Goal: Information Seeking & Learning: Learn about a topic

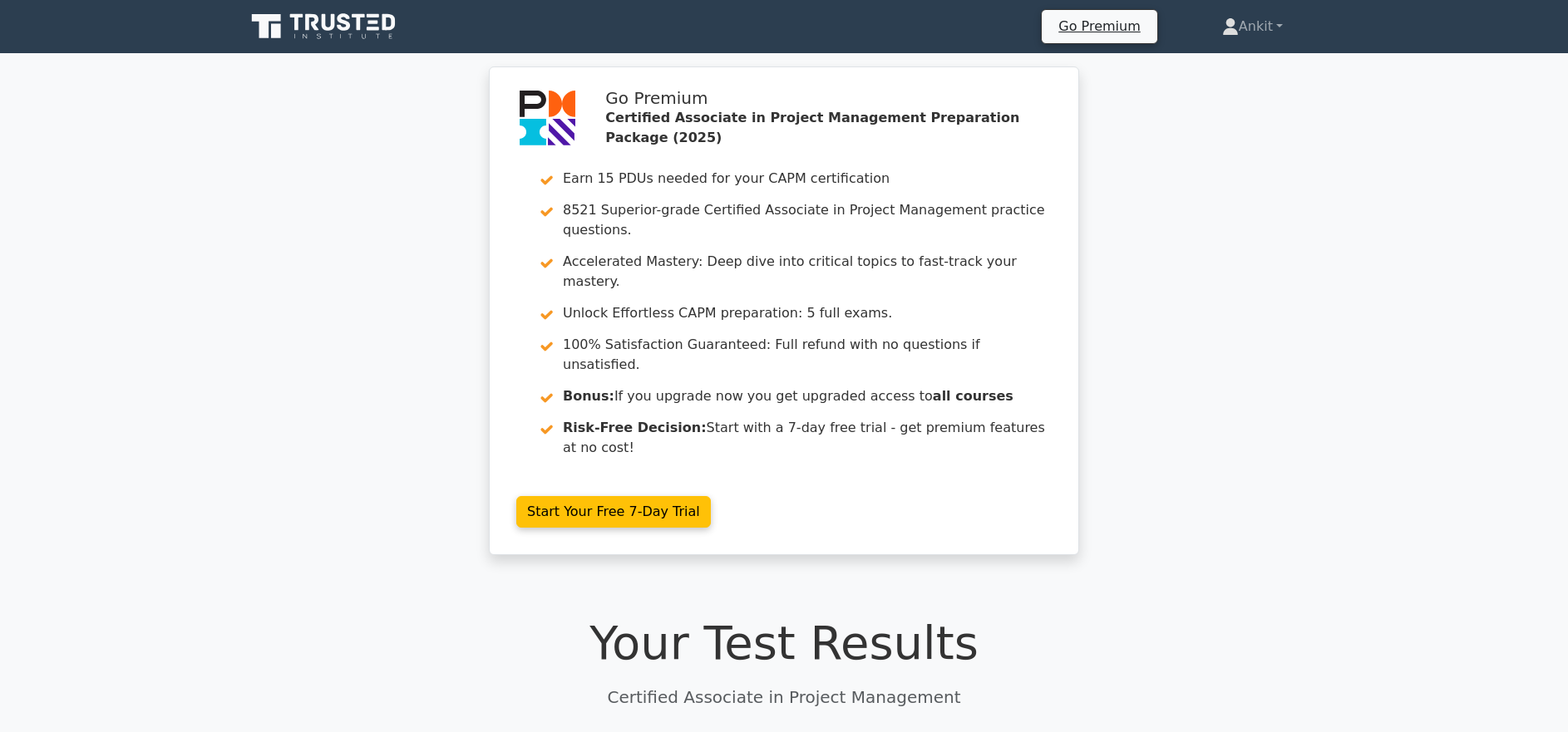
click at [350, 28] on icon at bounding box center [344, 21] width 13 height 18
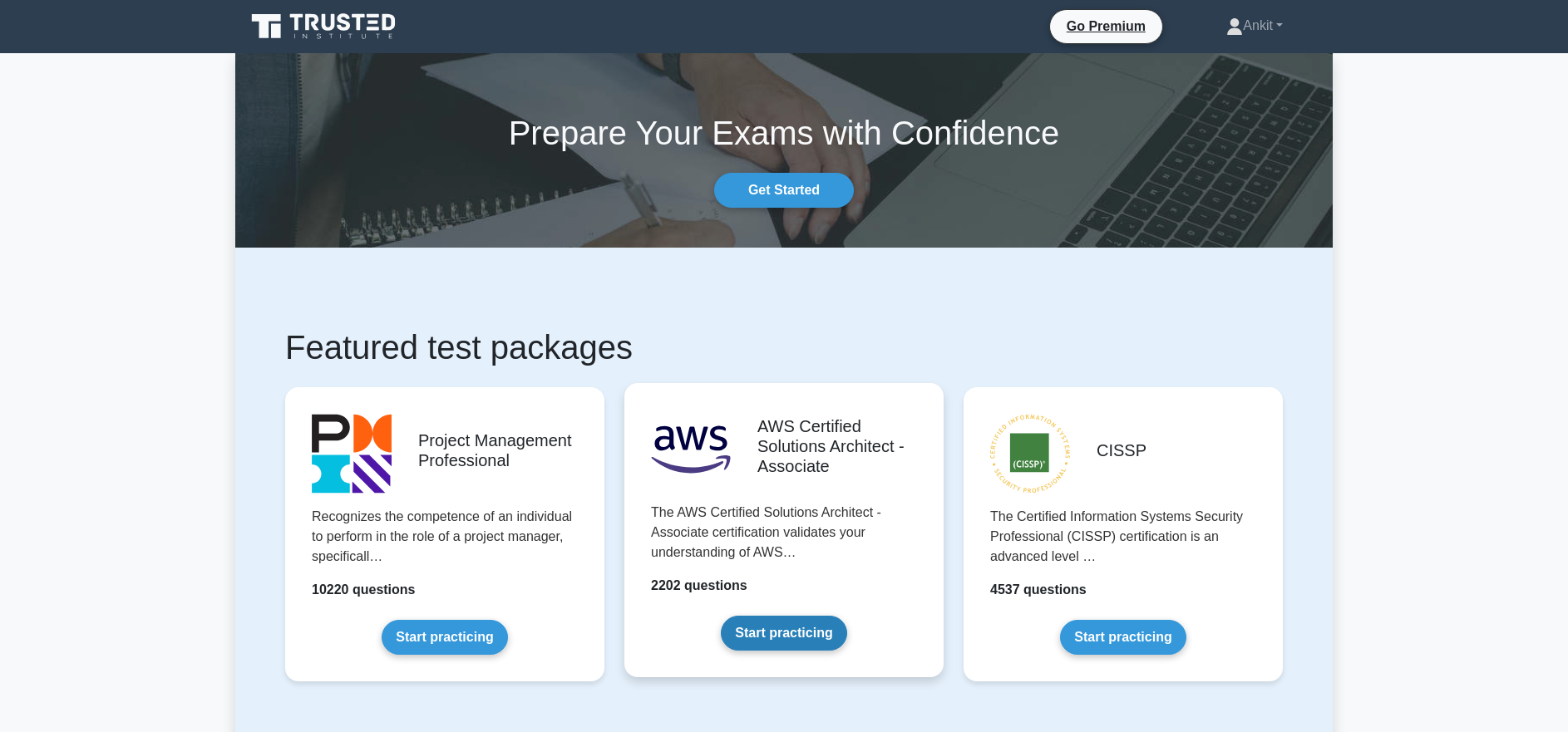
click at [782, 634] on link "Start practicing" at bounding box center [783, 632] width 126 height 34
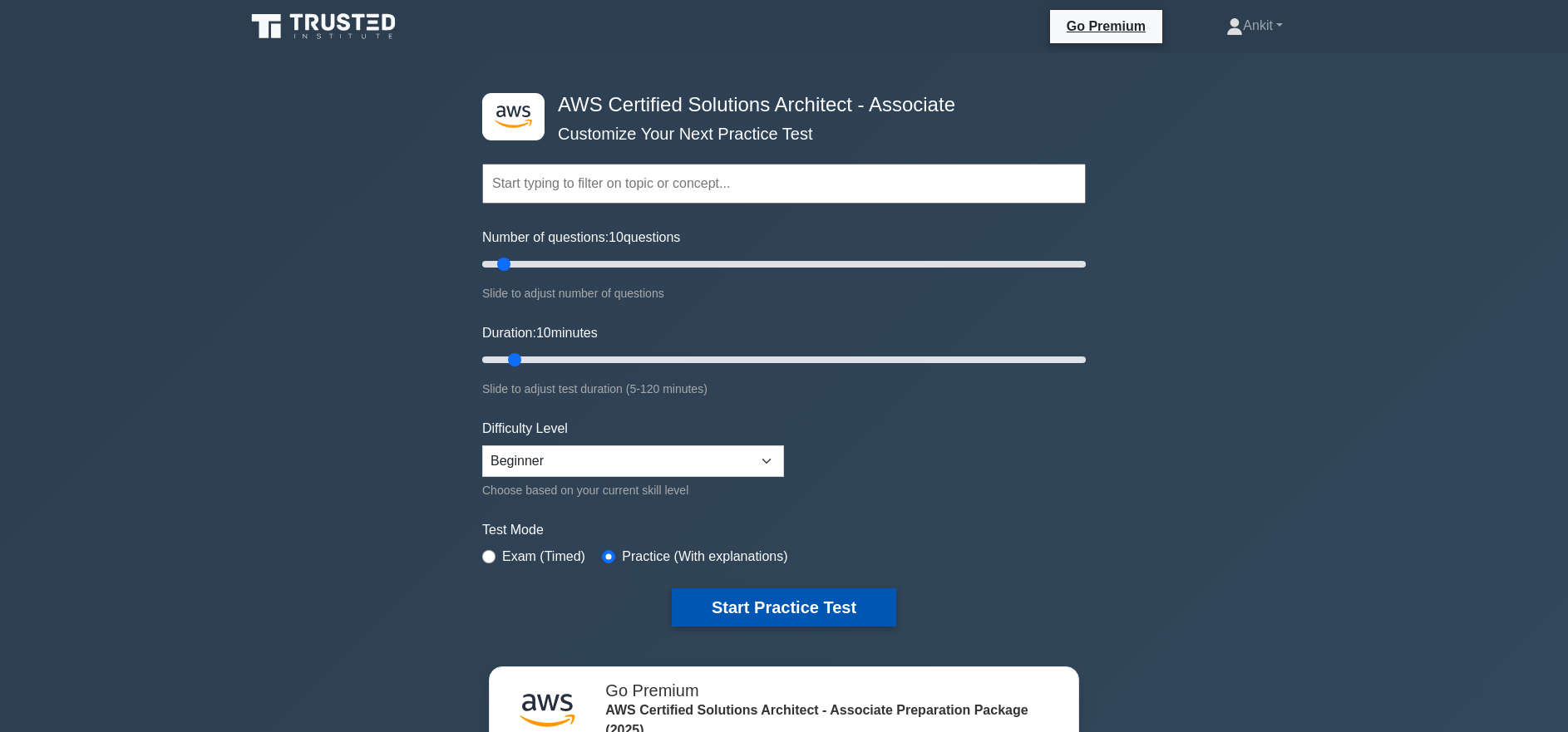
click at [858, 609] on button "Start Practice Test" at bounding box center [784, 607] width 225 height 38
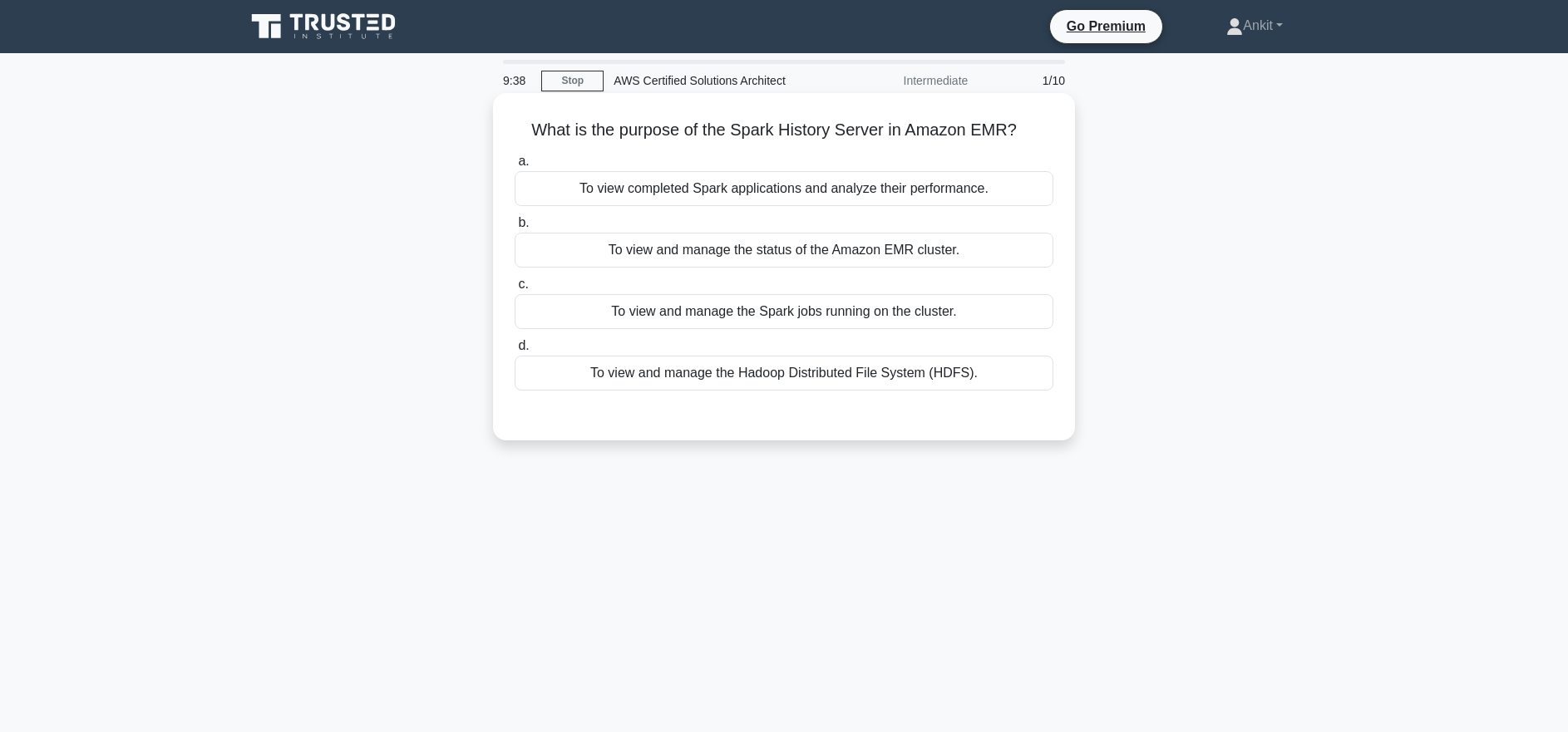
click at [799, 312] on div "To view and manage the Spark jobs running on the cluster." at bounding box center [784, 311] width 539 height 34
click at [514, 290] on input "c. To view and manage the Spark jobs running on the cluster." at bounding box center [514, 285] width 0 height 11
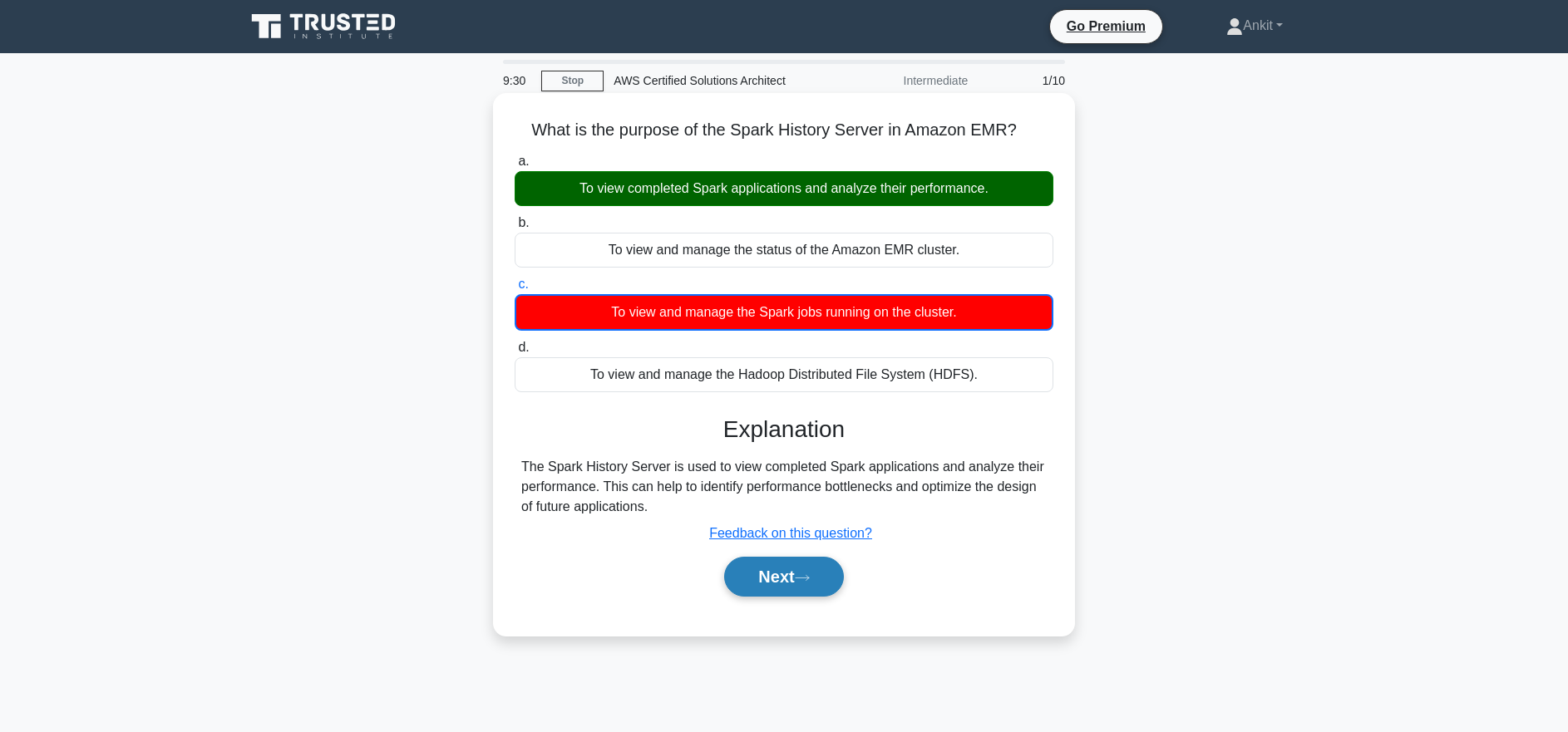
click at [796, 581] on button "Next" at bounding box center [784, 576] width 119 height 40
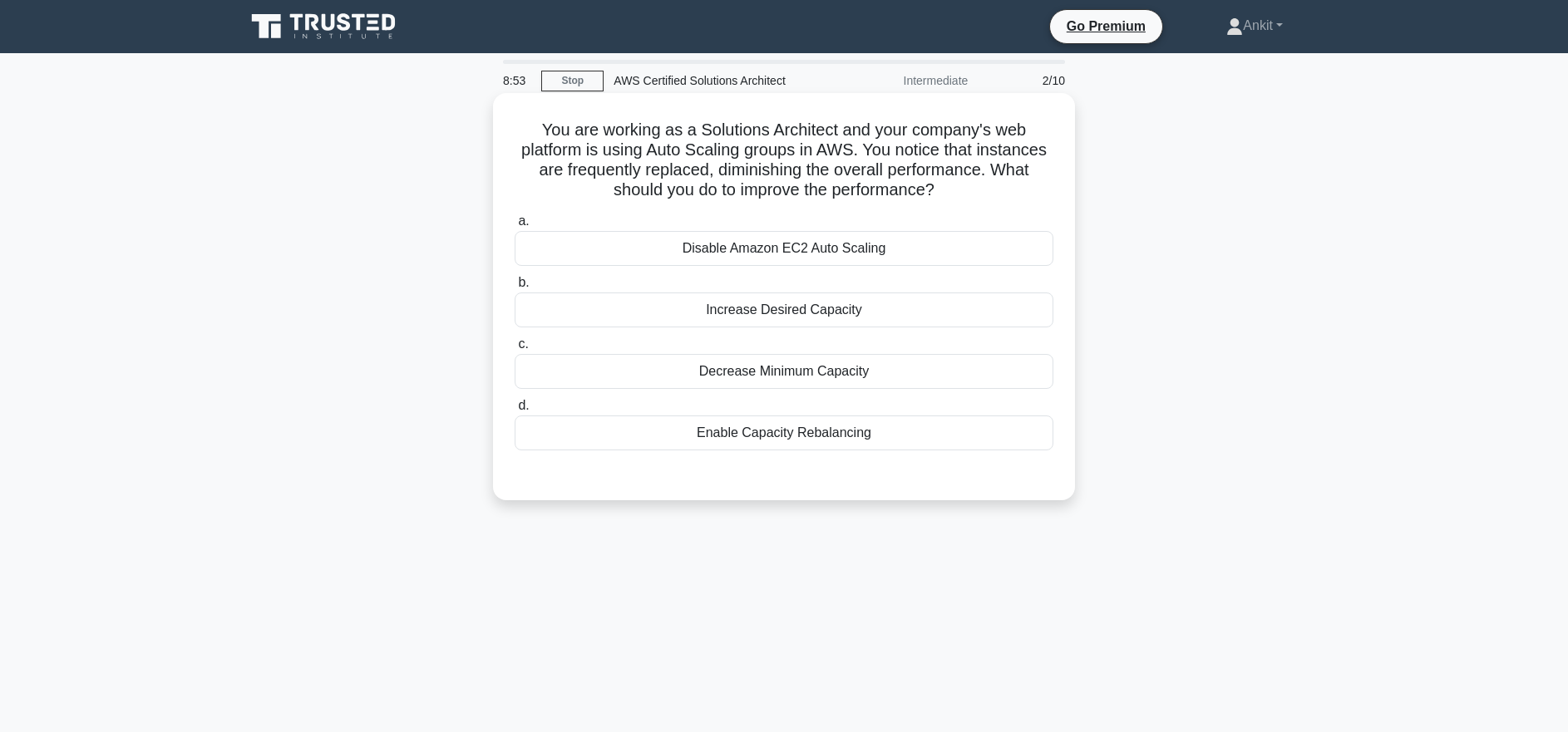
click at [774, 308] on div "Increase Desired Capacity" at bounding box center [784, 309] width 539 height 34
click at [514, 289] on input "b. Increase Desired Capacity" at bounding box center [514, 283] width 0 height 11
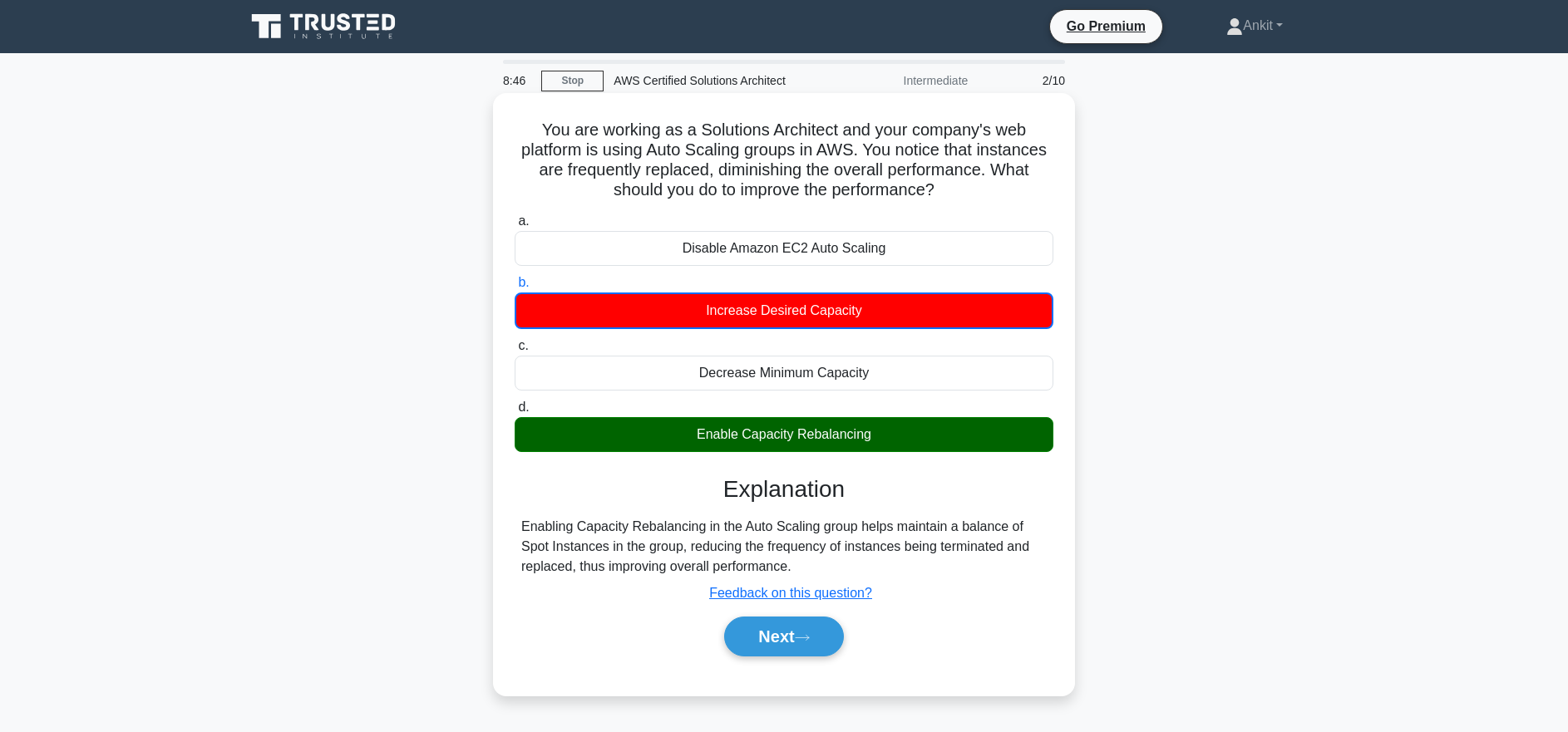
drag, startPoint x: 811, startPoint y: 643, endPoint x: 638, endPoint y: 642, distance: 173.0
click at [638, 642] on div "Next" at bounding box center [784, 636] width 545 height 40
click at [798, 647] on button "Next" at bounding box center [784, 636] width 119 height 40
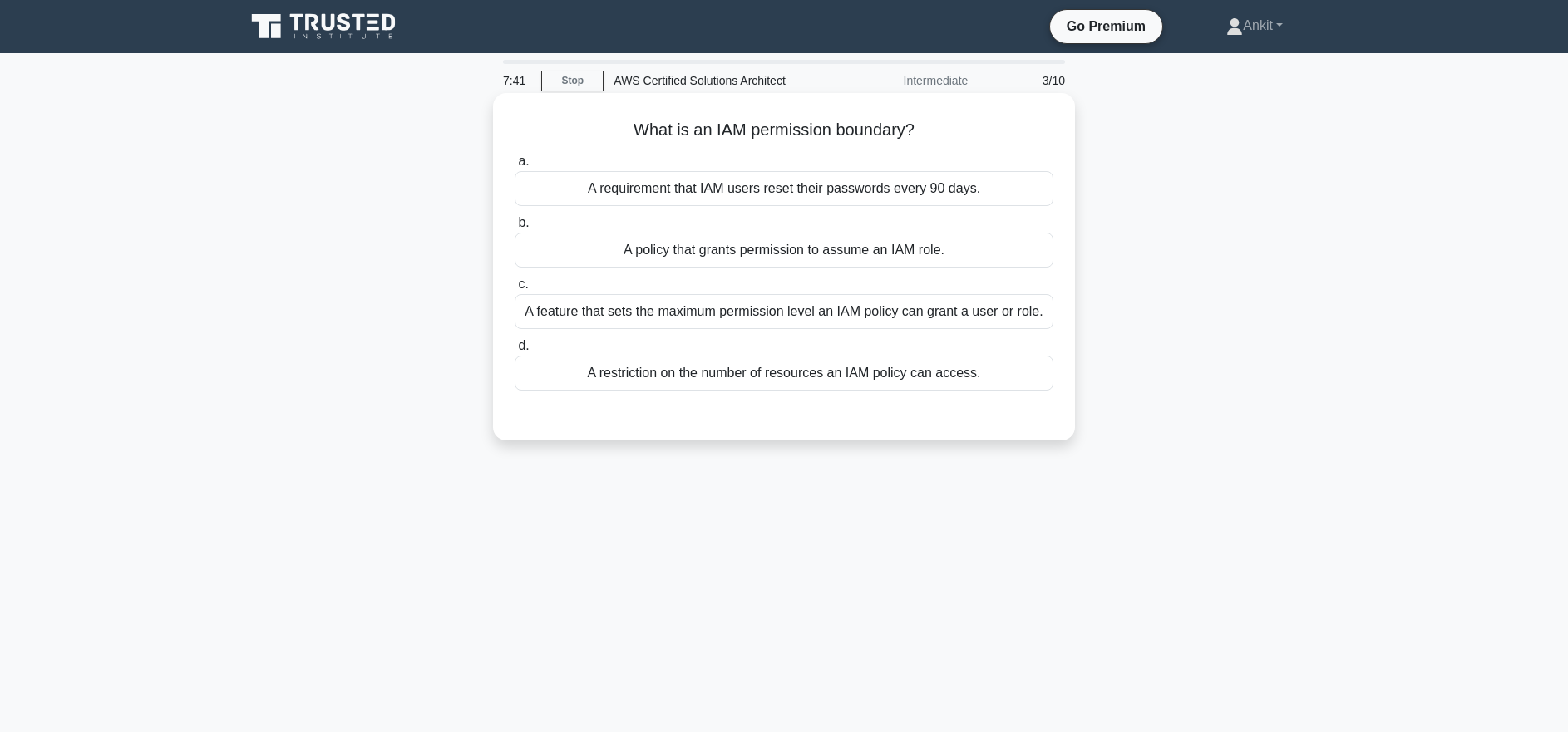
click at [914, 317] on div "A feature that sets the maximum permission level an IAM policy can grant a user…" at bounding box center [784, 311] width 539 height 34
click at [514, 290] on input "c. A feature that sets the maximum permission level an IAM policy can grant a u…" at bounding box center [514, 285] width 0 height 11
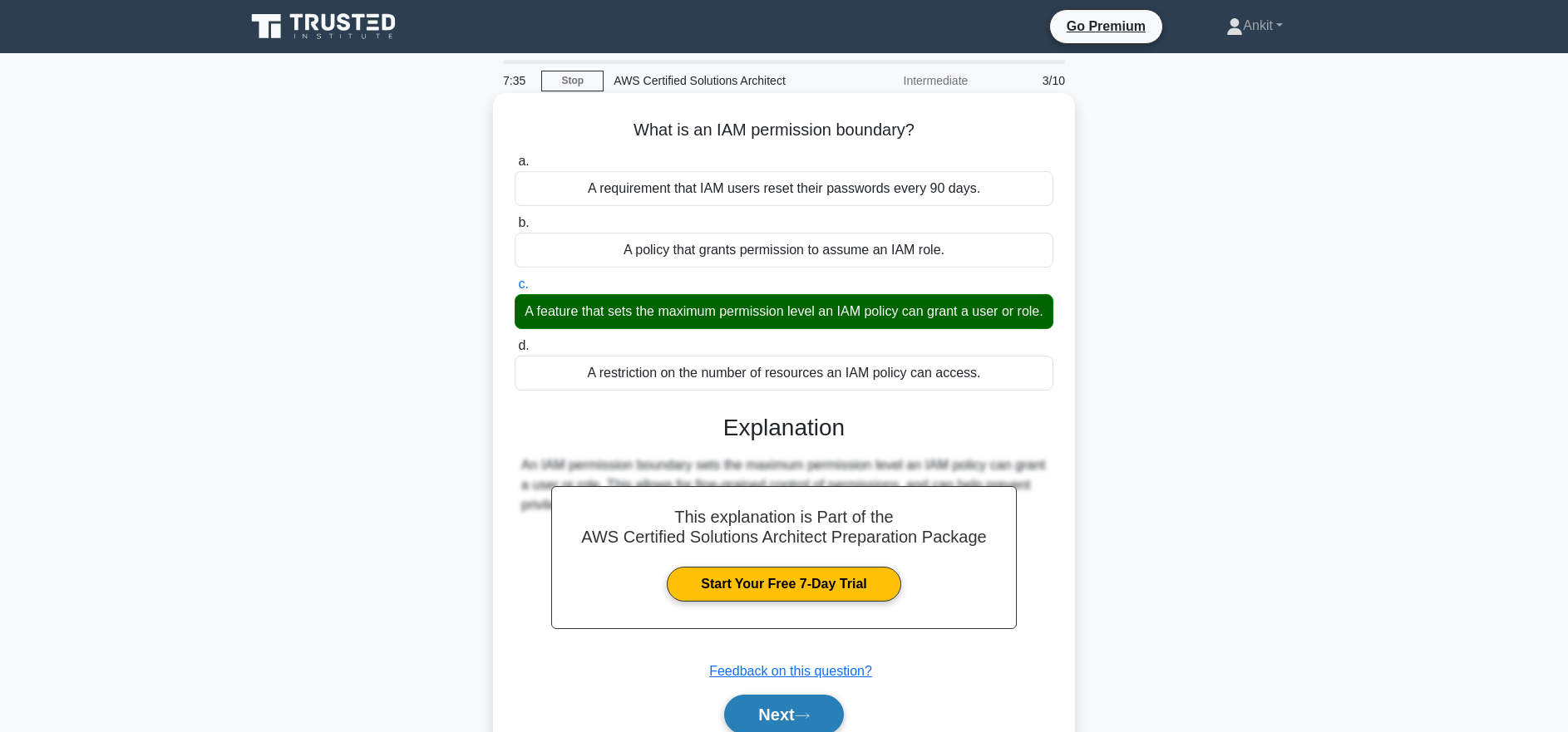
click at [809, 716] on icon at bounding box center [802, 716] width 15 height 9
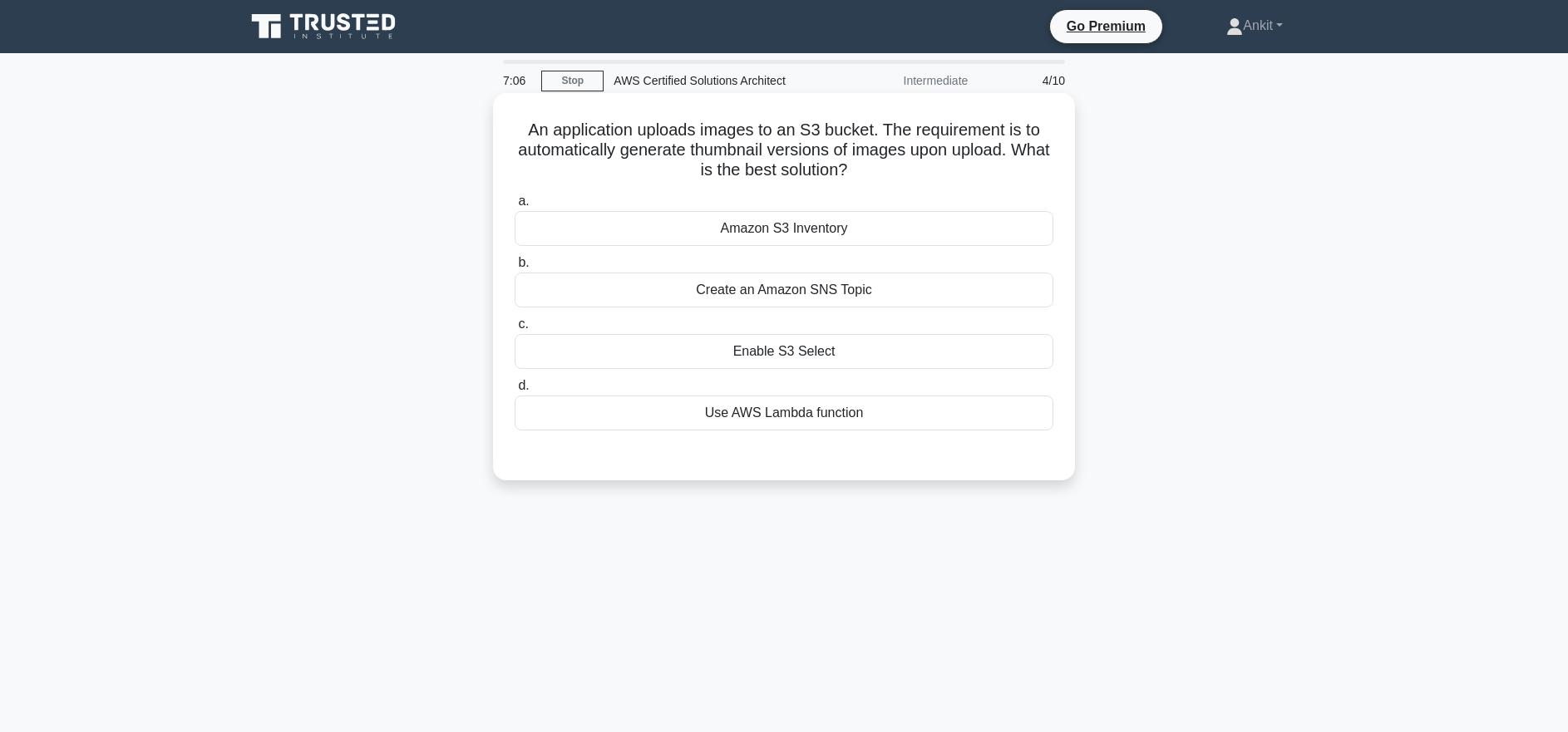
click at [736, 234] on div "Amazon S3 Inventory" at bounding box center [784, 228] width 539 height 34
click at [514, 207] on input "a. Amazon S3 Inventory" at bounding box center [514, 202] width 0 height 11
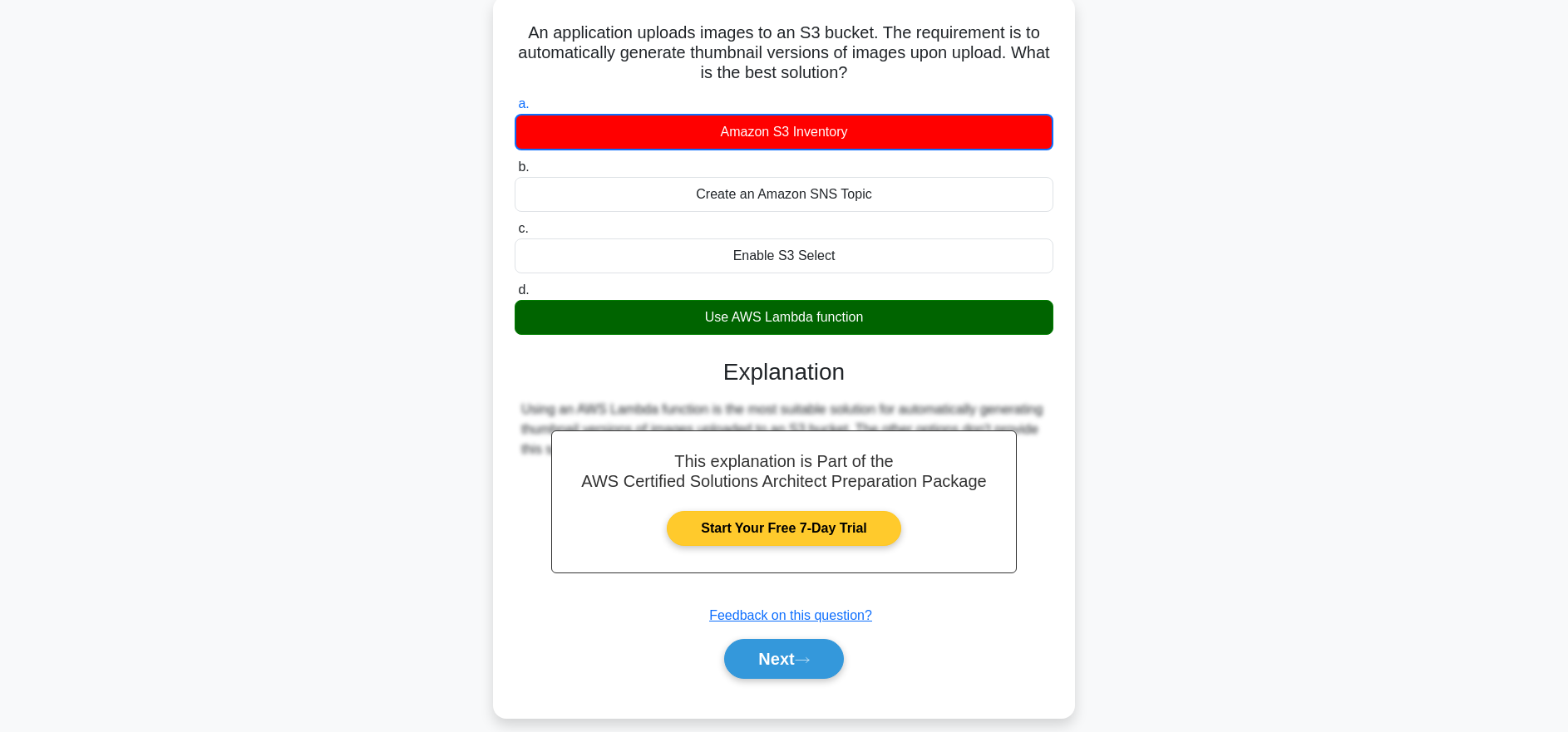
scroll to position [103, 0]
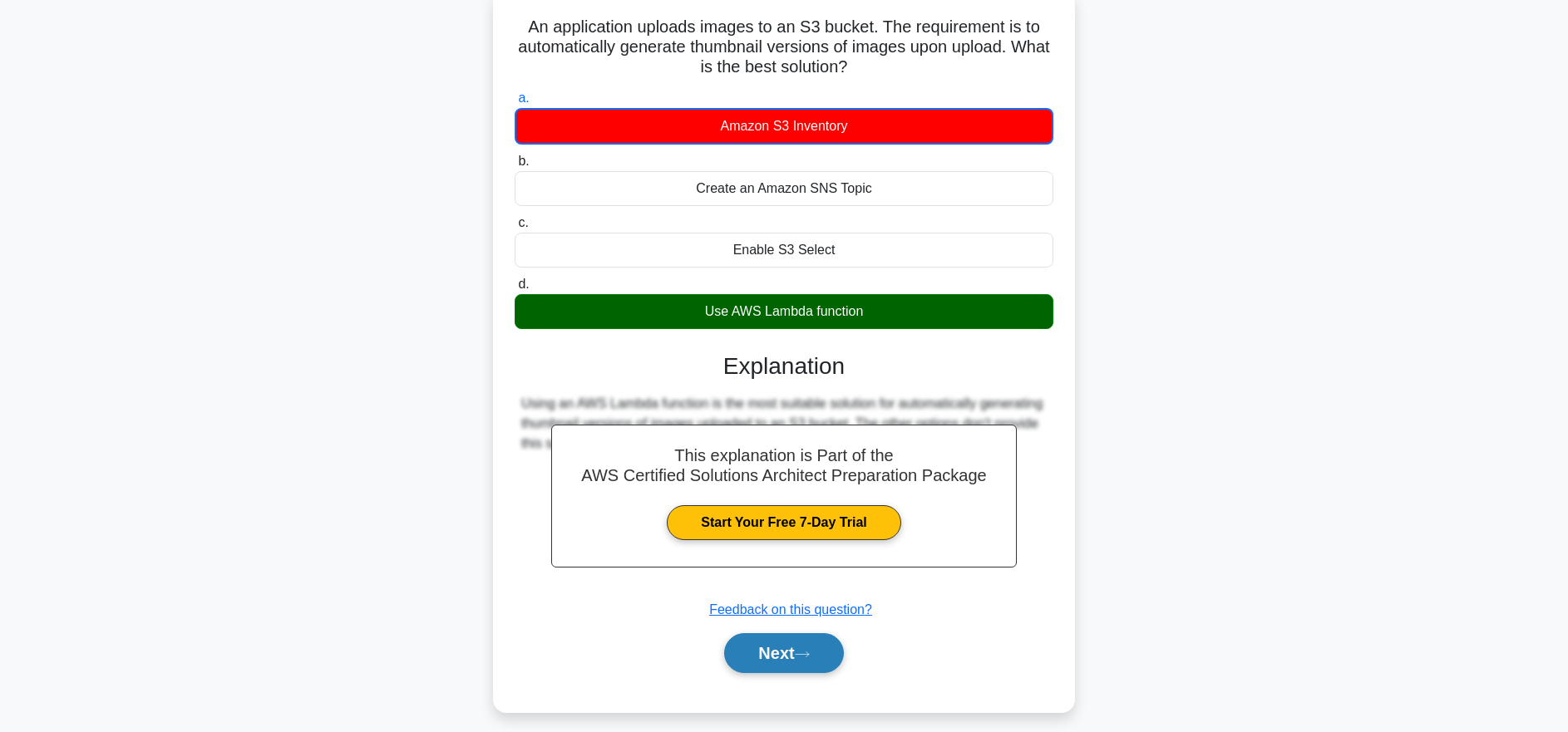
click at [798, 653] on button "Next" at bounding box center [784, 653] width 119 height 40
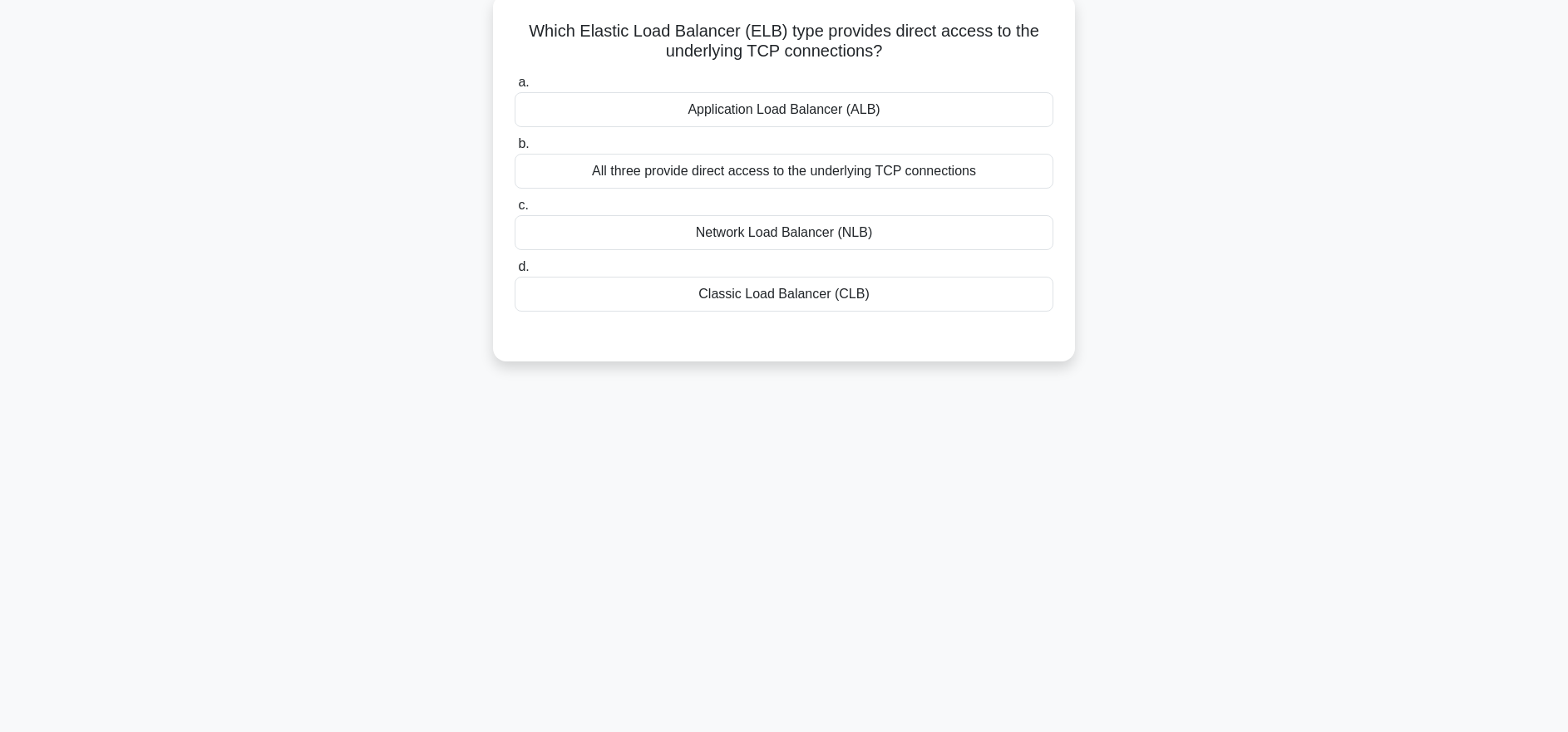
scroll to position [0, 0]
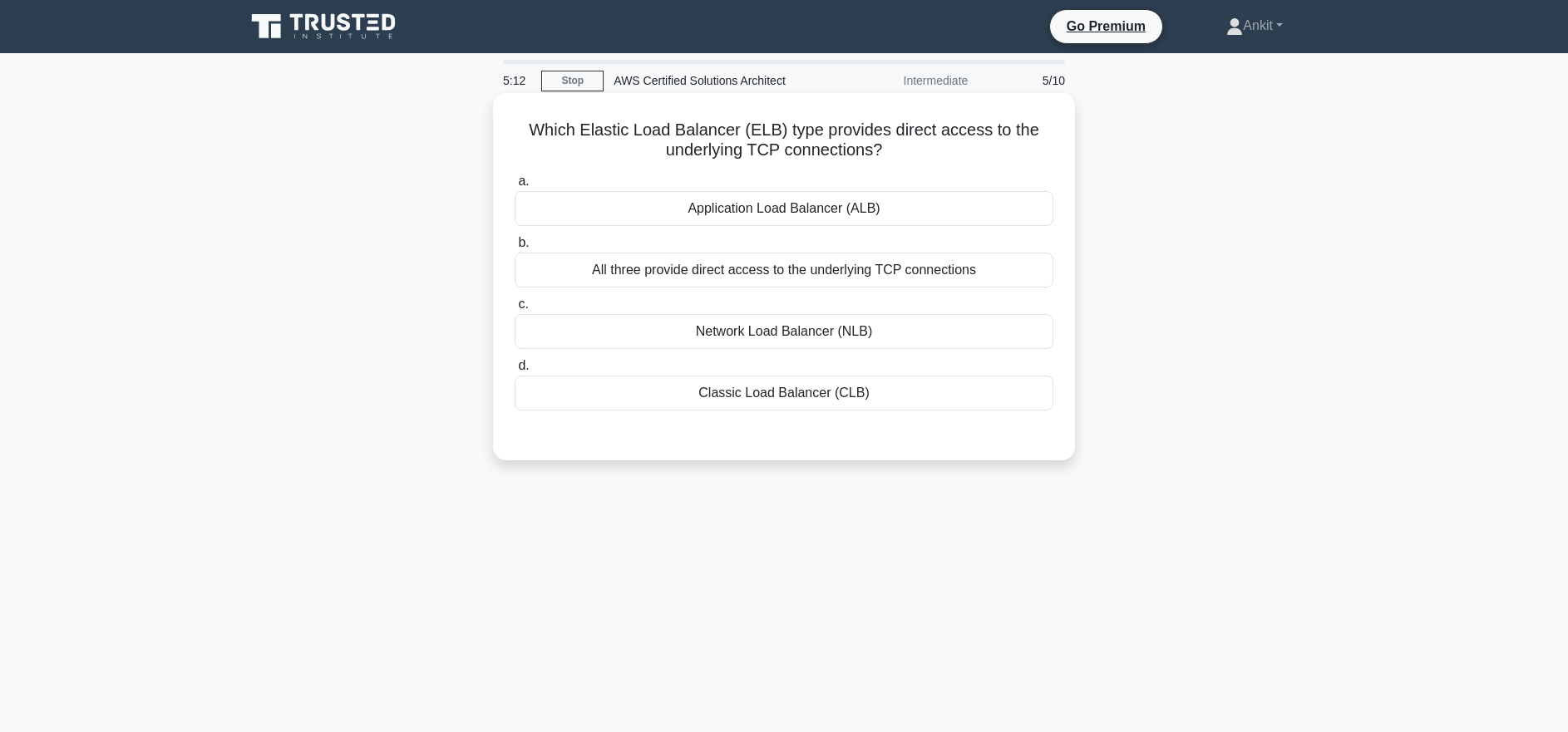
click at [729, 216] on div "Application Load Balancer (ALB)" at bounding box center [784, 208] width 539 height 34
click at [514, 187] on input "a. Application Load Balancer (ALB)" at bounding box center [514, 182] width 0 height 11
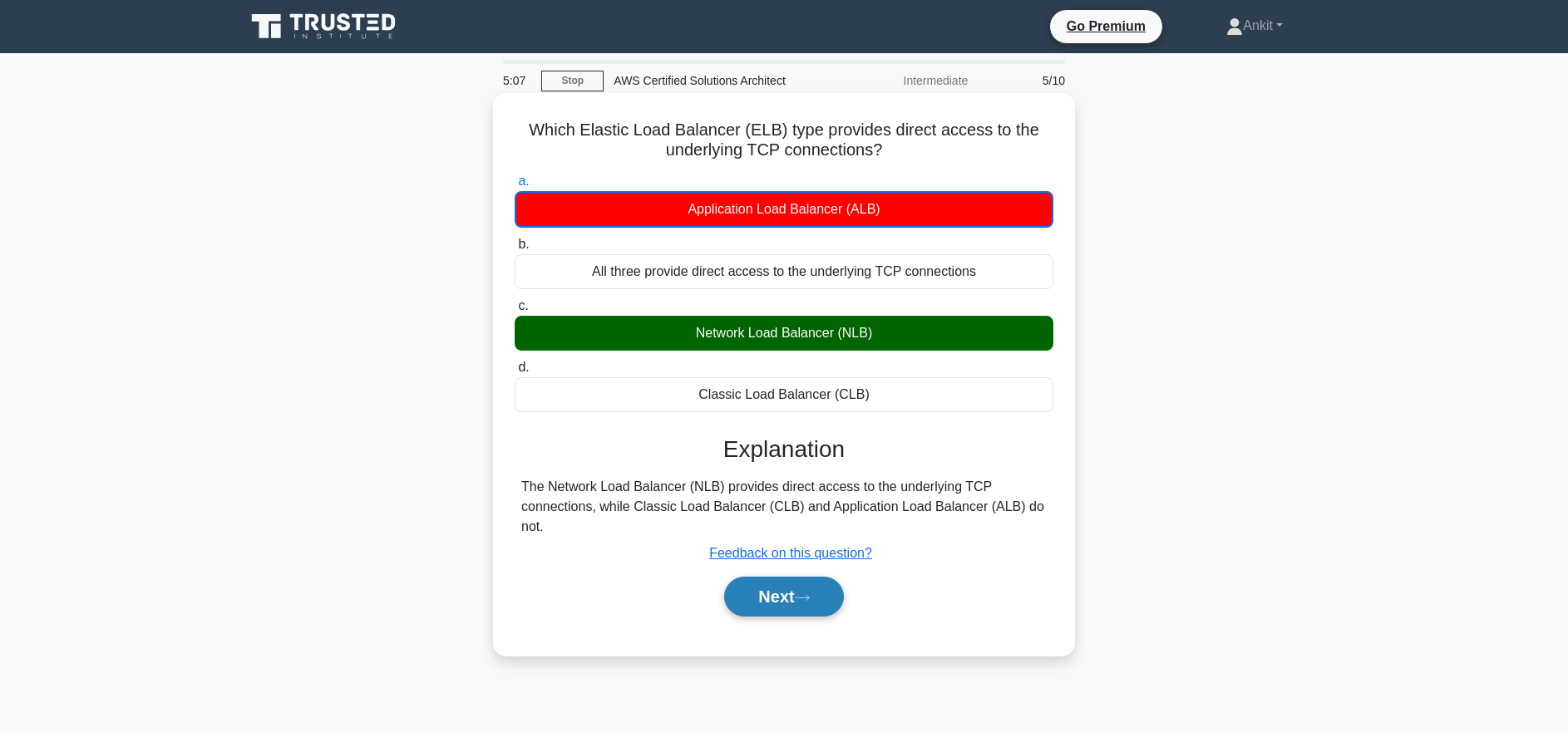
click at [839, 597] on button "Next" at bounding box center [784, 596] width 119 height 40
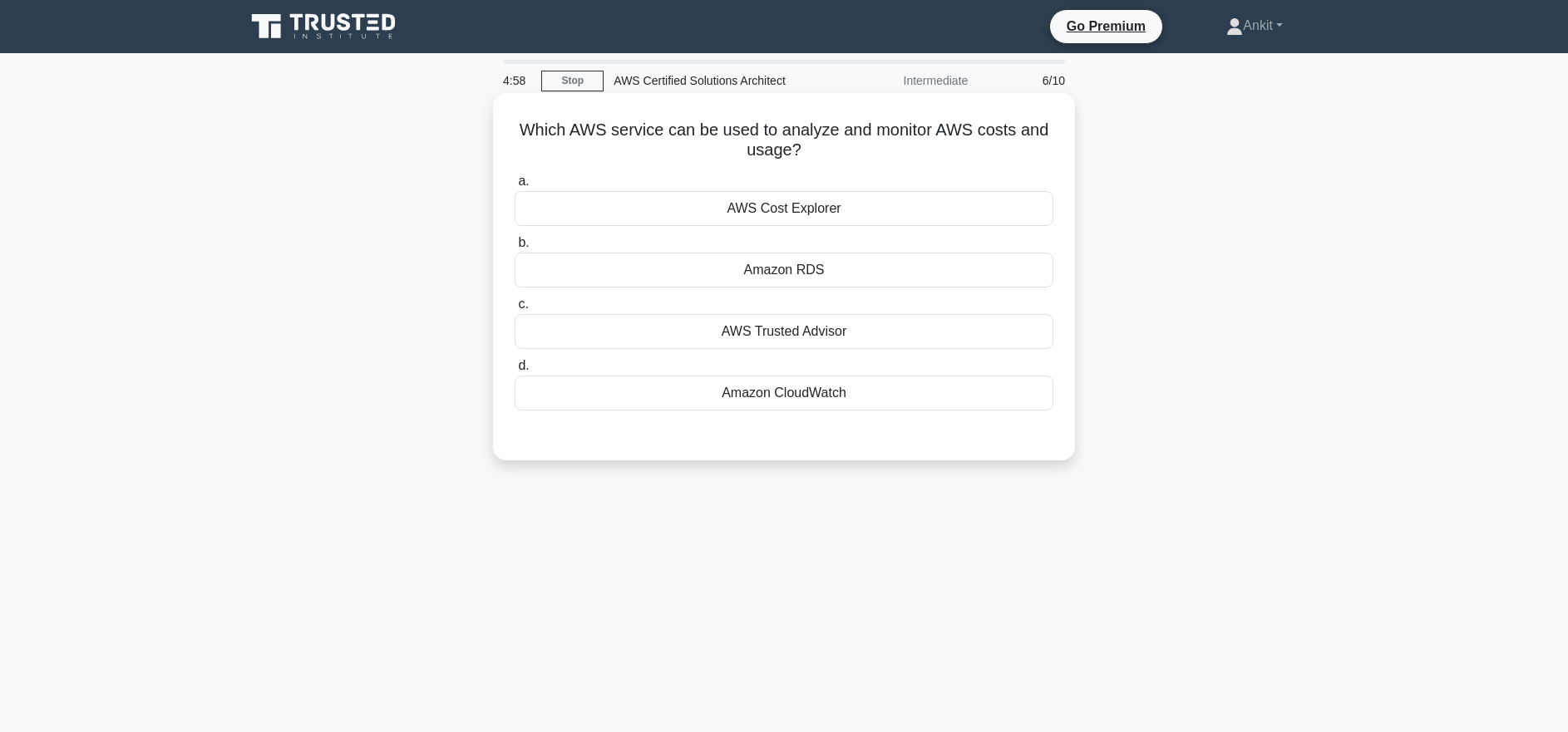
click at [815, 211] on div "AWS Cost Explorer" at bounding box center [784, 208] width 539 height 34
click at [514, 187] on input "a. AWS Cost Explorer" at bounding box center [514, 182] width 0 height 11
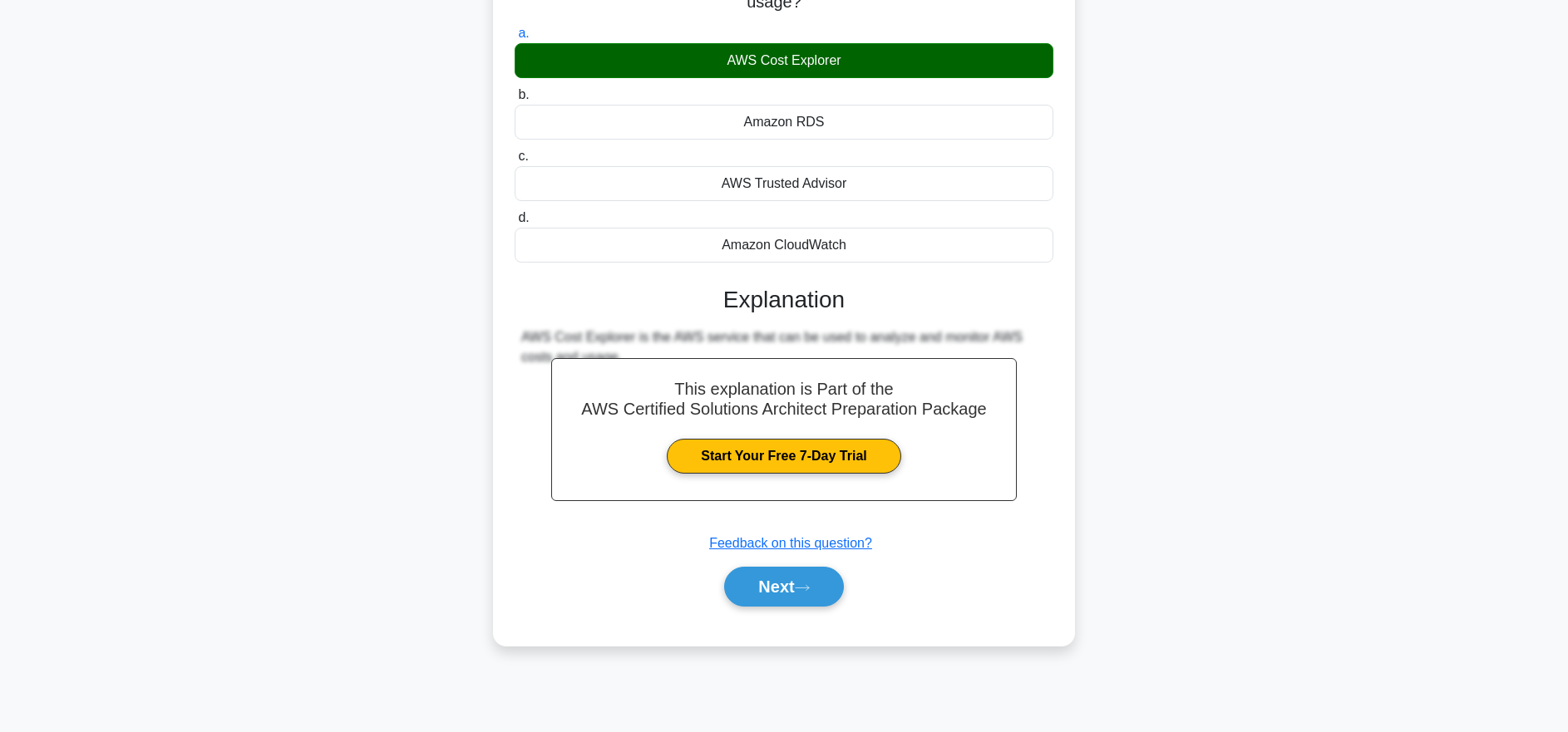
scroll to position [166, 0]
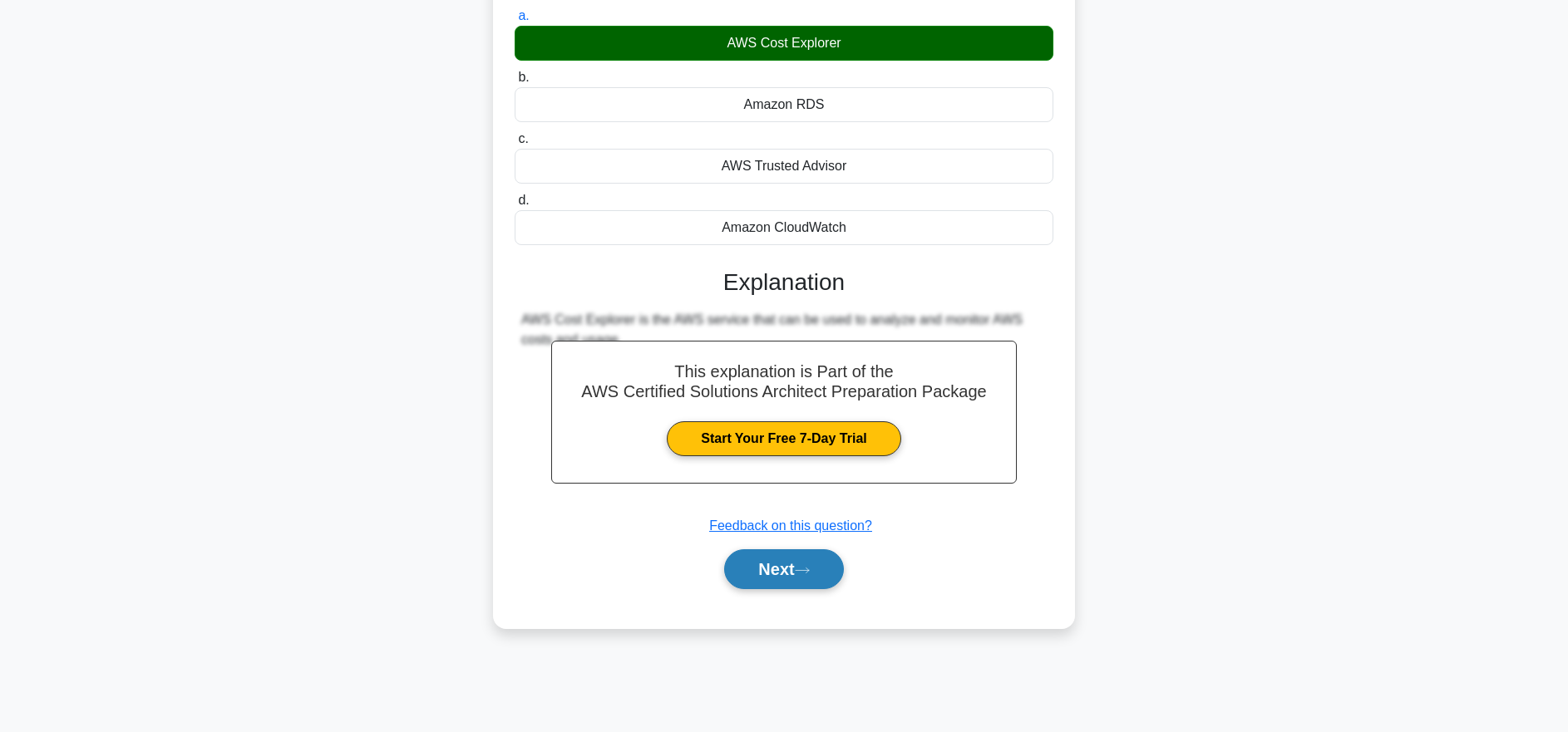
click at [829, 576] on button "Next" at bounding box center [784, 569] width 119 height 40
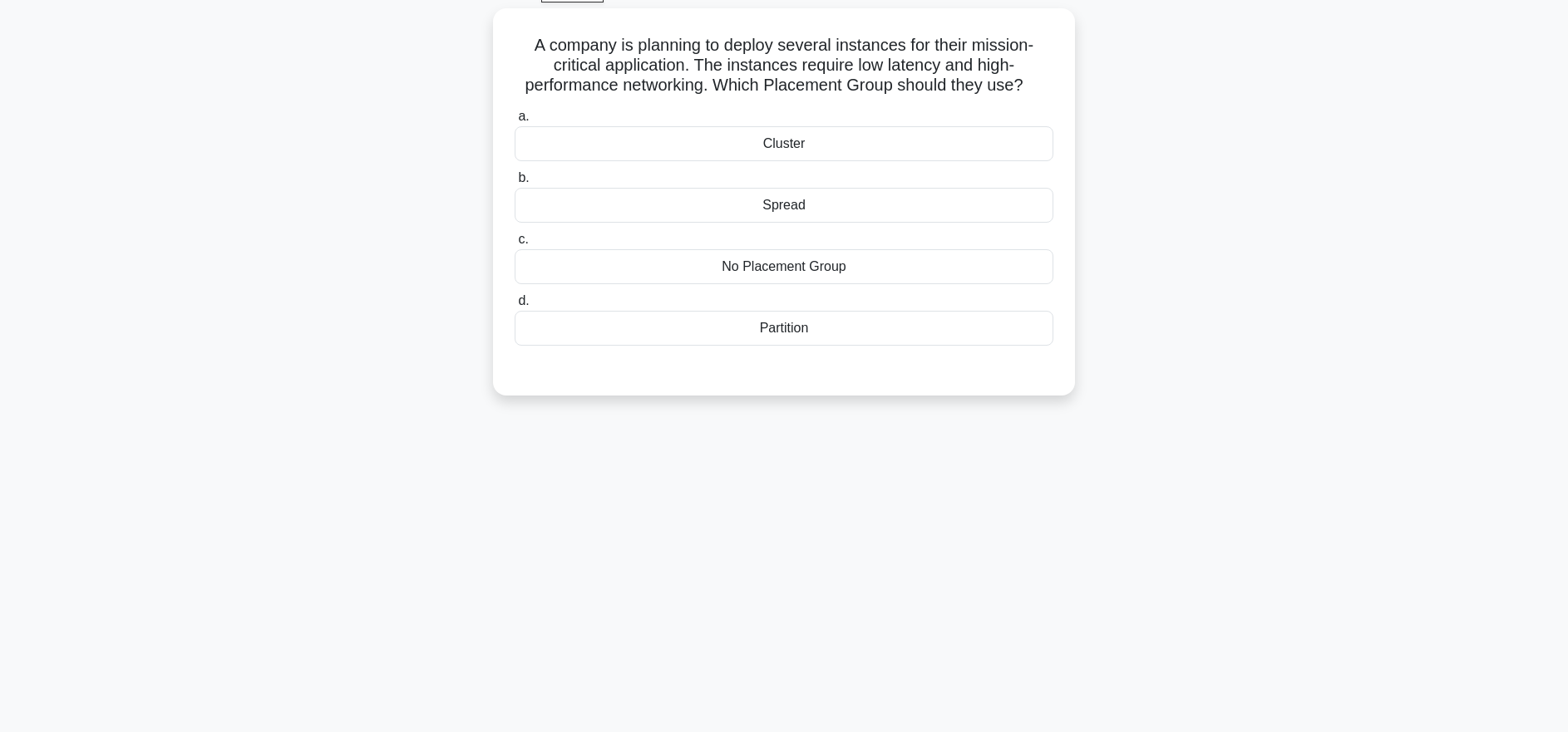
scroll to position [18, 0]
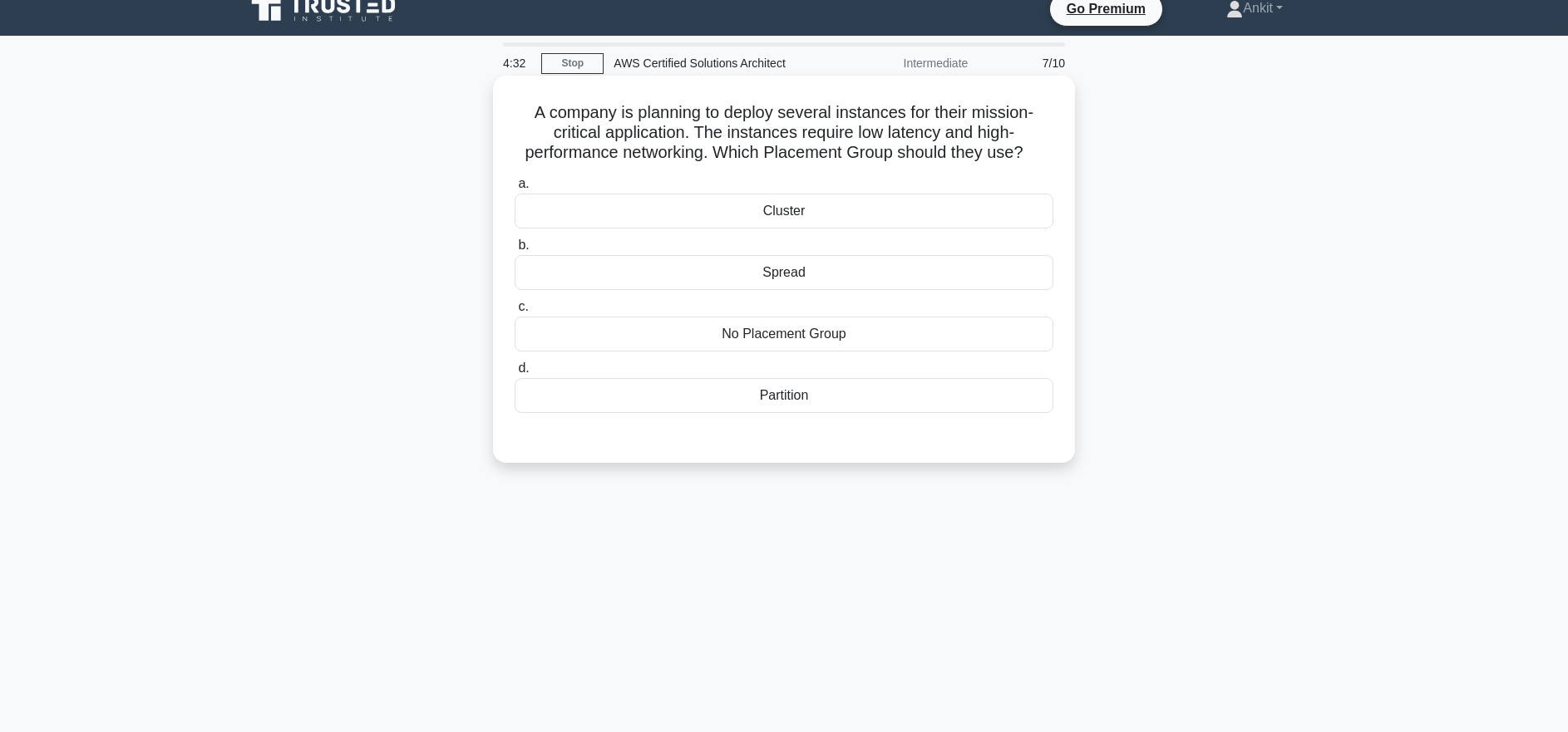
click at [771, 213] on div "Cluster" at bounding box center [784, 210] width 539 height 34
click at [514, 189] on input "a. Cluster" at bounding box center [514, 184] width 0 height 11
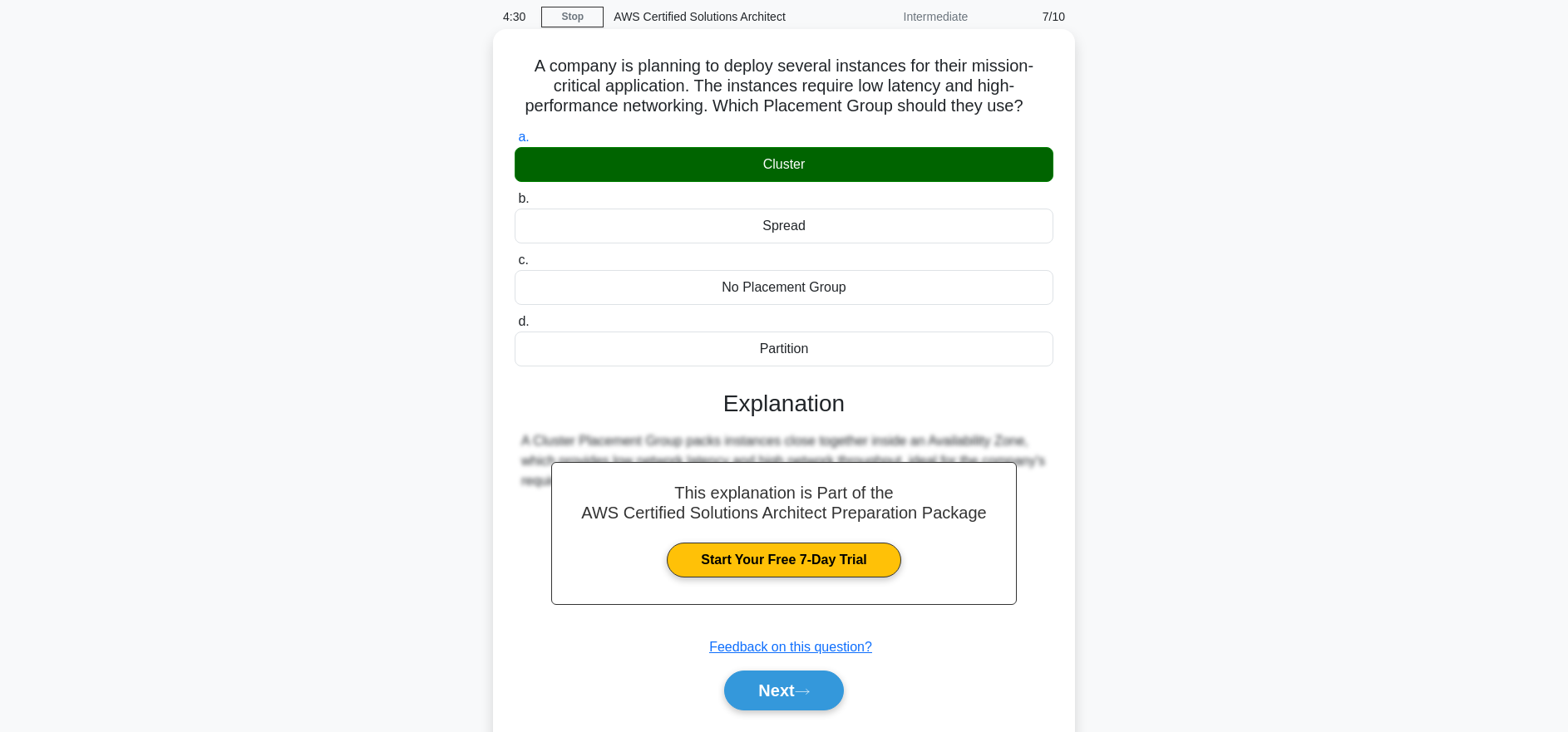
scroll to position [95, 0]
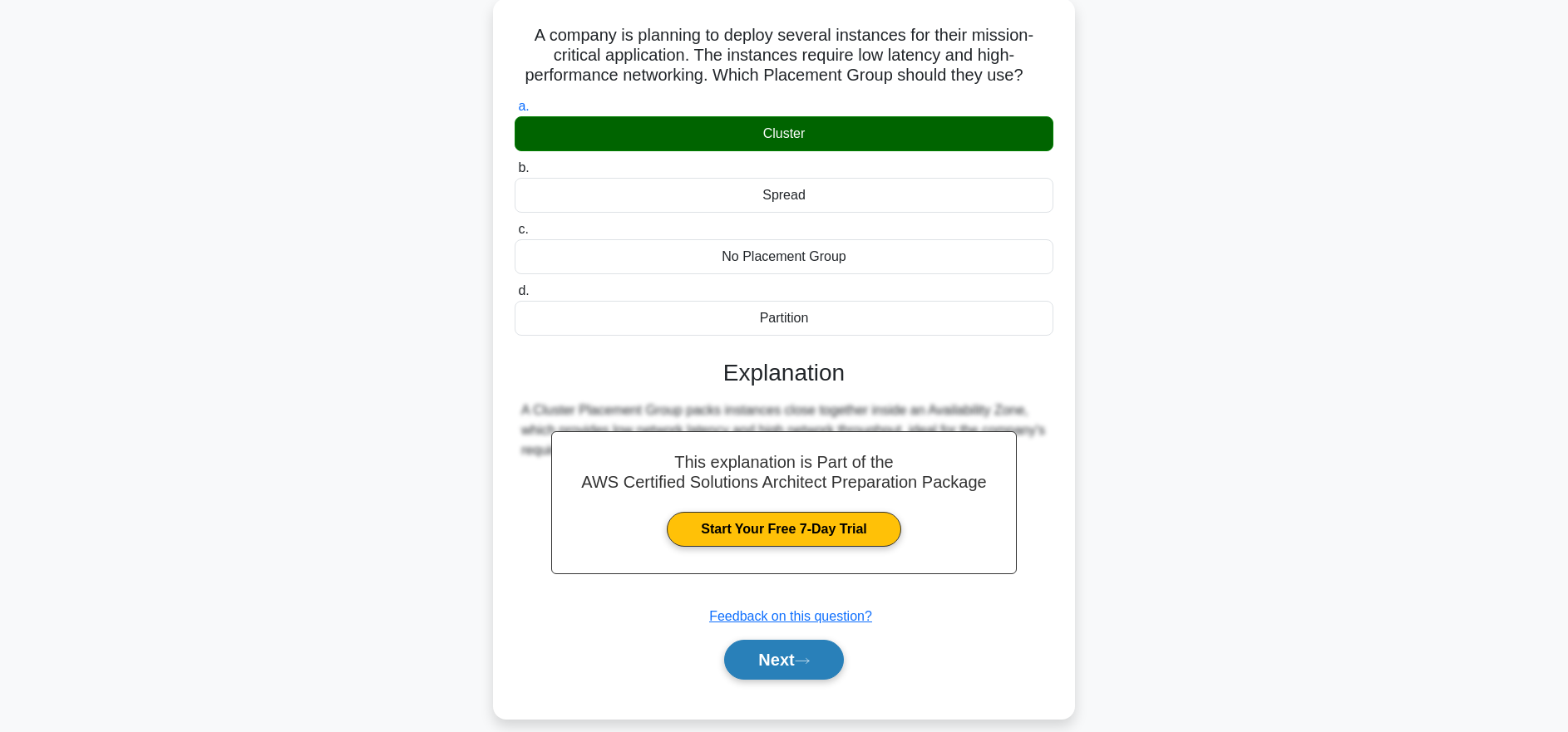
click at [835, 647] on button "Next" at bounding box center [784, 659] width 119 height 40
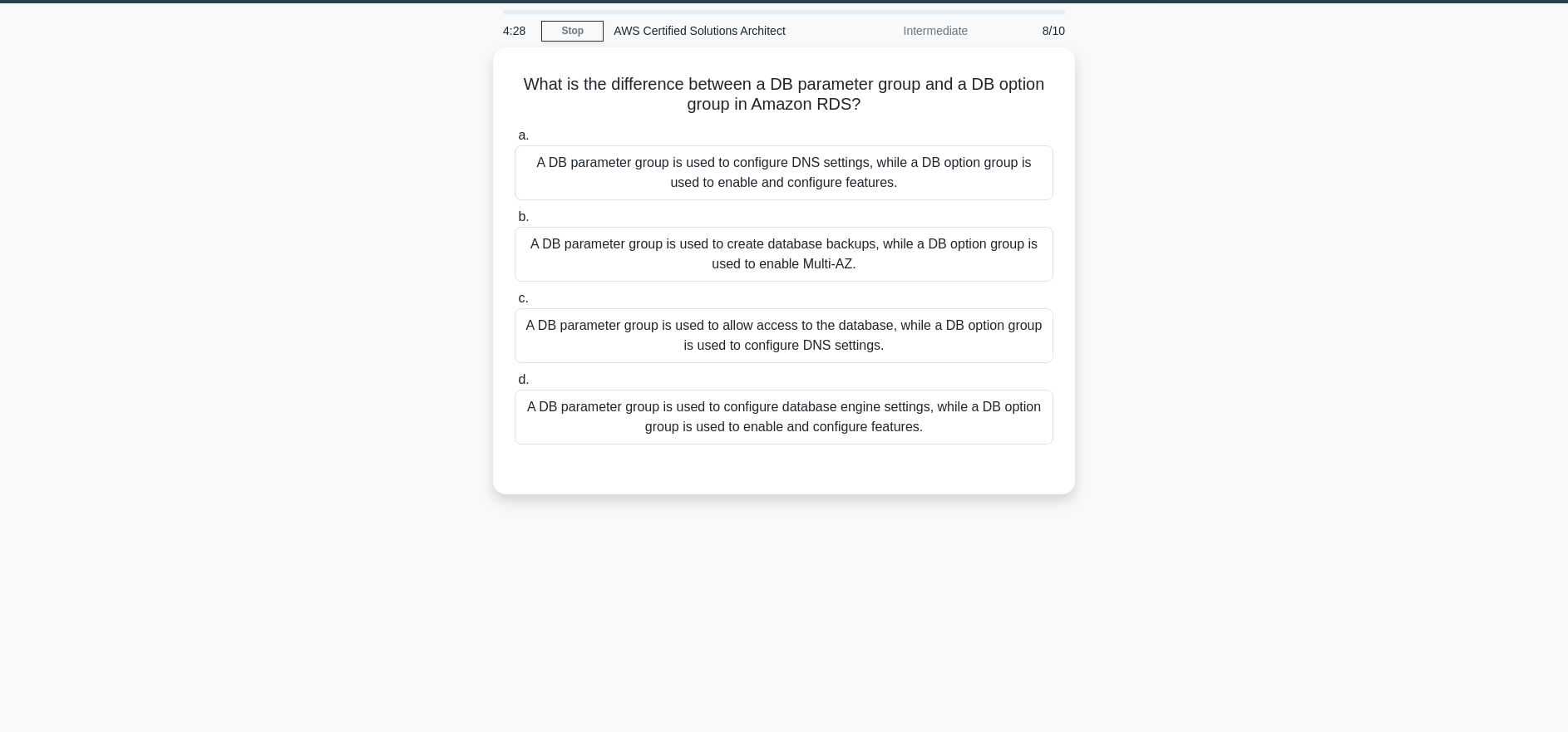
scroll to position [15, 0]
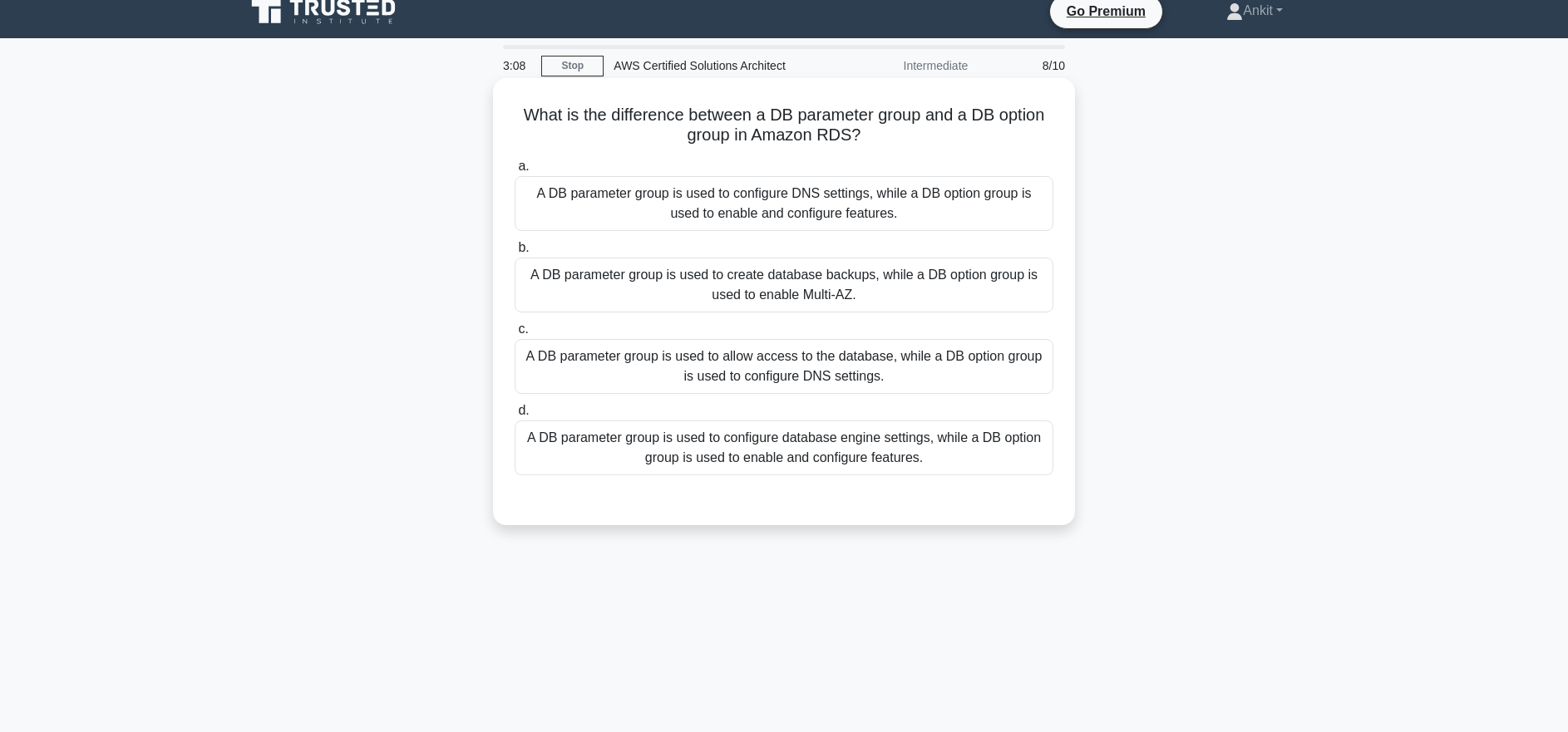
click at [915, 442] on div "A DB parameter group is used to configure database engine settings, while a DB …" at bounding box center [784, 447] width 539 height 55
click at [514, 416] on input "d. A DB parameter group is used to configure database engine settings, while a …" at bounding box center [514, 411] width 0 height 11
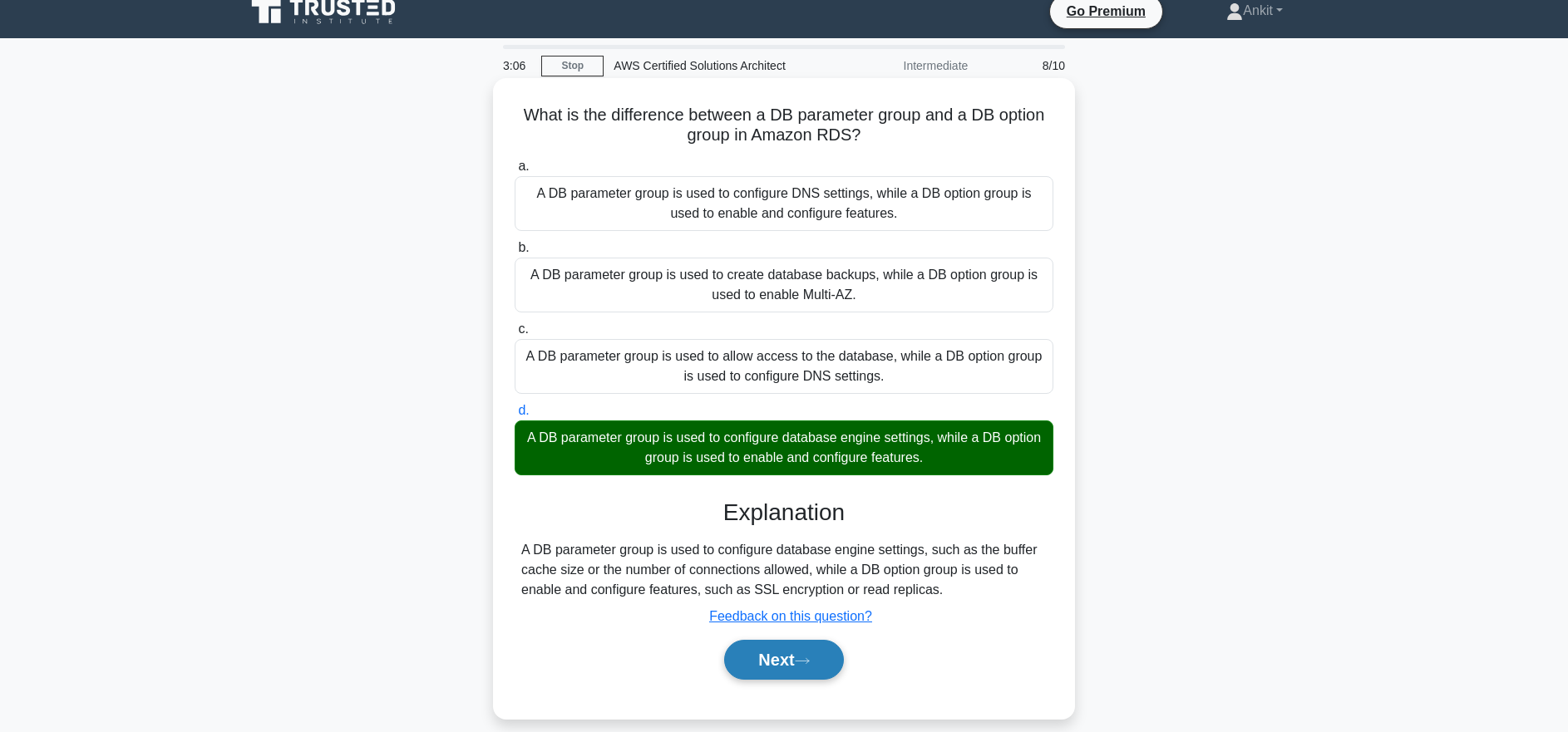
click at [841, 663] on button "Next" at bounding box center [784, 659] width 119 height 40
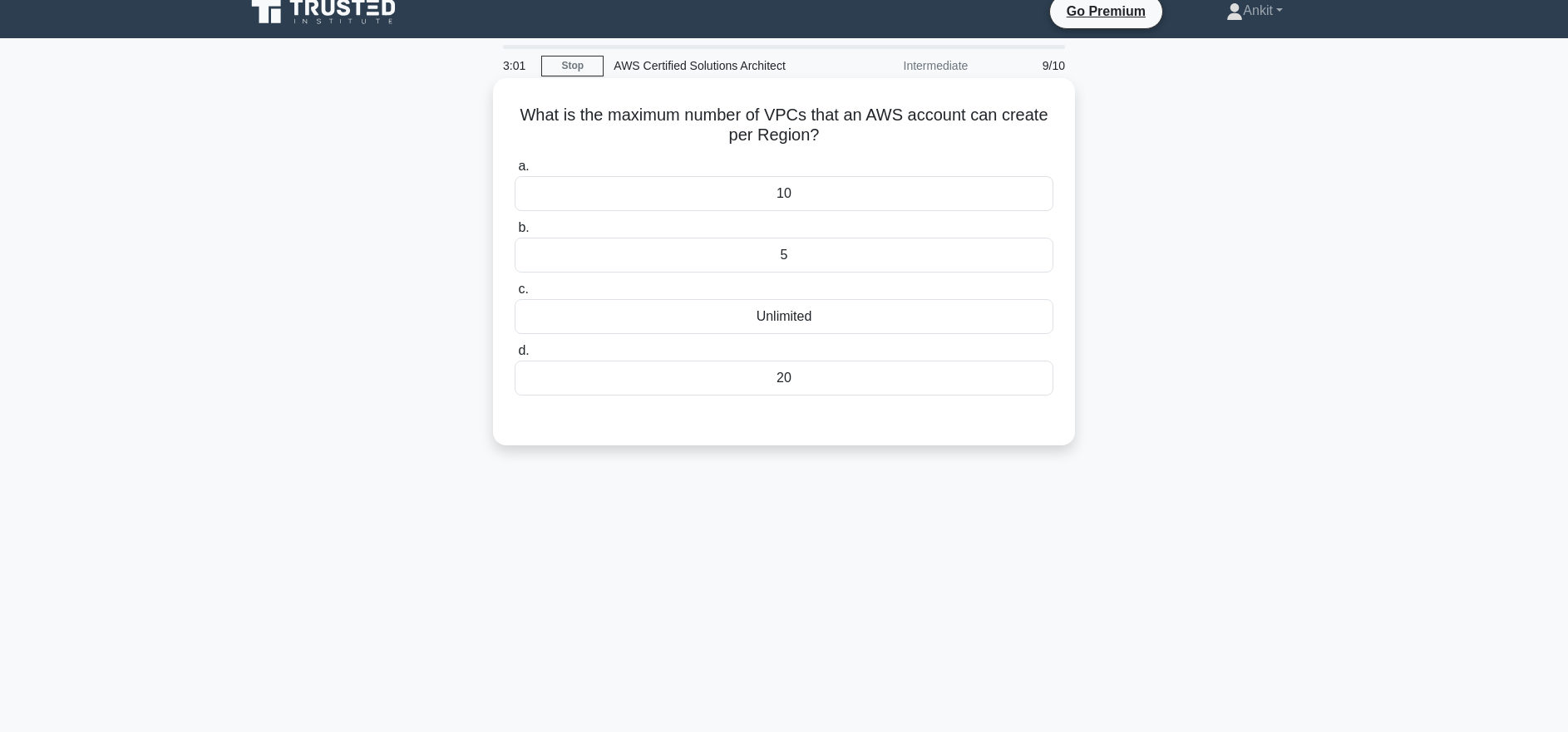
click at [824, 264] on div "5" at bounding box center [784, 254] width 539 height 34
click at [514, 234] on input "b. 5" at bounding box center [514, 228] width 0 height 11
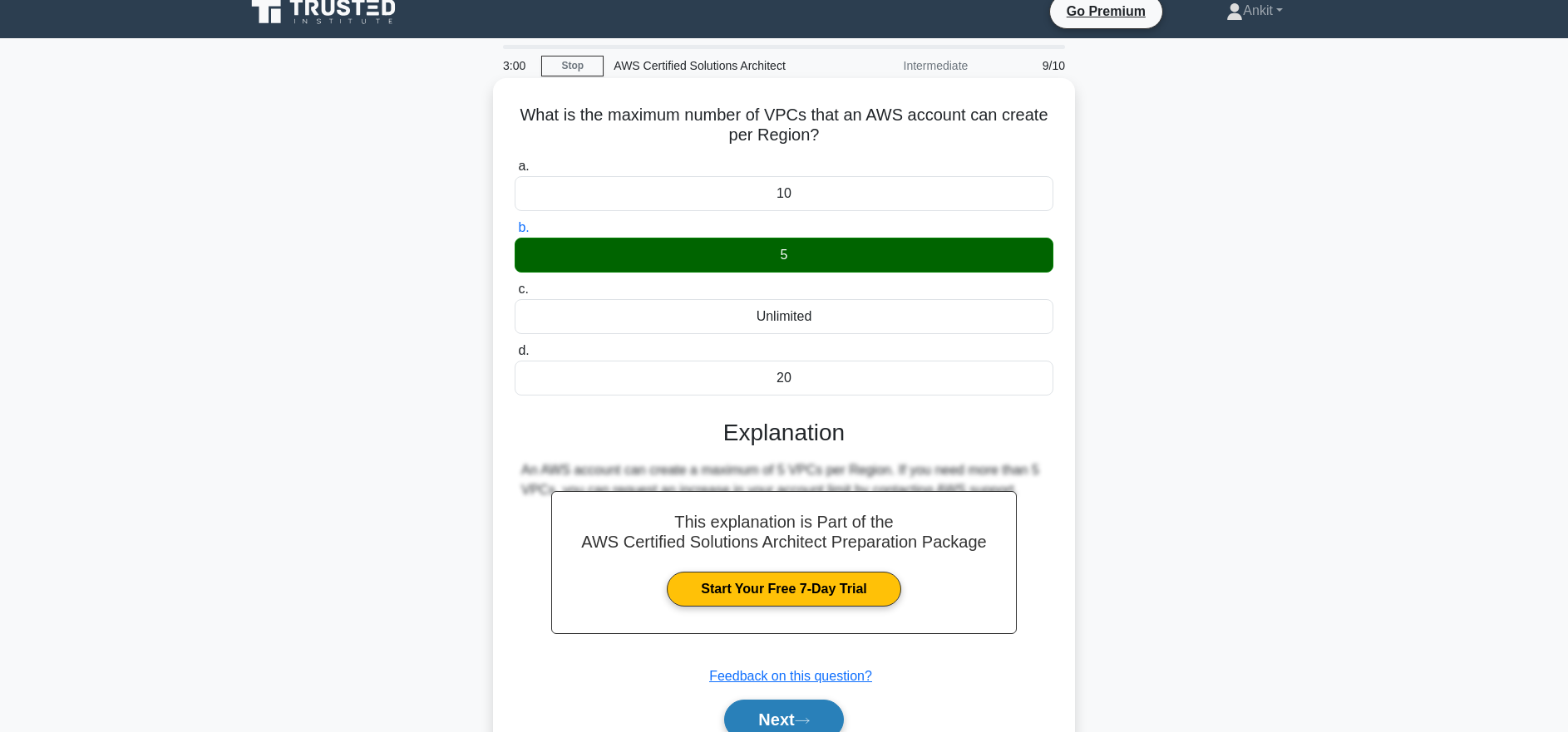
click at [817, 710] on button "Next" at bounding box center [784, 719] width 119 height 40
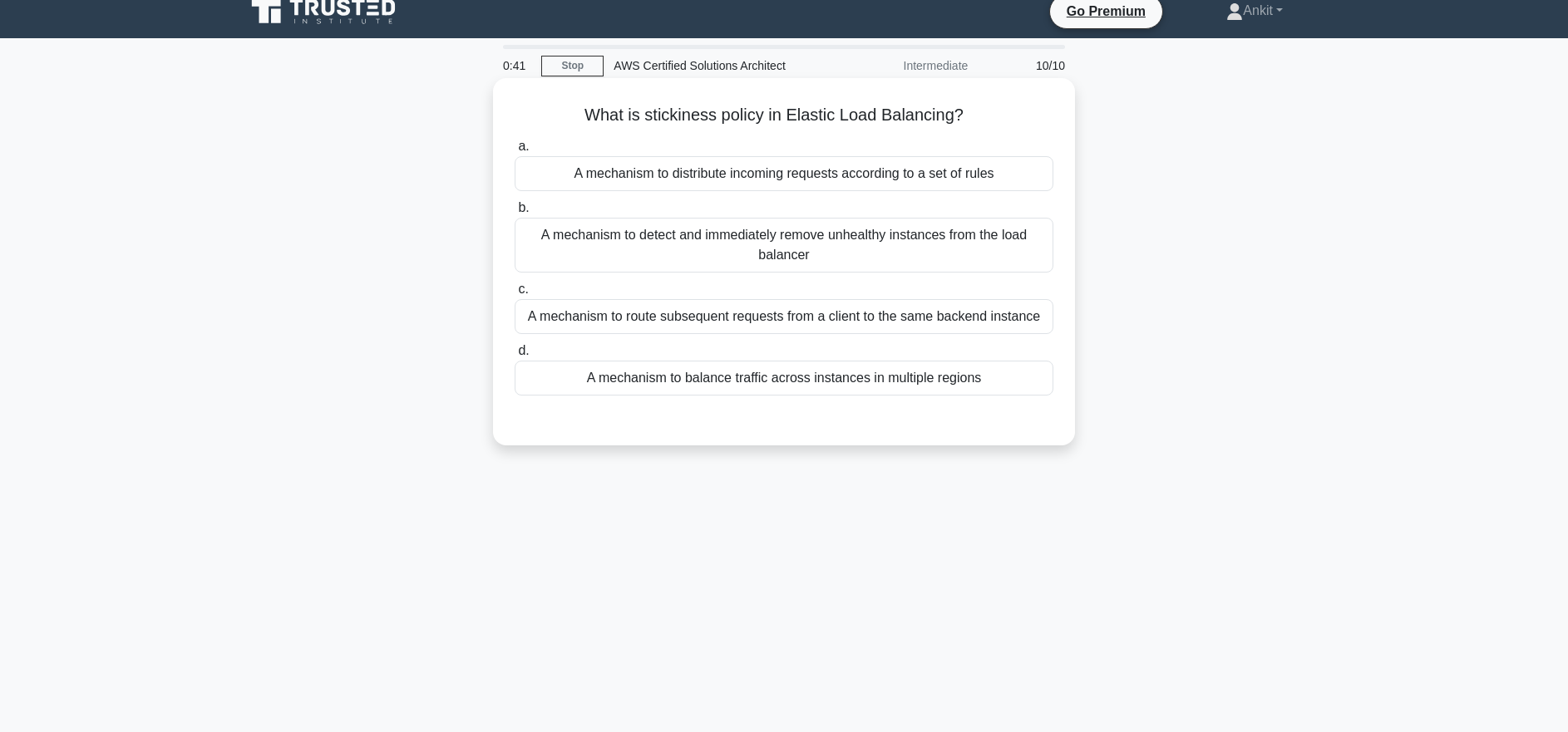
click at [844, 254] on div "A mechanism to detect and immediately remove unhealthy instances from the load …" at bounding box center [784, 245] width 539 height 55
click at [514, 213] on input "b. A mechanism to detect and immediately remove unhealthy instances from the lo…" at bounding box center [514, 209] width 0 height 11
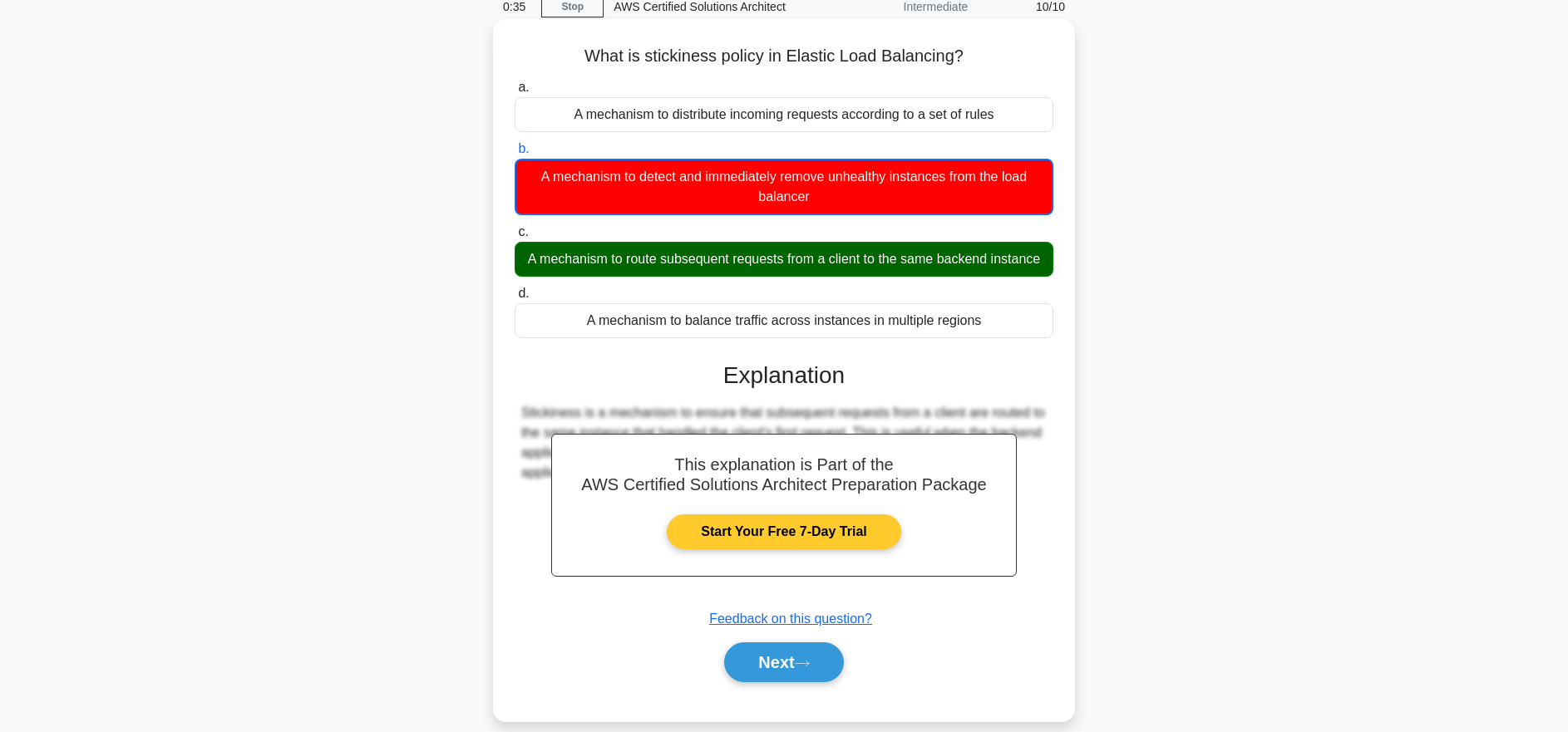
scroll to position [166, 0]
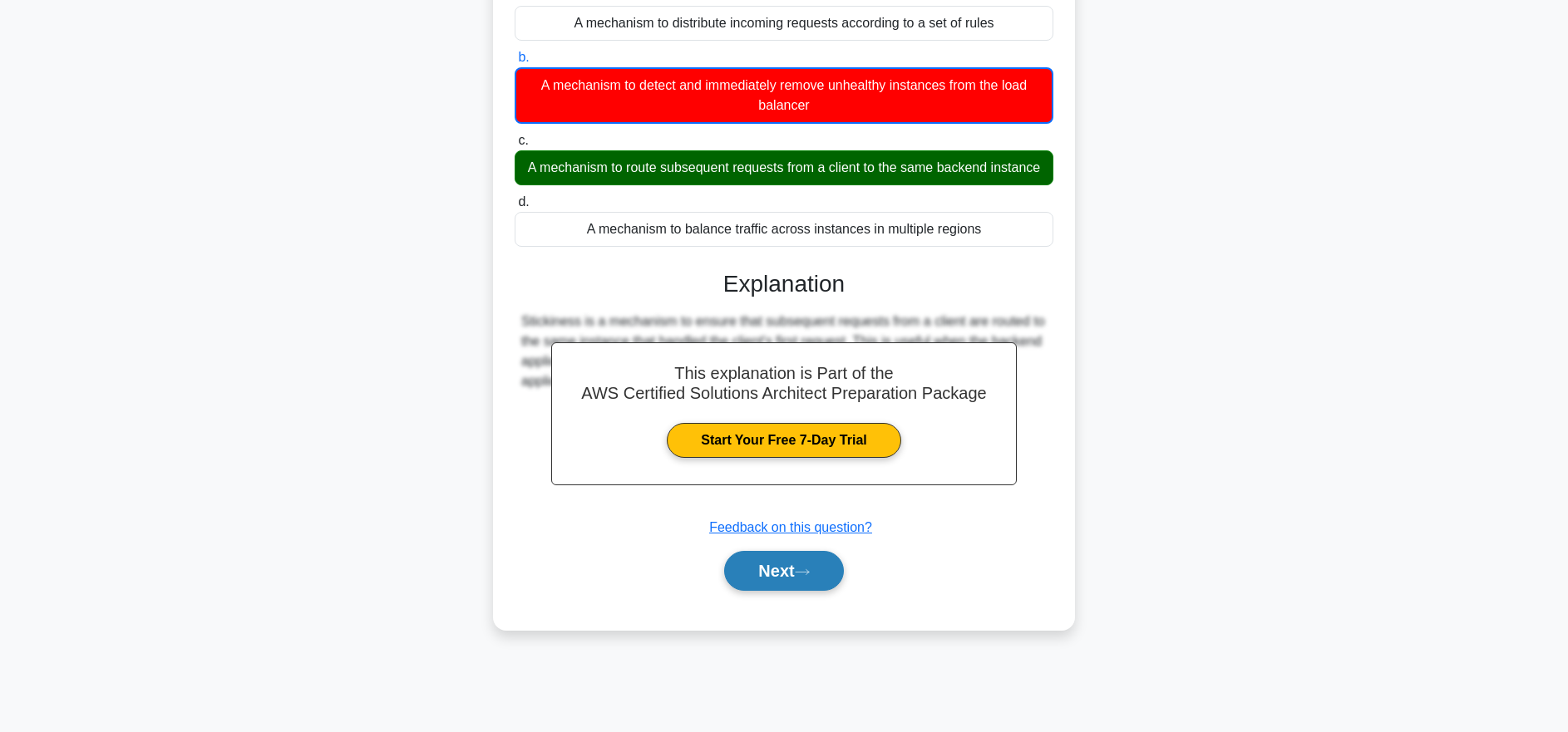
click at [803, 570] on icon at bounding box center [802, 572] width 15 height 9
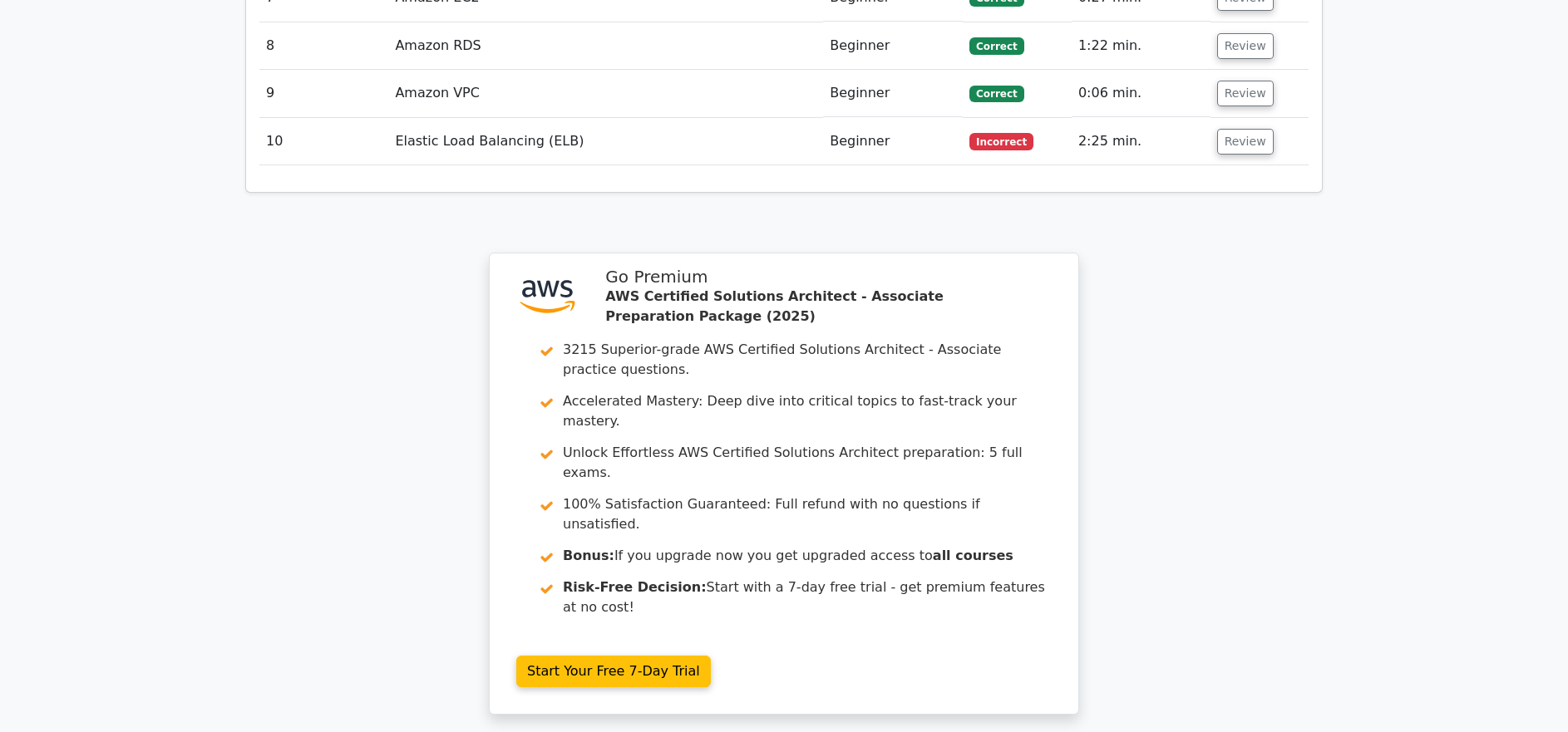
scroll to position [2524, 0]
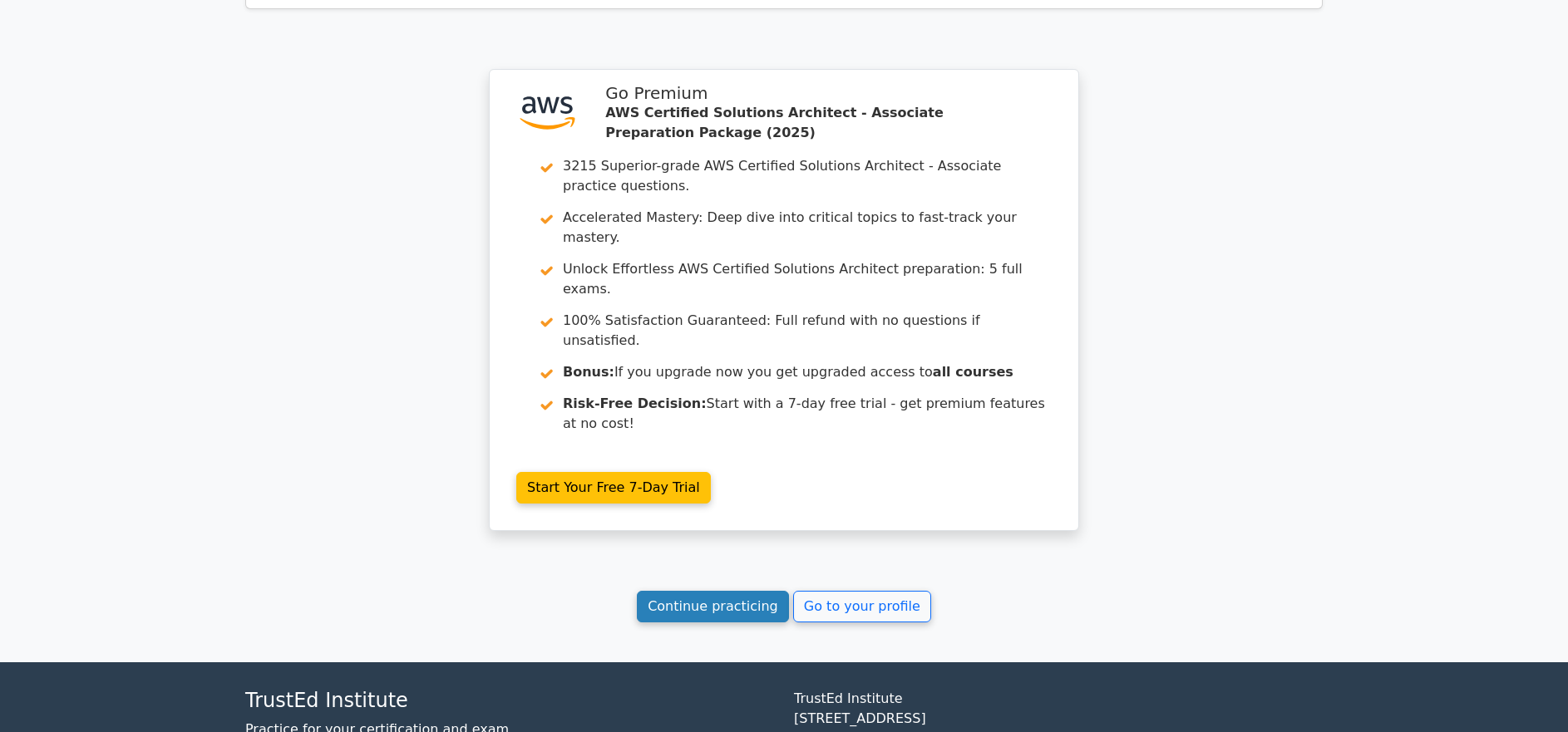
click at [762, 590] on link "Continue practicing" at bounding box center [712, 606] width 152 height 32
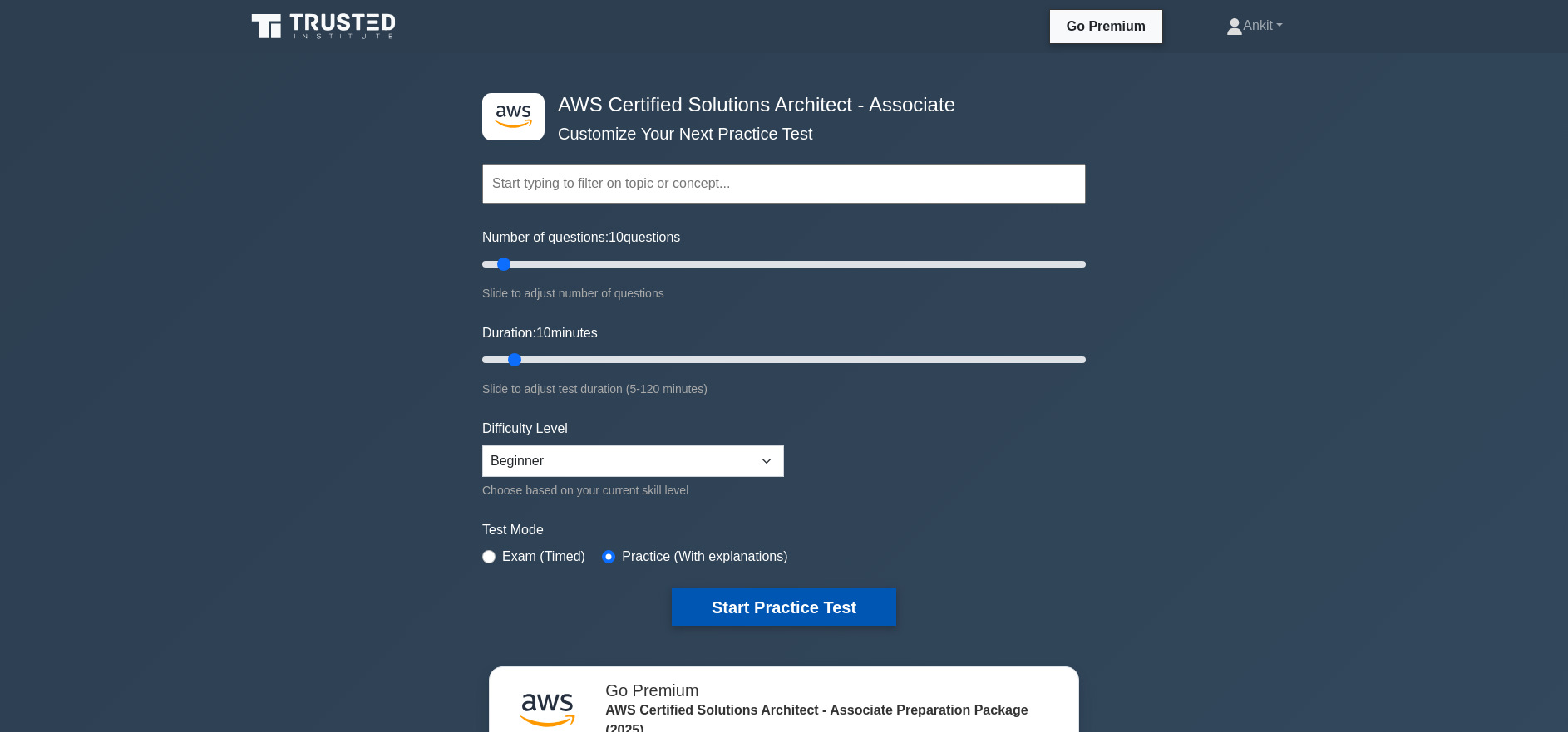
click at [798, 604] on button "Start Practice Test" at bounding box center [784, 607] width 225 height 38
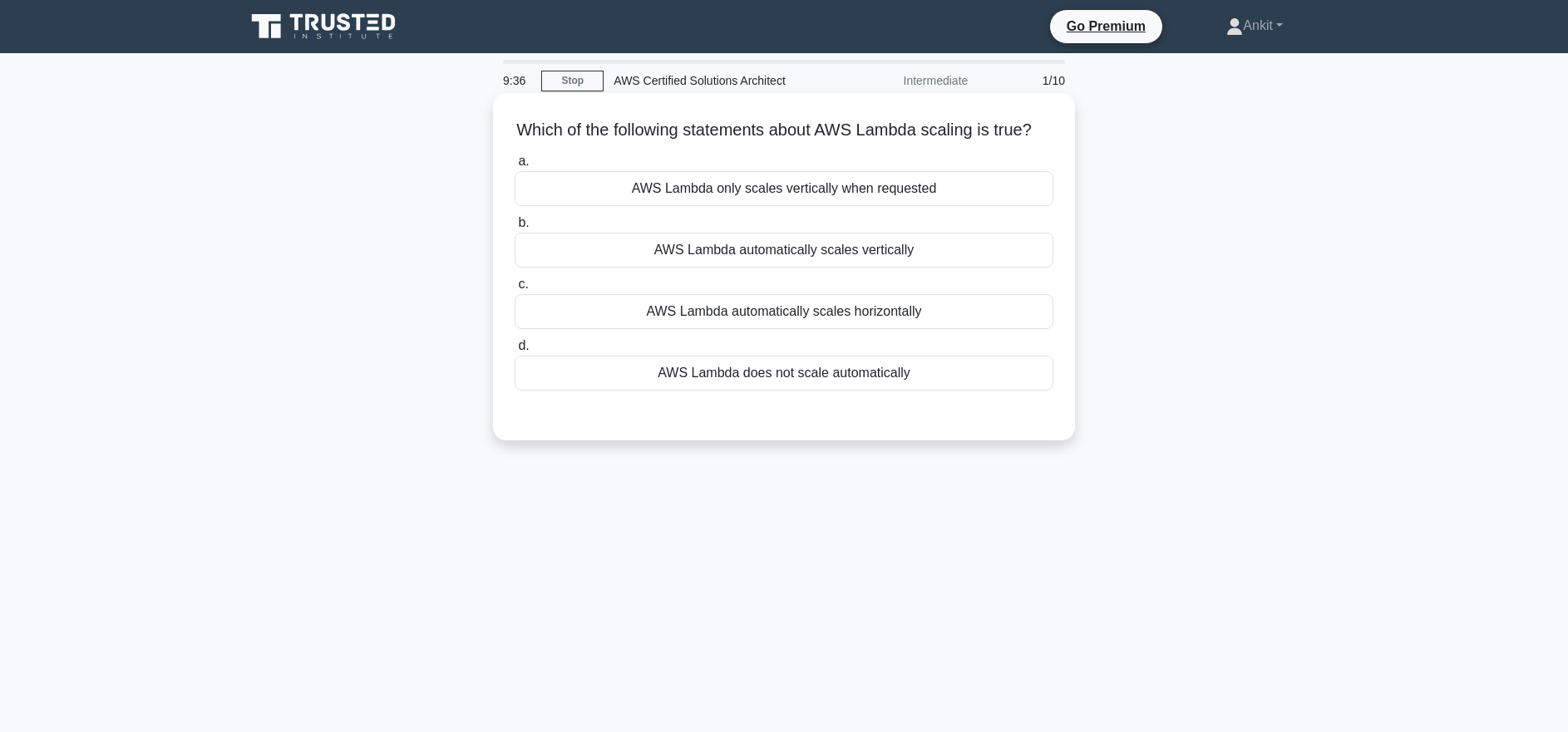
click at [757, 255] on div "AWS Lambda automatically scales vertically" at bounding box center [784, 250] width 539 height 34
click at [514, 228] on input "b. AWS Lambda automatically scales vertically" at bounding box center [514, 224] width 0 height 11
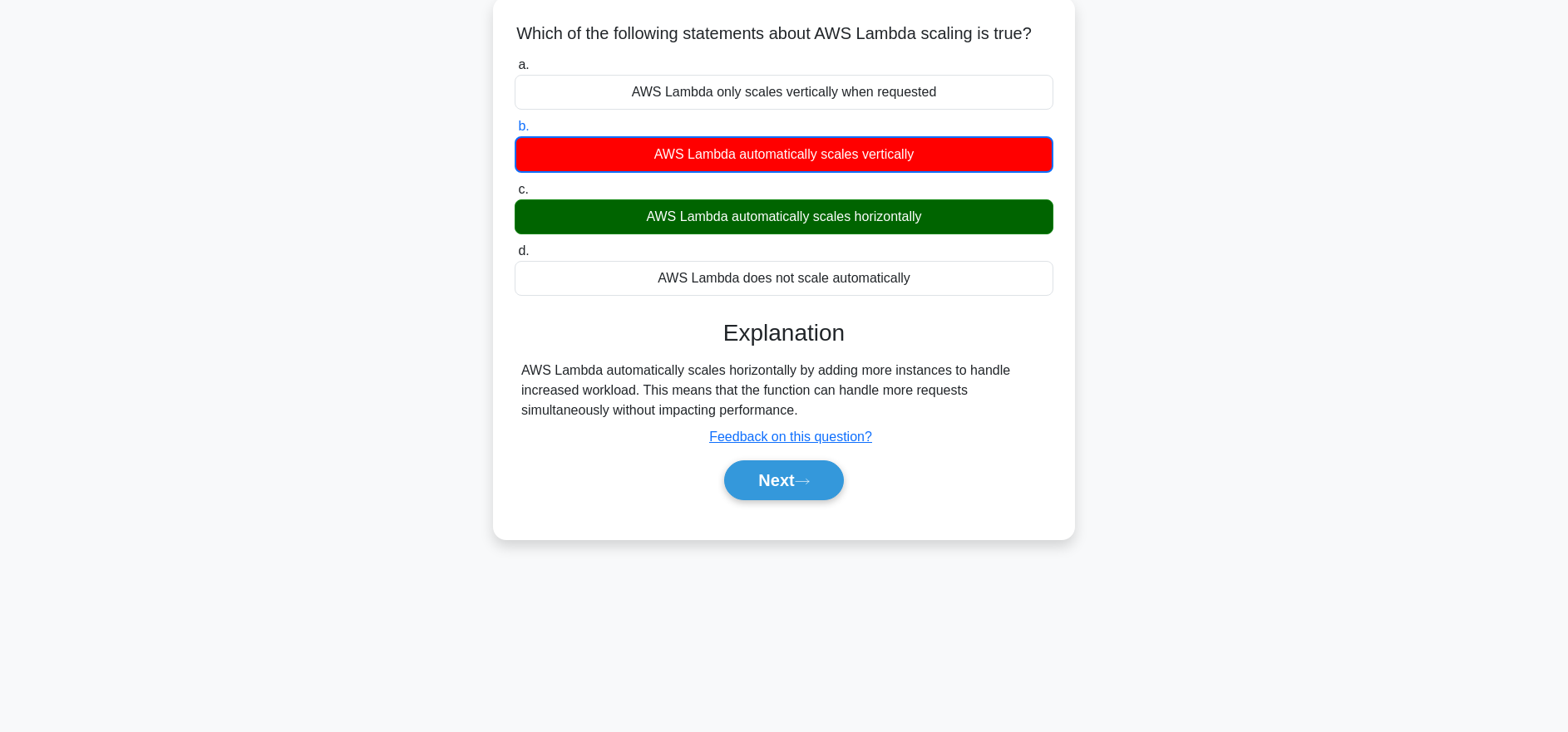
scroll to position [97, 0]
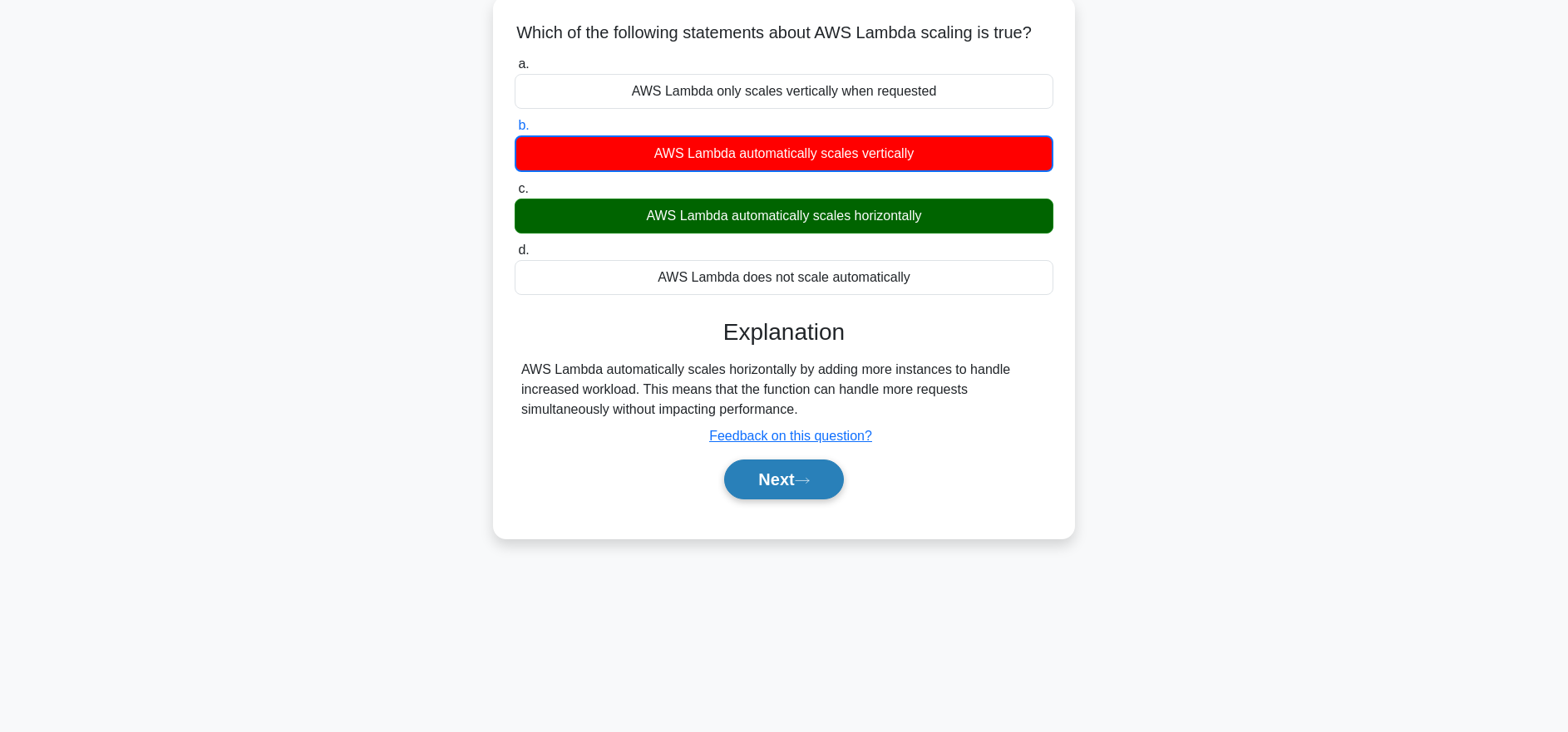
click at [820, 492] on button "Next" at bounding box center [784, 479] width 119 height 40
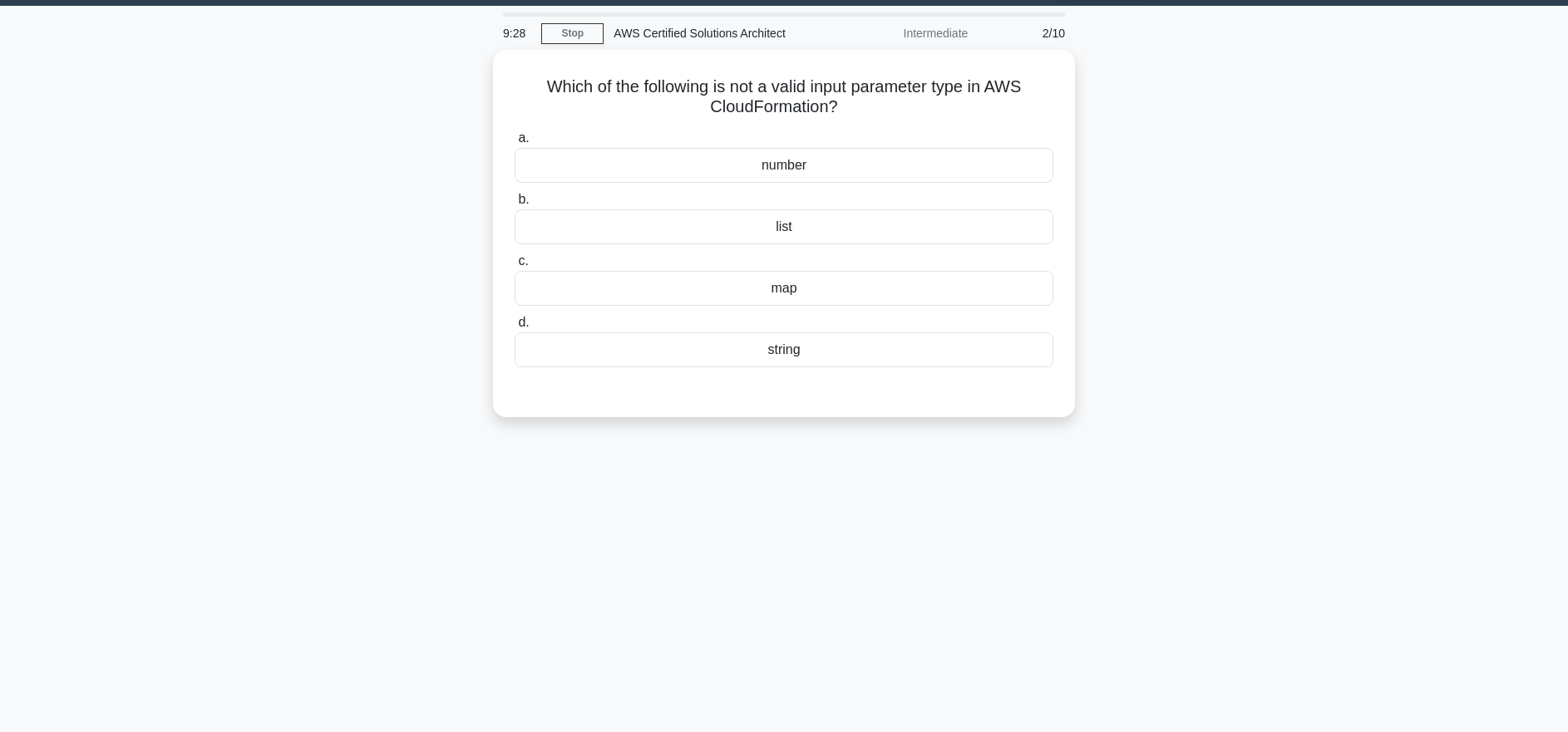
scroll to position [47, 0]
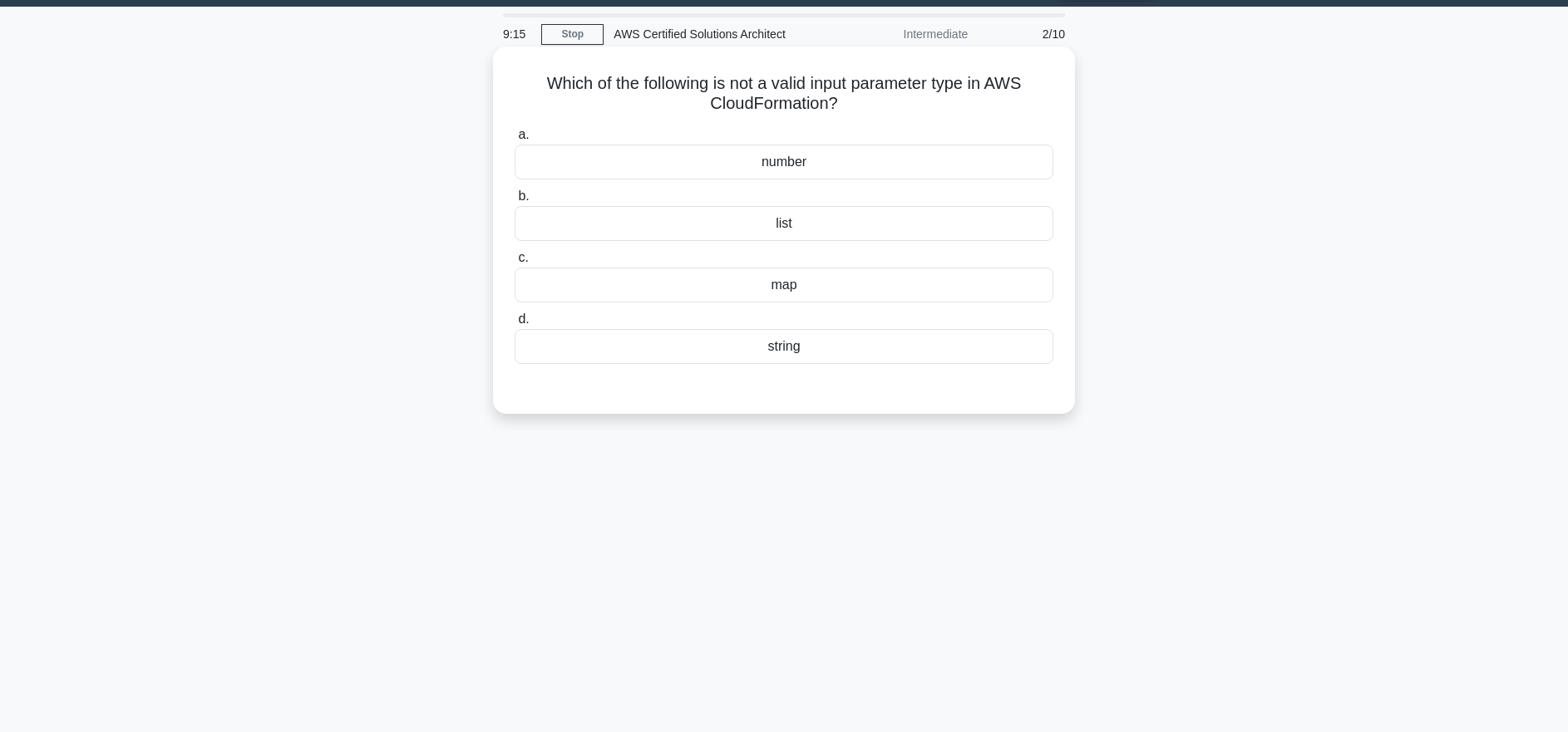
click at [803, 358] on div "string" at bounding box center [784, 346] width 539 height 34
click at [514, 325] on input "d. string" at bounding box center [514, 319] width 0 height 11
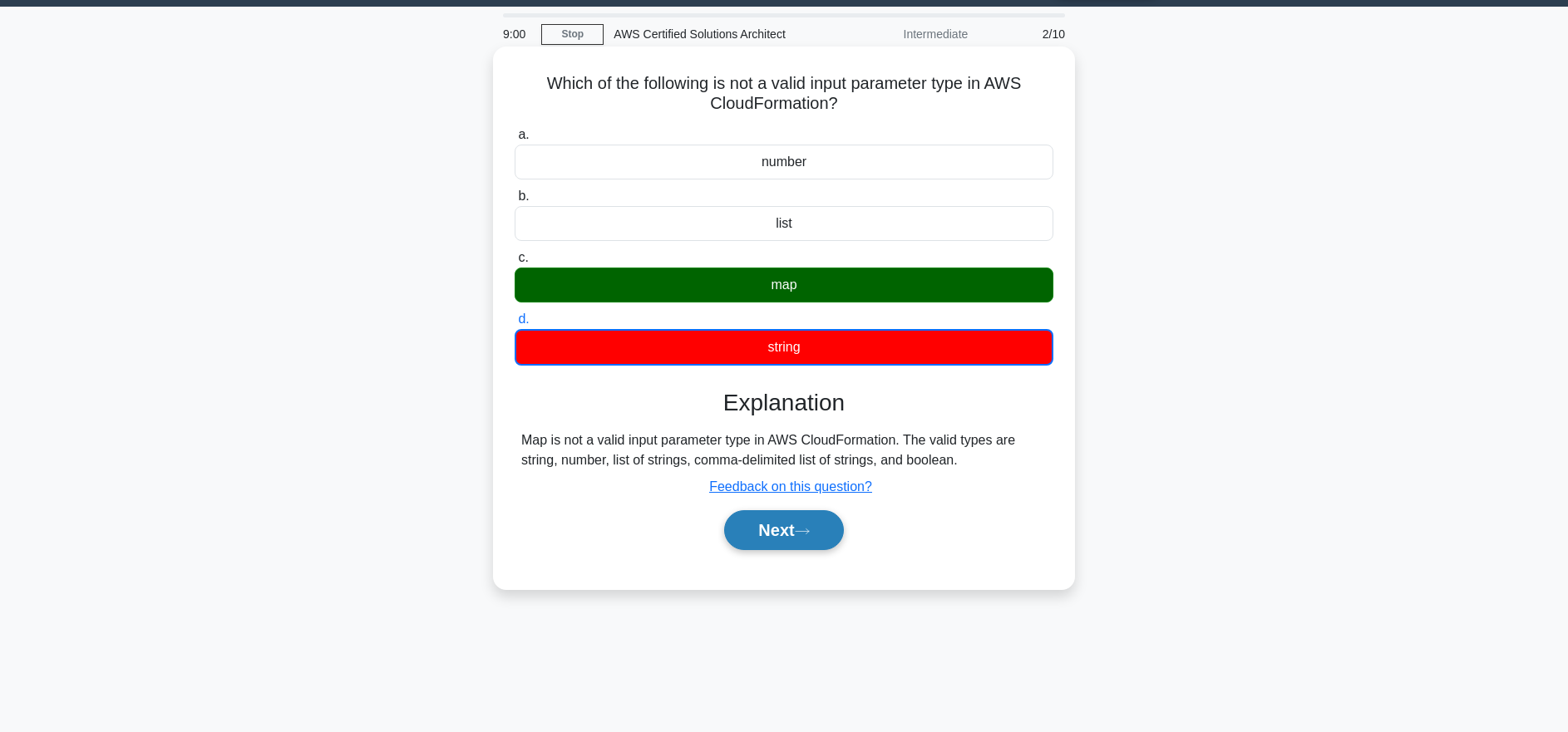
click at [797, 523] on button "Next" at bounding box center [784, 530] width 119 height 40
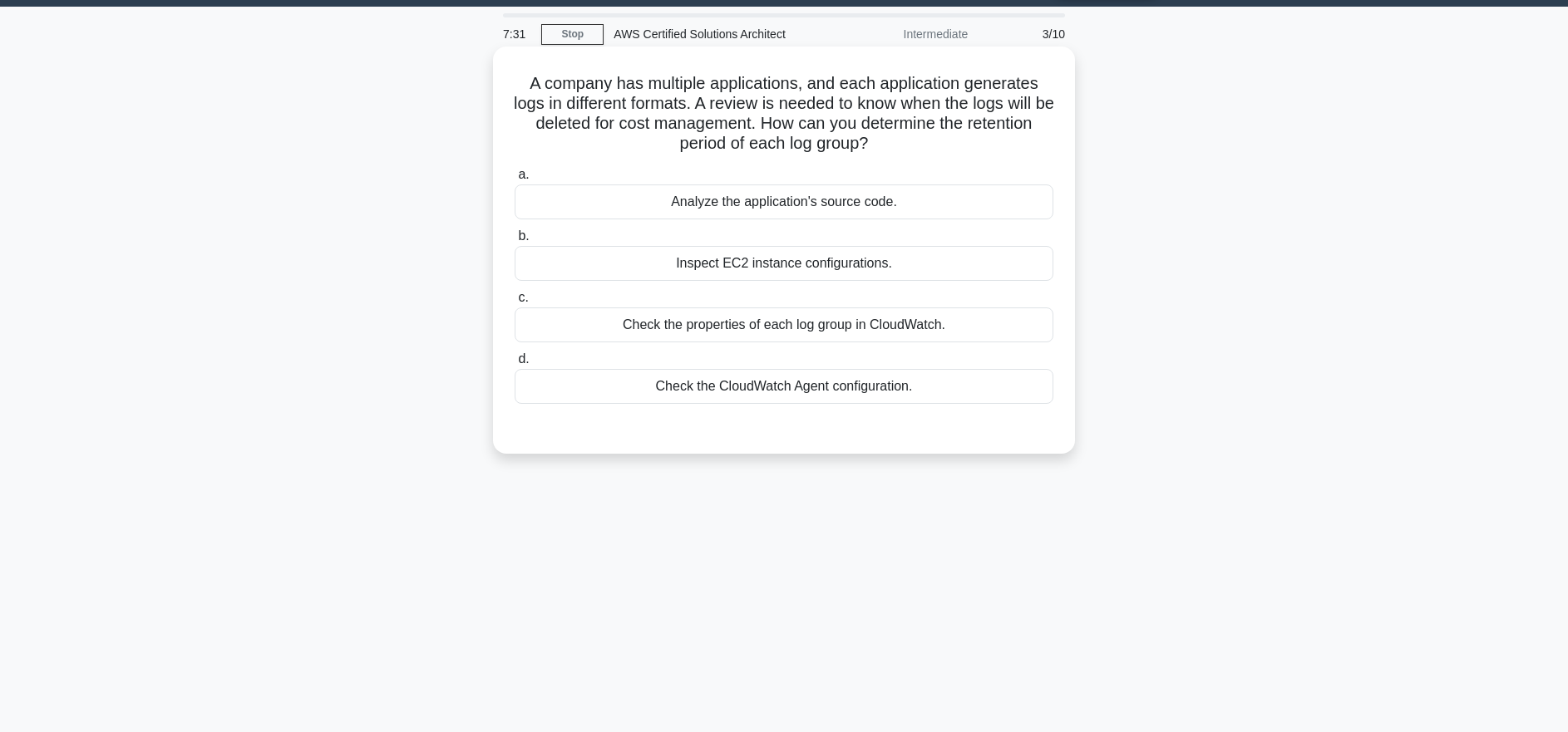
click at [828, 272] on div "Inspect EC2 instance configurations." at bounding box center [784, 263] width 539 height 34
click at [514, 242] on input "b. Inspect EC2 instance configurations." at bounding box center [514, 237] width 0 height 11
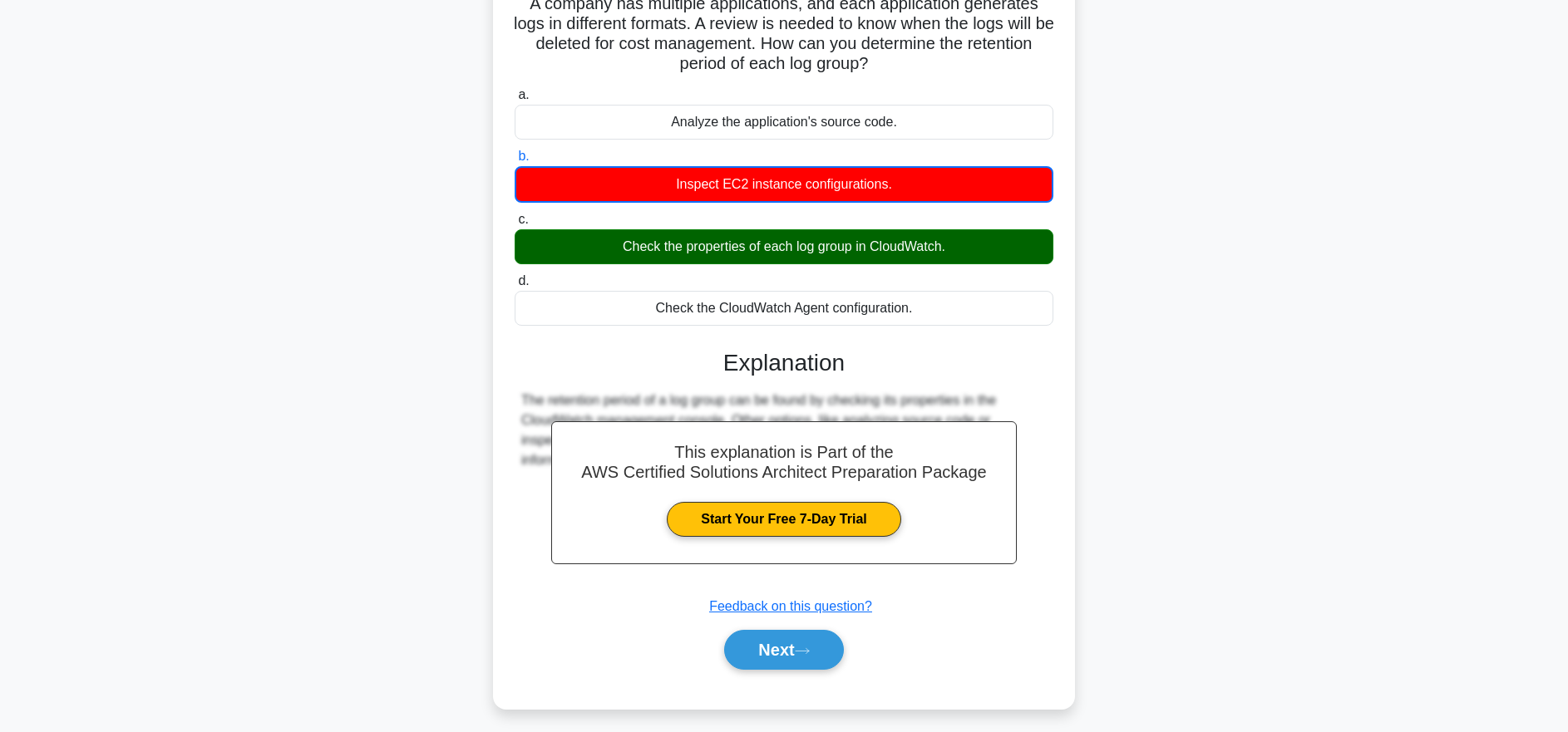
scroll to position [166, 0]
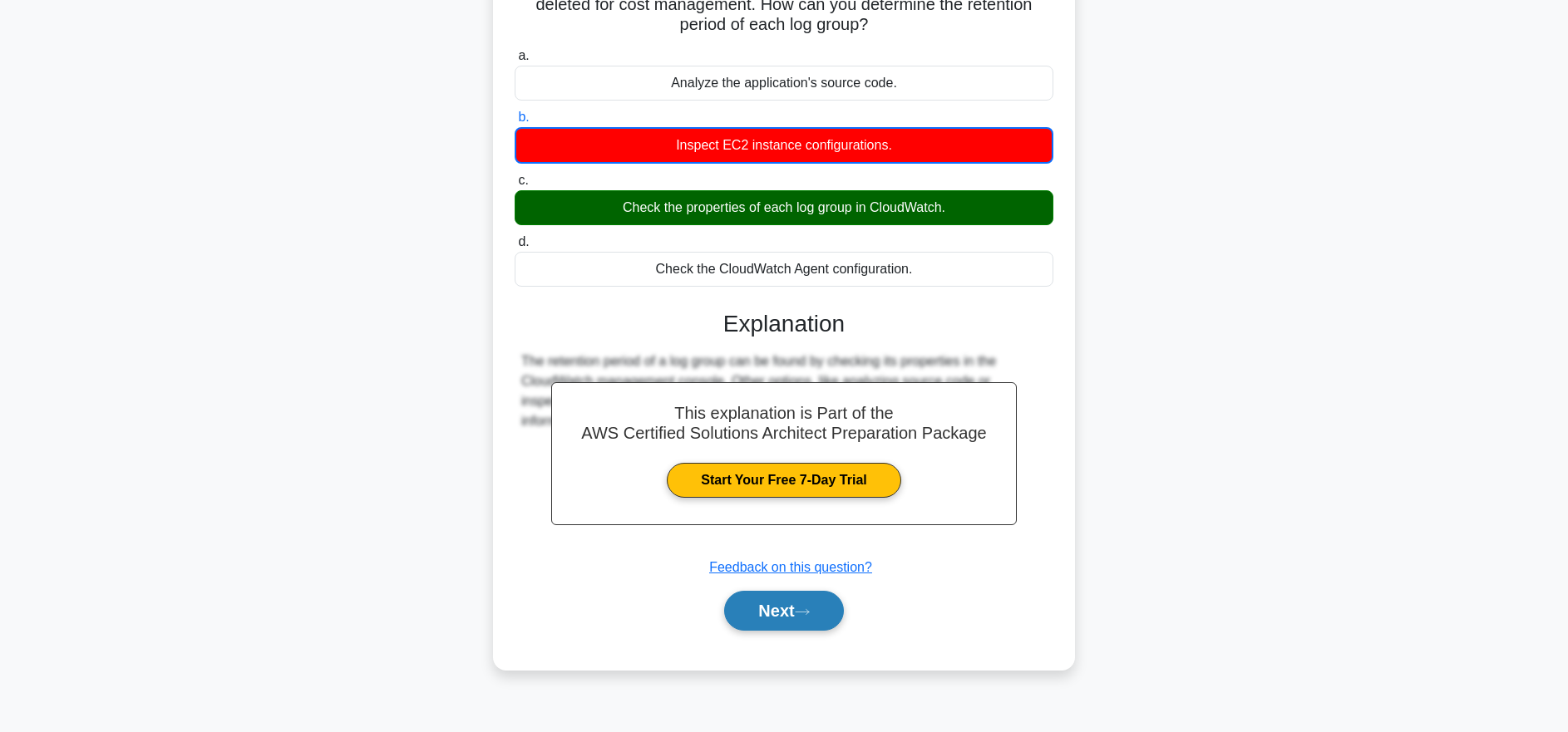
click at [809, 601] on button "Next" at bounding box center [784, 610] width 119 height 40
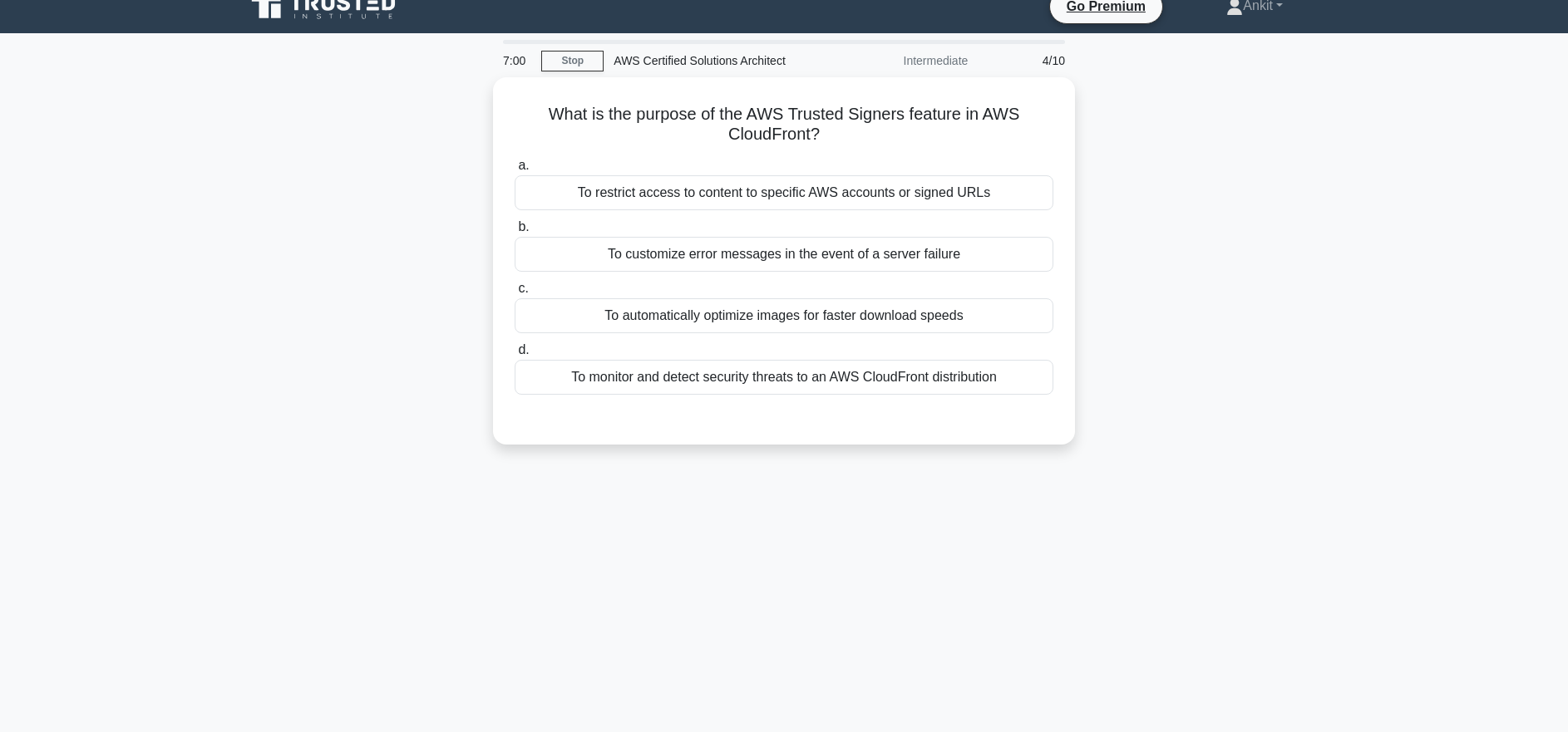
scroll to position [23, 0]
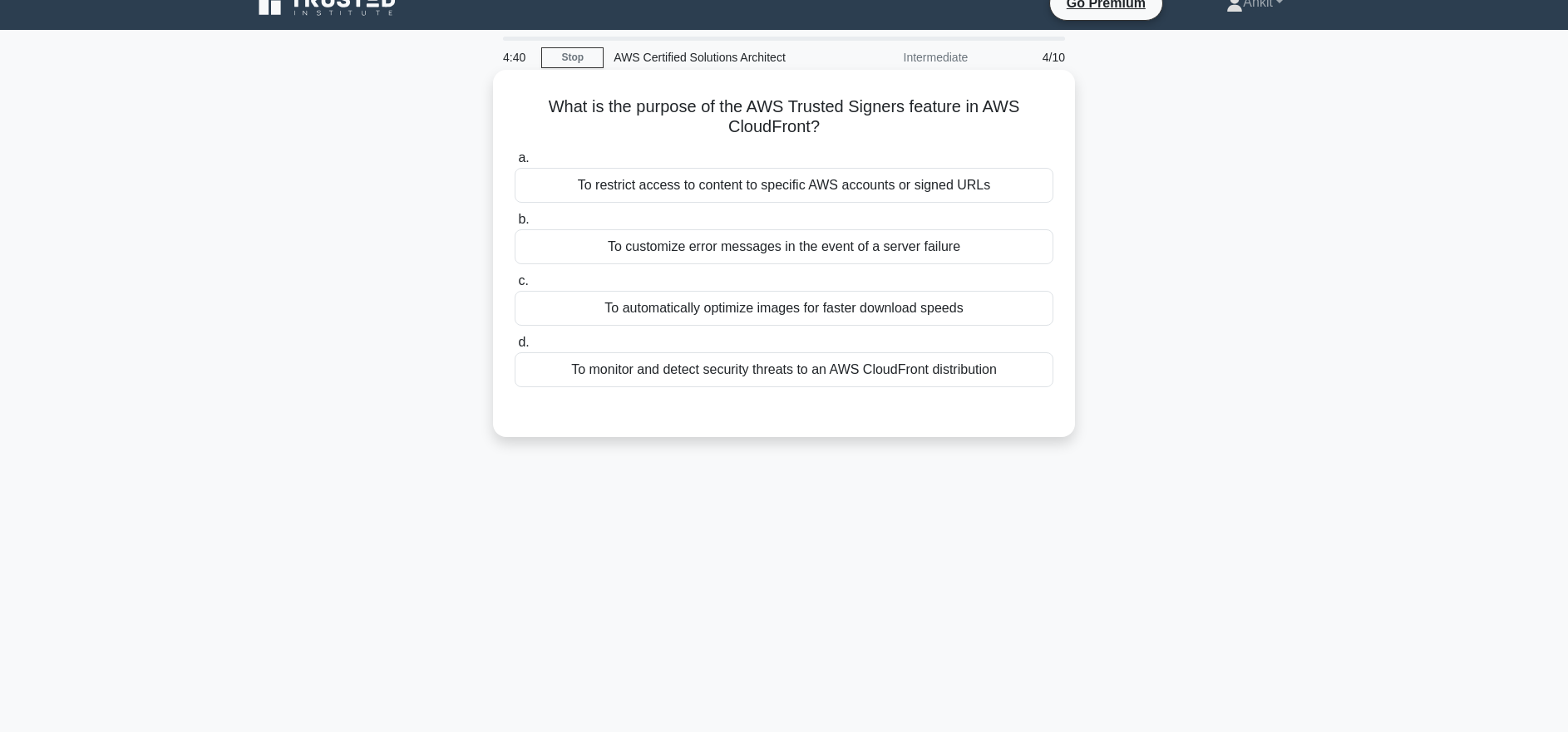
click at [867, 379] on div "To monitor and detect security threats to an AWS CloudFront distribution" at bounding box center [784, 369] width 539 height 34
click at [514, 348] on input "d. To monitor and detect security threats to an AWS CloudFront distribution" at bounding box center [514, 343] width 0 height 11
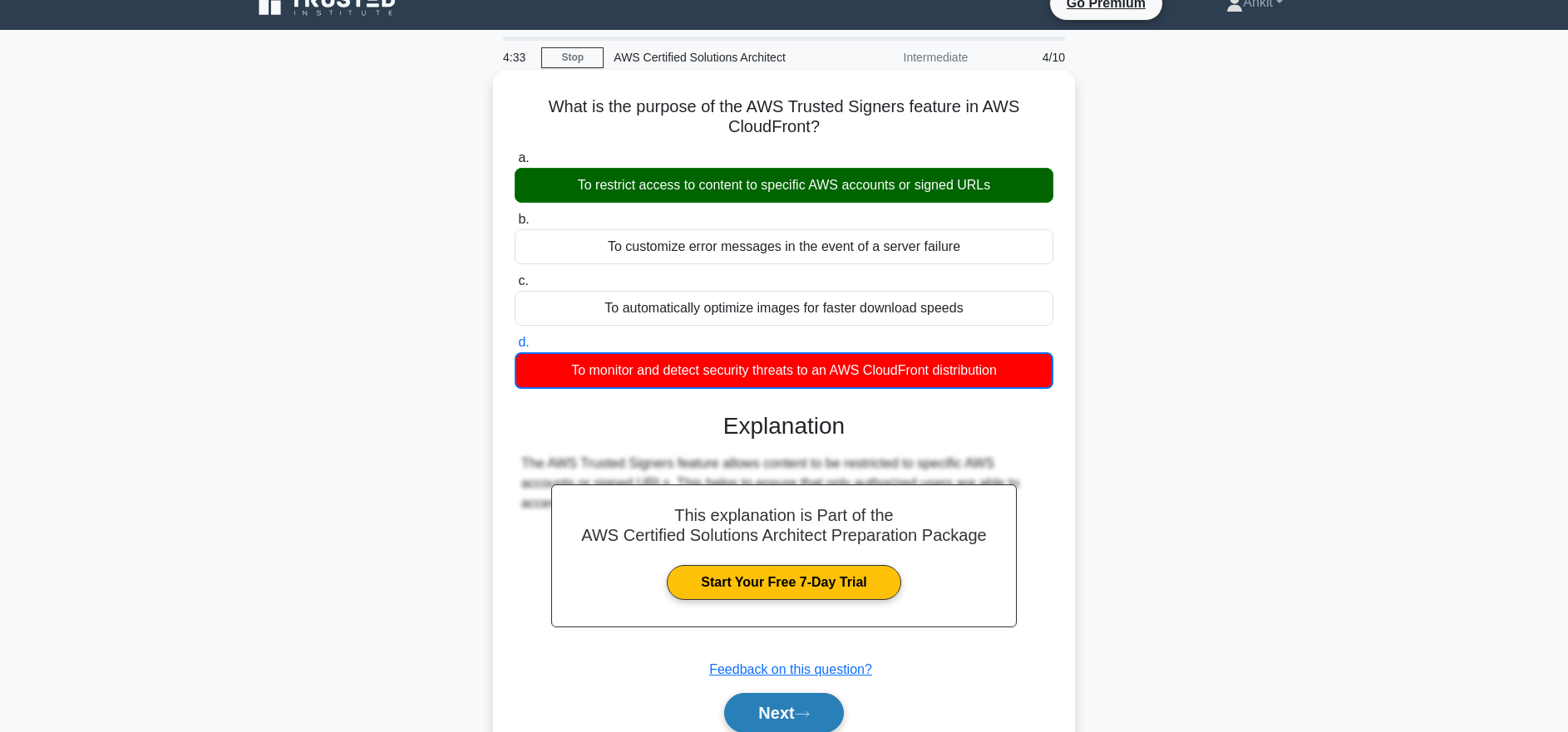
click at [803, 713] on icon at bounding box center [802, 714] width 15 height 9
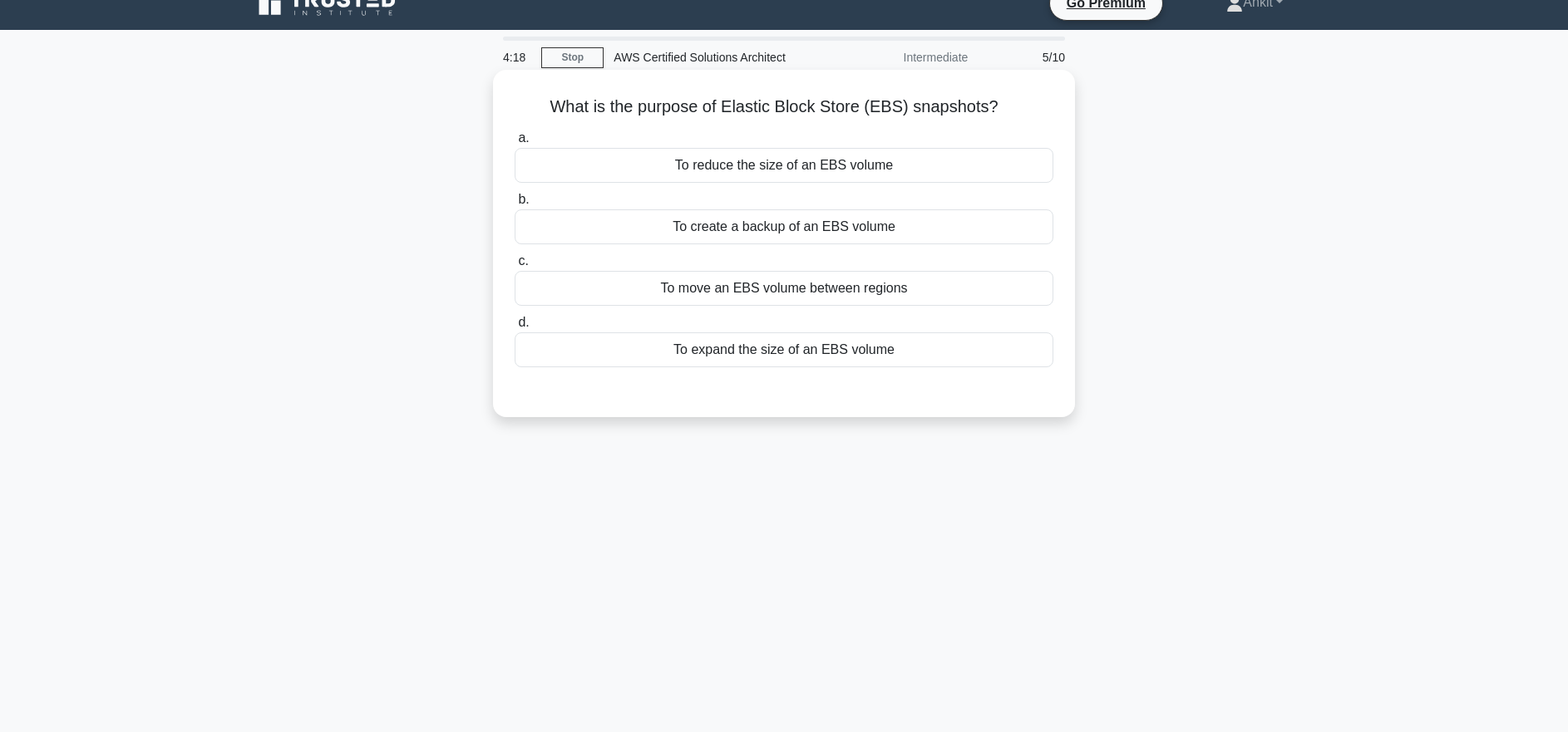
click at [798, 224] on div "To create a backup of an EBS volume" at bounding box center [784, 226] width 539 height 34
click at [514, 205] on input "b. To create a backup of an EBS volume" at bounding box center [514, 200] width 0 height 11
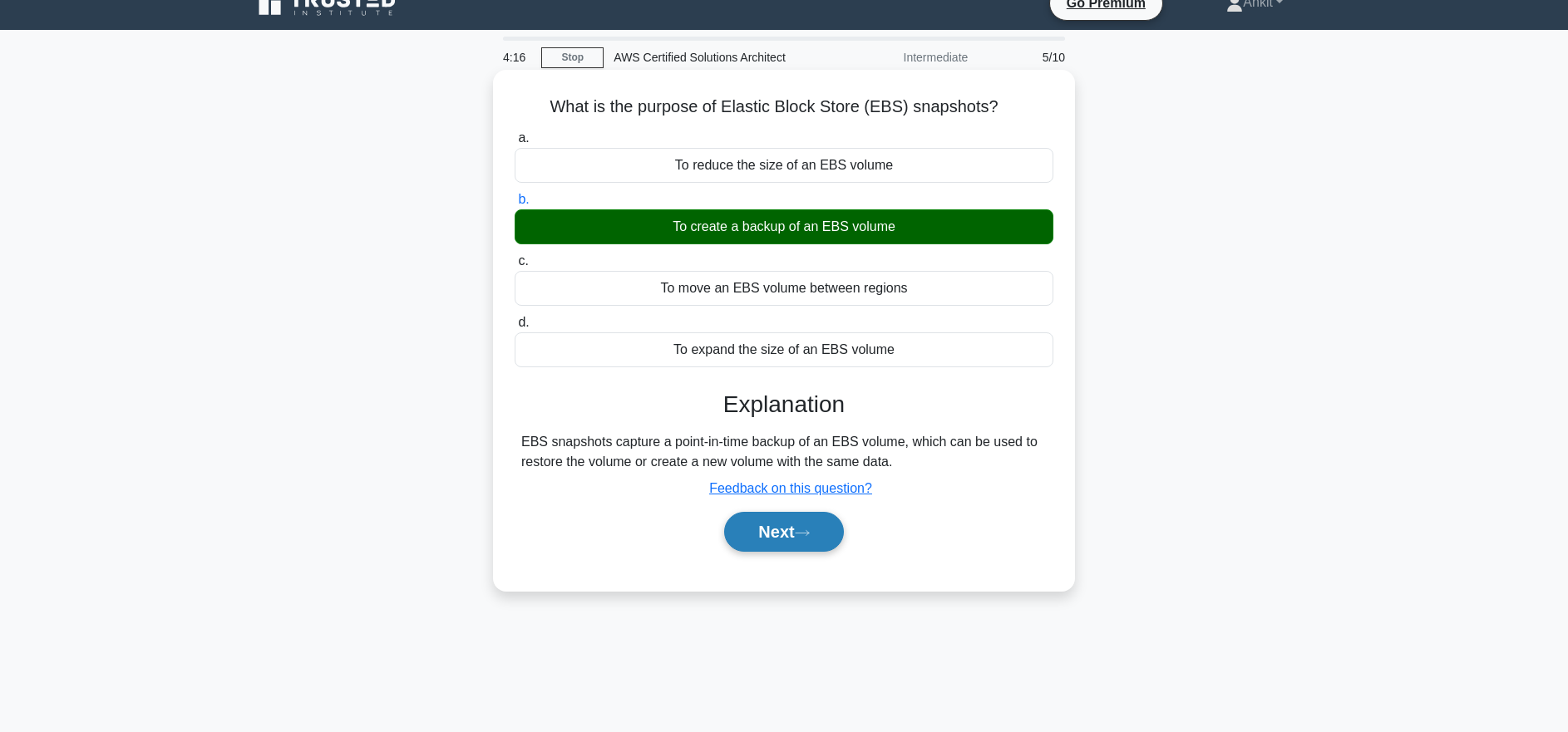
click at [822, 516] on button "Next" at bounding box center [784, 532] width 119 height 40
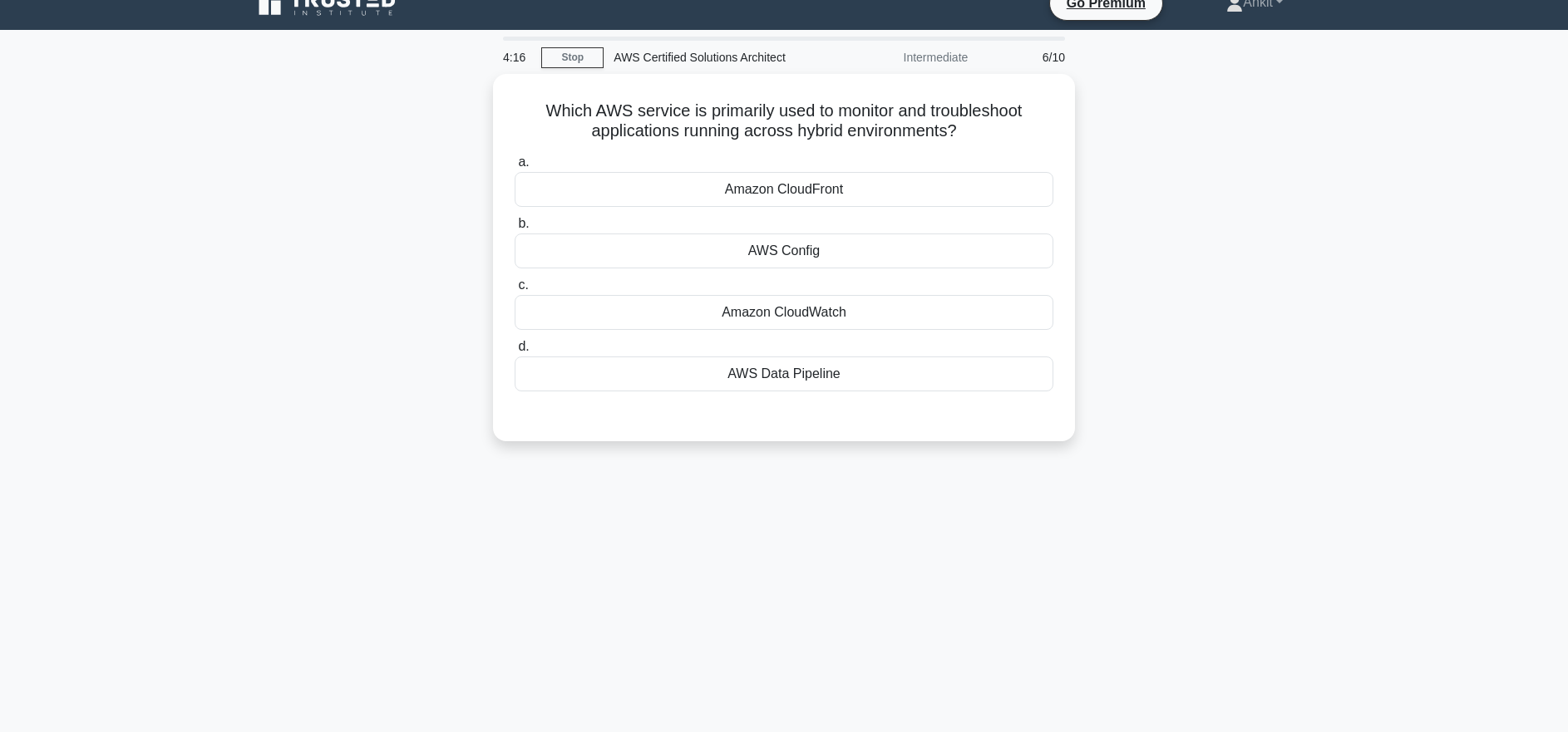
click at [822, 520] on div "4:16 Stop AWS Certified Solutions Architect Intermediate 6/10 Which AWS service…" at bounding box center [784, 452] width 1098 height 831
click at [790, 310] on div "Amazon CloudWatch" at bounding box center [784, 307] width 539 height 34
click at [514, 287] on input "c. Amazon CloudWatch" at bounding box center [514, 281] width 0 height 11
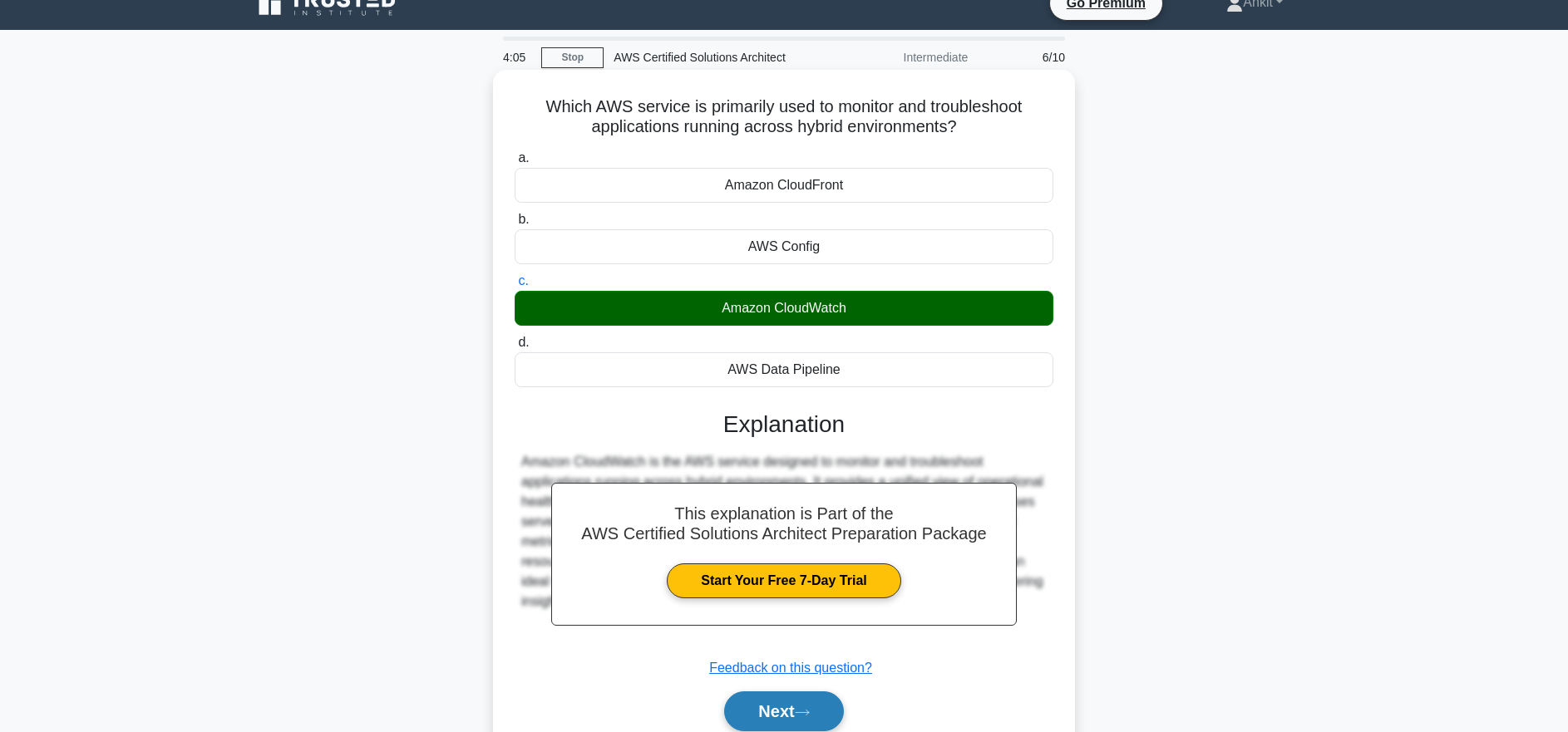
click at [789, 709] on button "Next" at bounding box center [784, 711] width 119 height 40
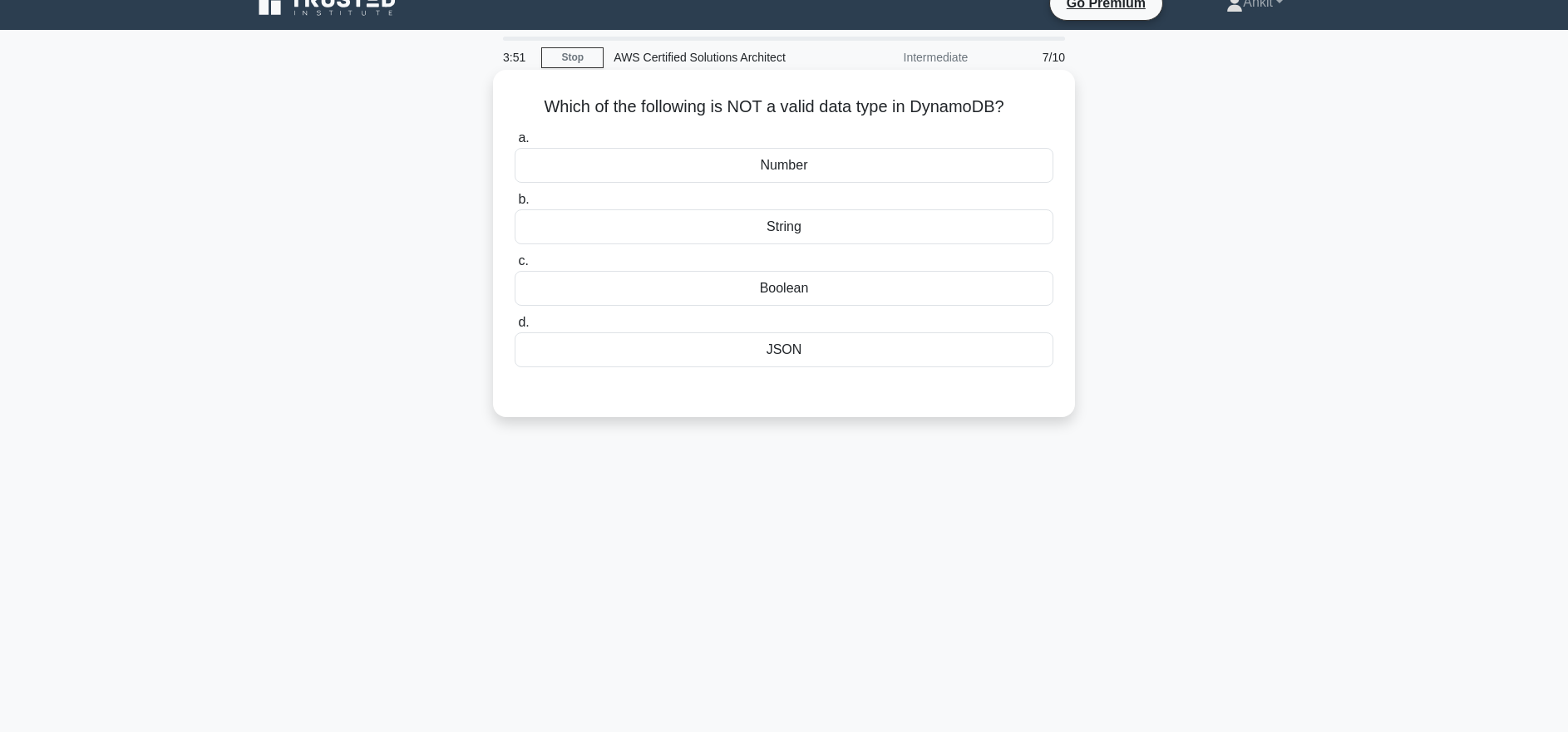
click at [785, 361] on div "JSON" at bounding box center [784, 349] width 539 height 34
click at [514, 328] on input "d. JSON" at bounding box center [514, 323] width 0 height 11
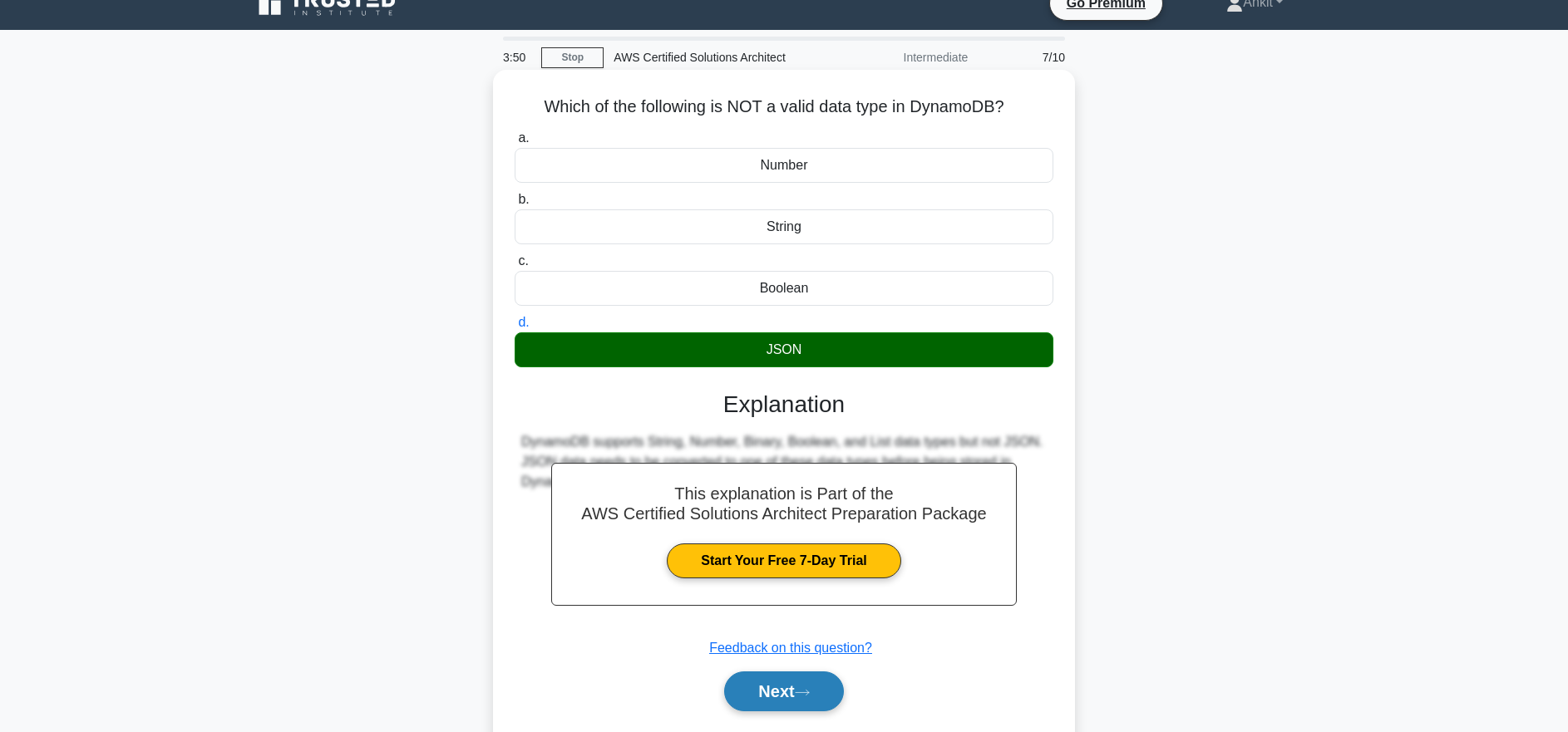
click at [798, 686] on button "Next" at bounding box center [784, 691] width 119 height 40
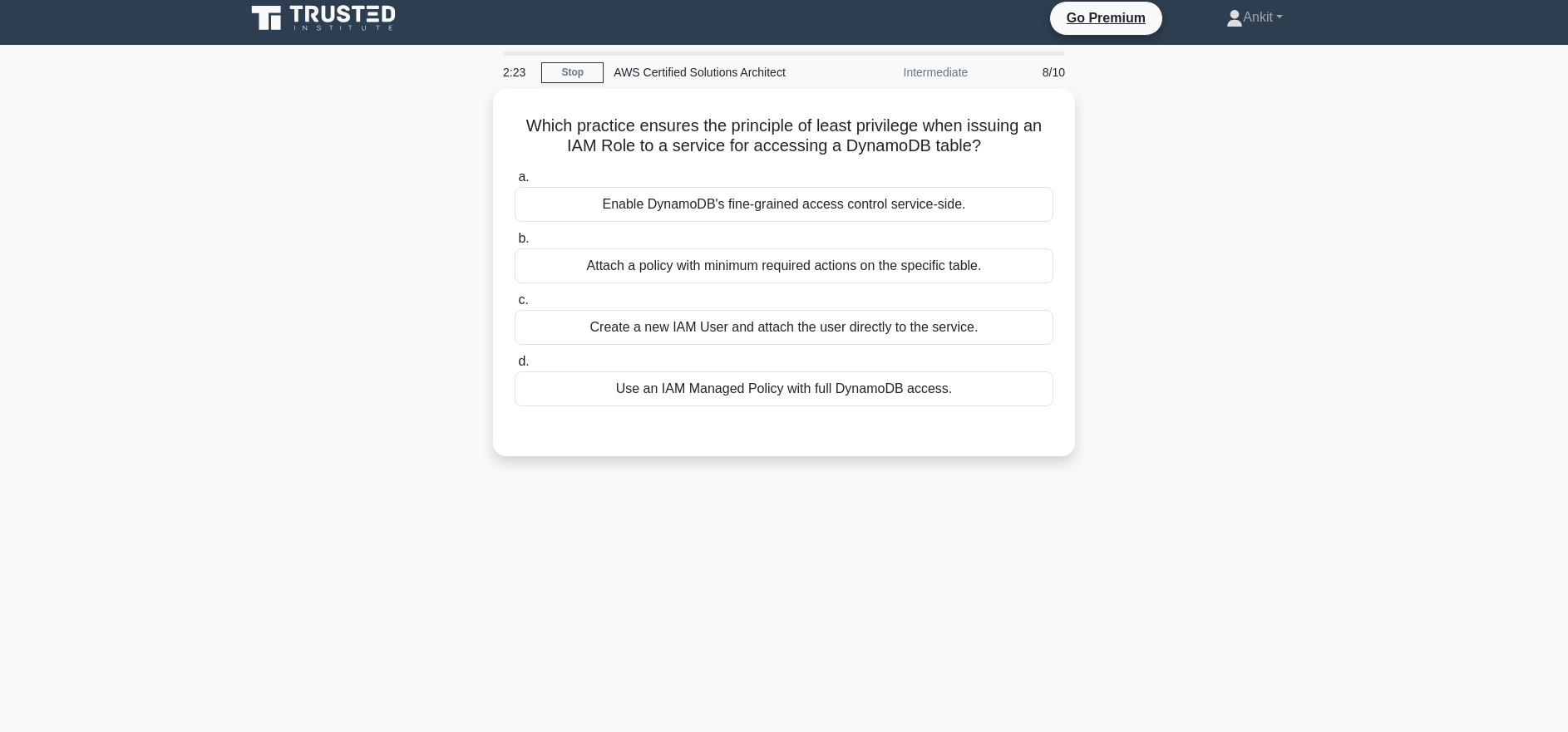
scroll to position [8, 0]
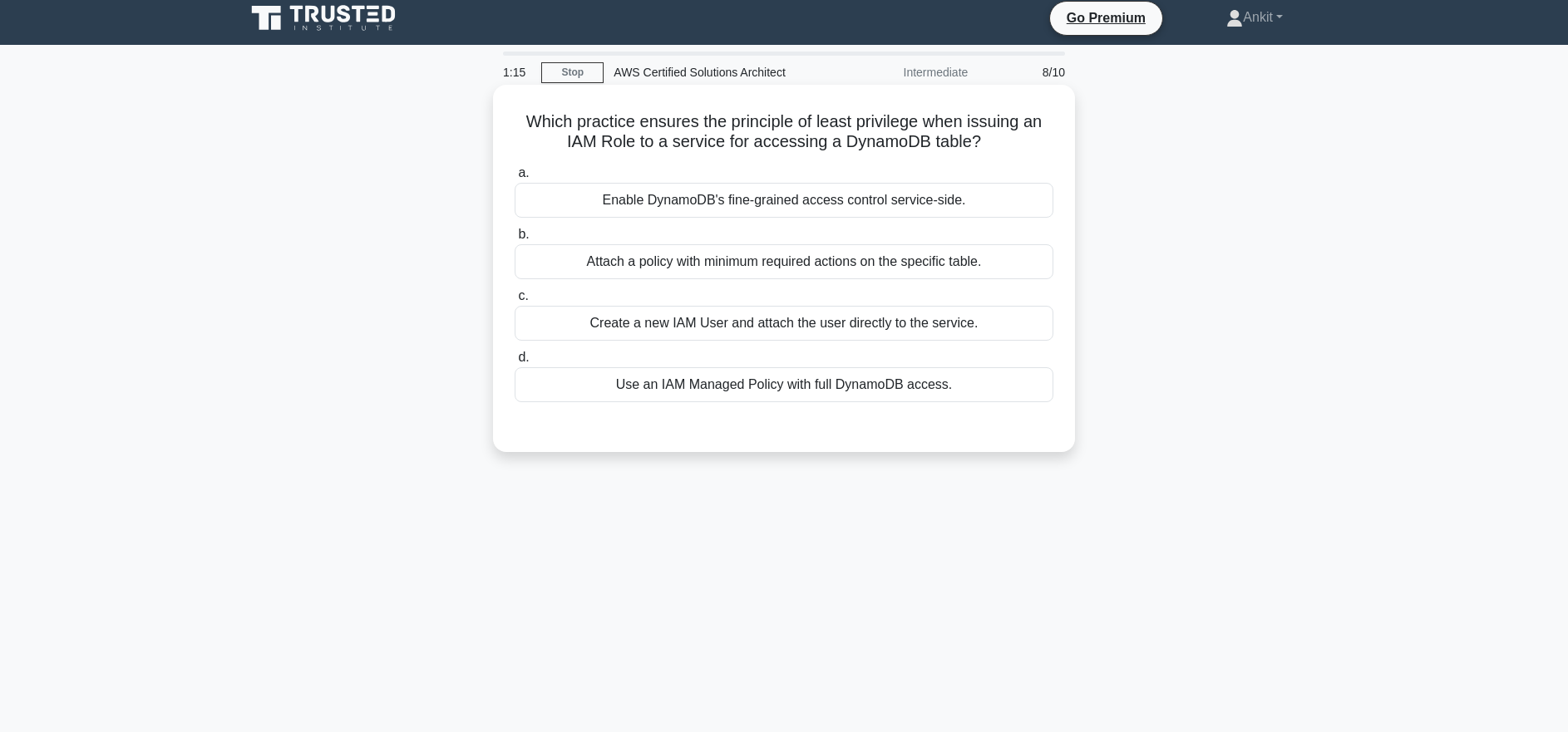
click at [787, 325] on div "Create a new IAM User and attach the user directly to the service." at bounding box center [784, 322] width 539 height 34
click at [514, 302] on input "c. Create a new IAM User and attach the user directly to the service." at bounding box center [514, 296] width 0 height 11
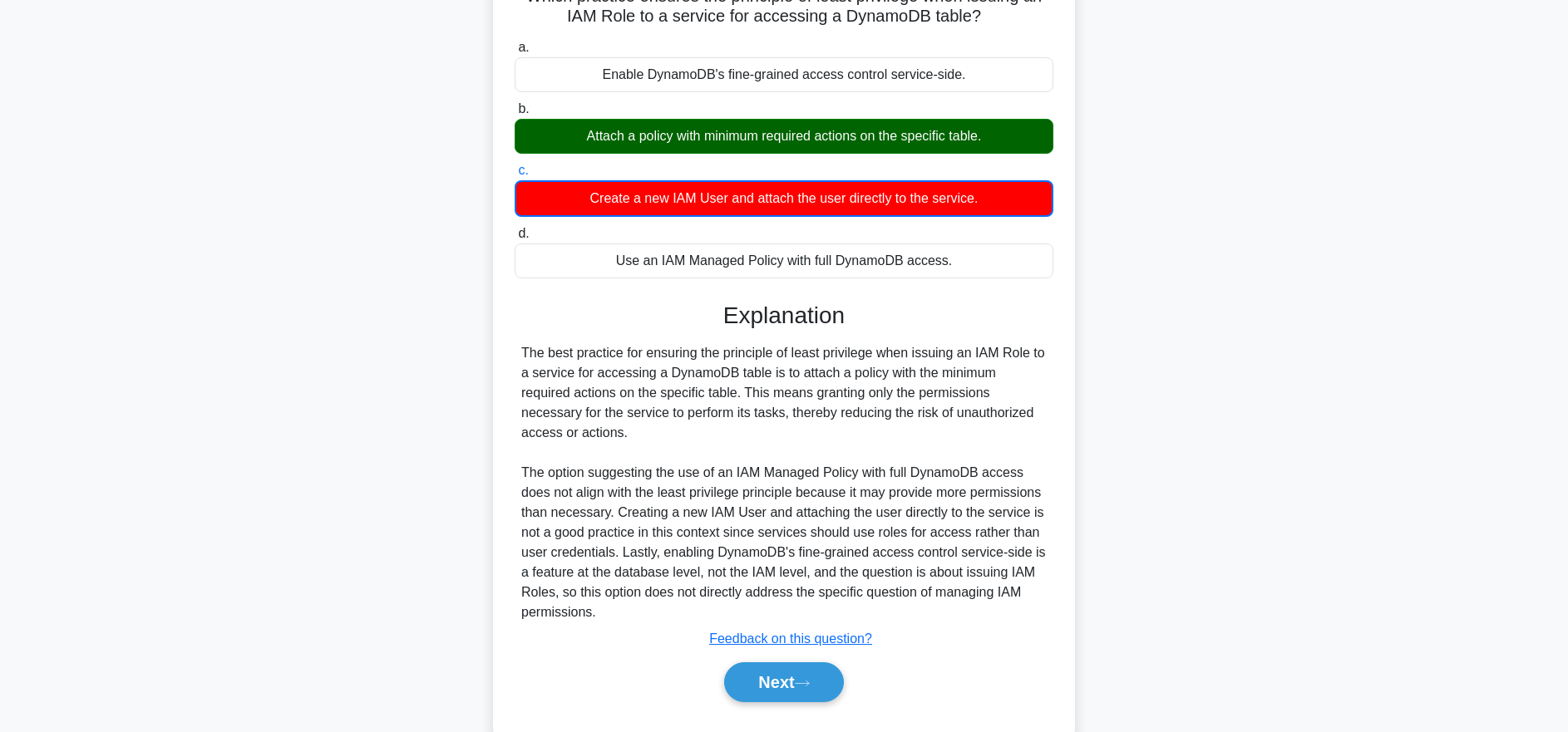
scroll to position [140, 0]
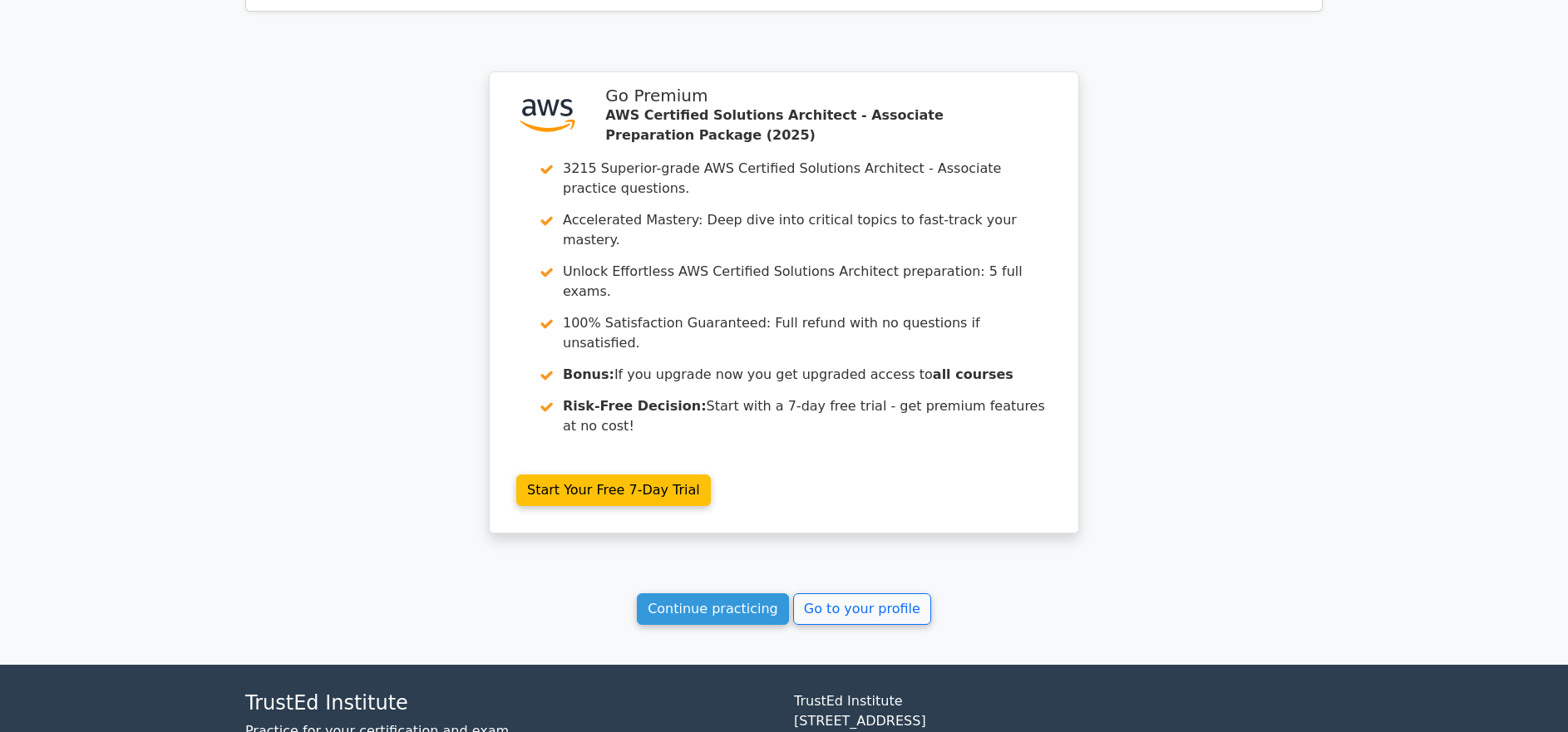
scroll to position [2291, 0]
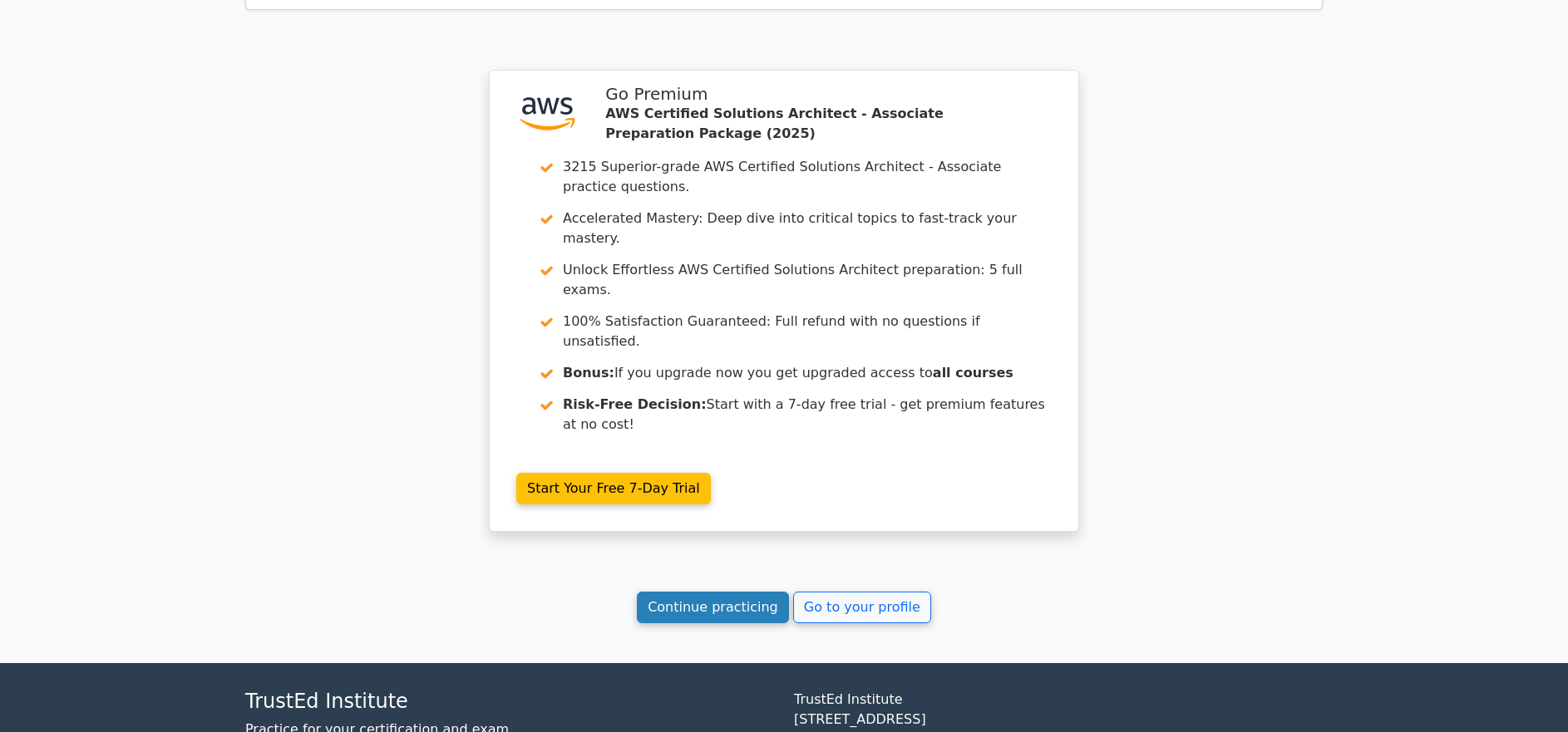
click at [774, 591] on link "Continue practicing" at bounding box center [712, 607] width 152 height 32
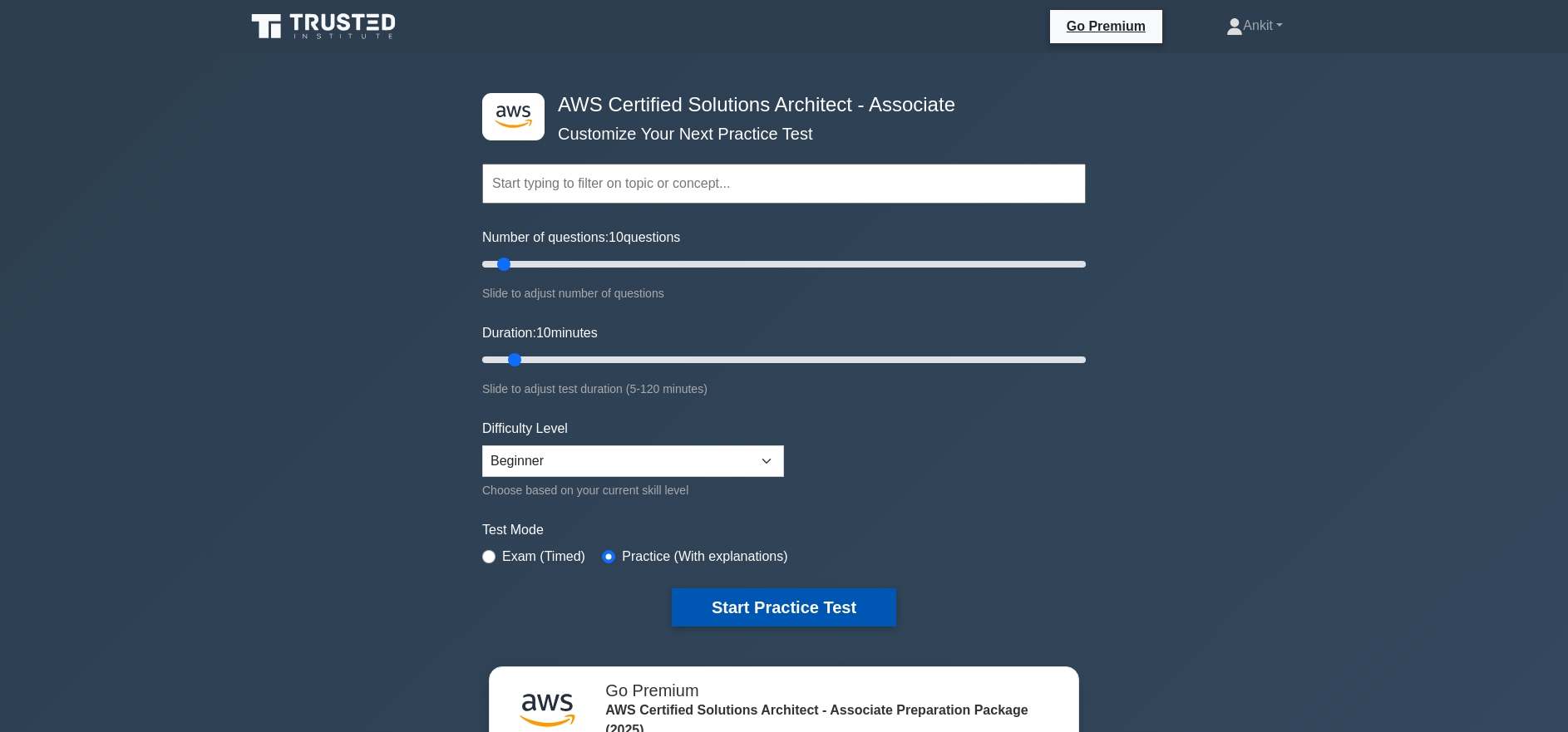
click at [860, 616] on button "Start Practice Test" at bounding box center [784, 607] width 225 height 38
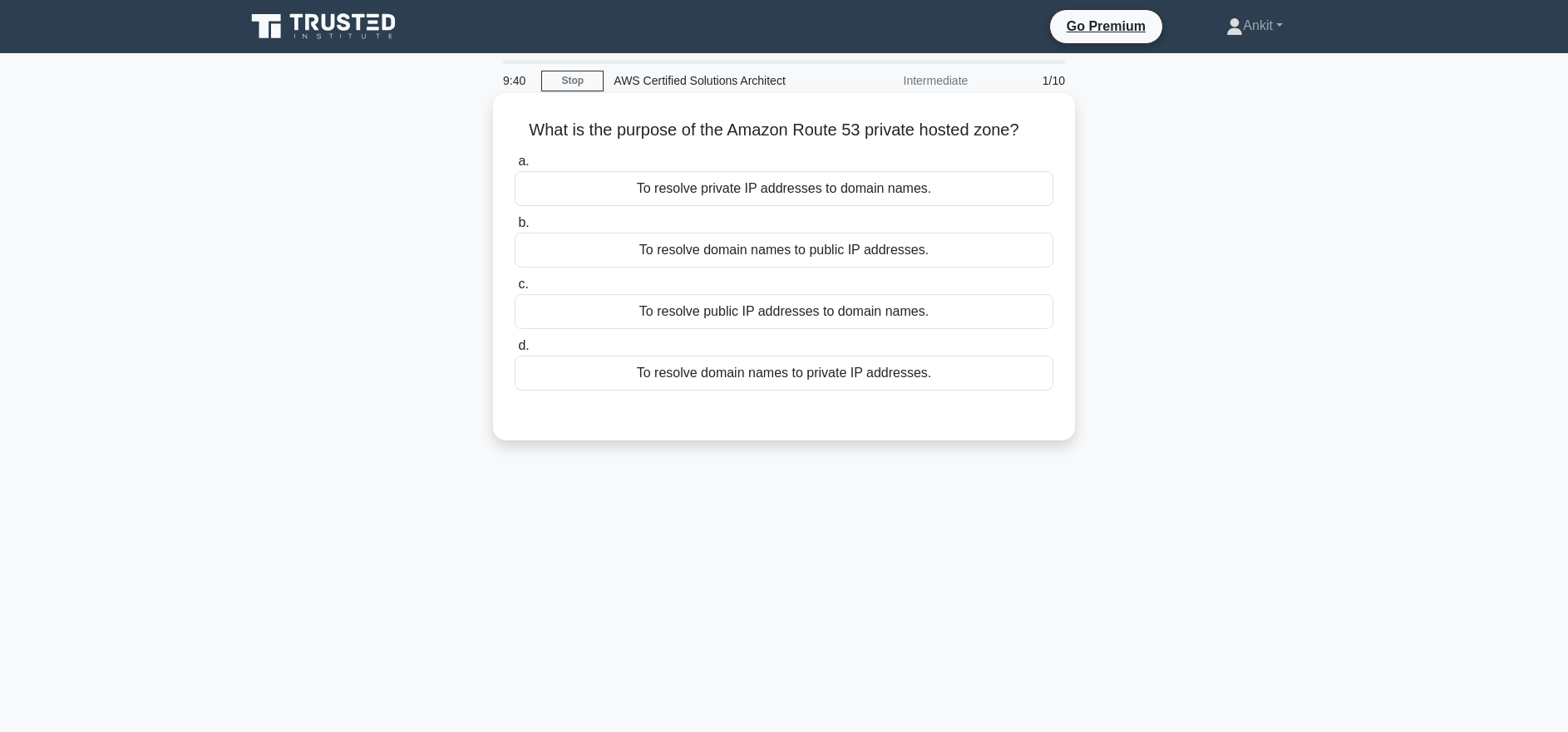
click at [860, 373] on div "To resolve domain names to private IP addresses." at bounding box center [784, 373] width 539 height 34
click at [514, 351] on input "d. To resolve domain names to private IP addresses." at bounding box center [514, 346] width 0 height 11
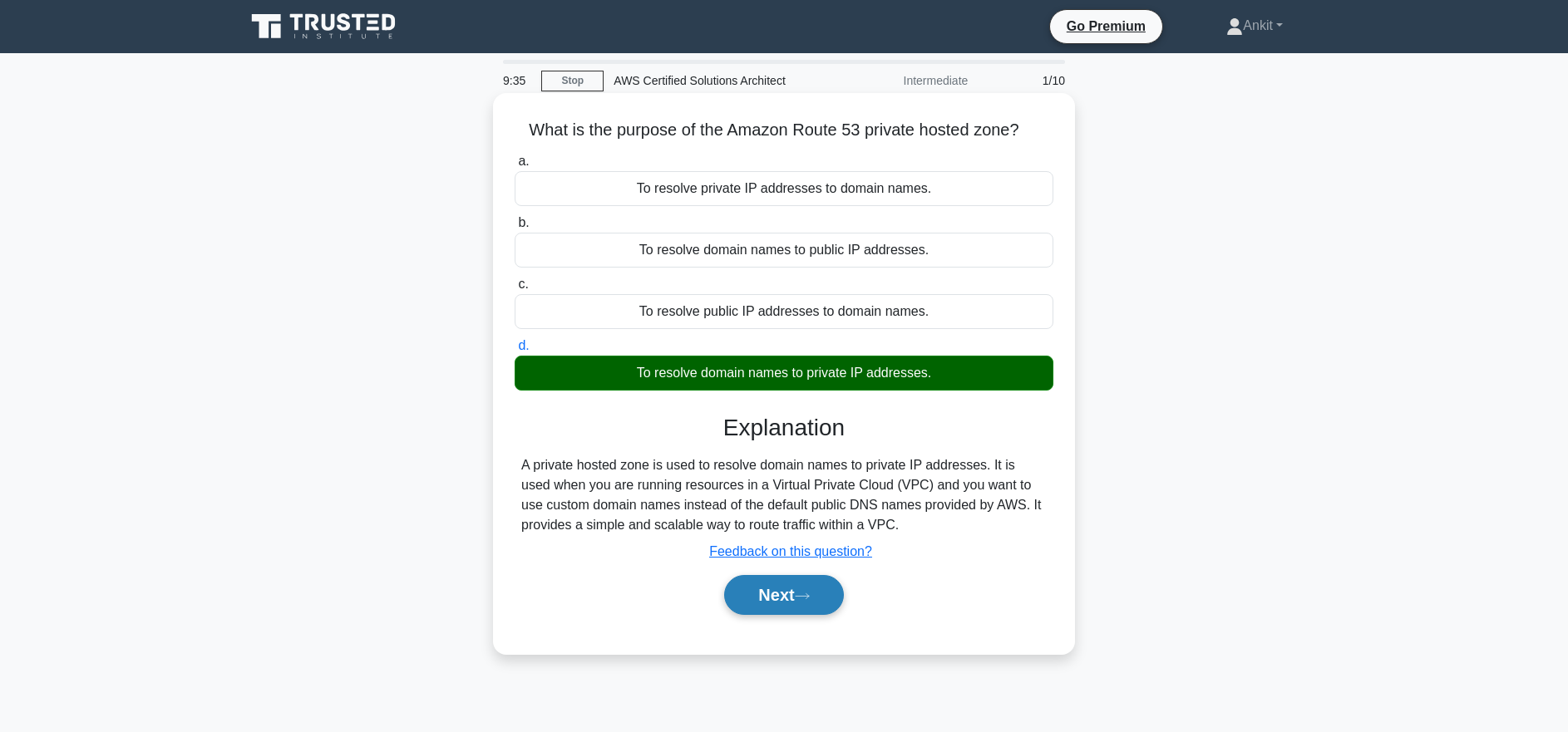
click at [798, 606] on button "Next" at bounding box center [784, 594] width 119 height 40
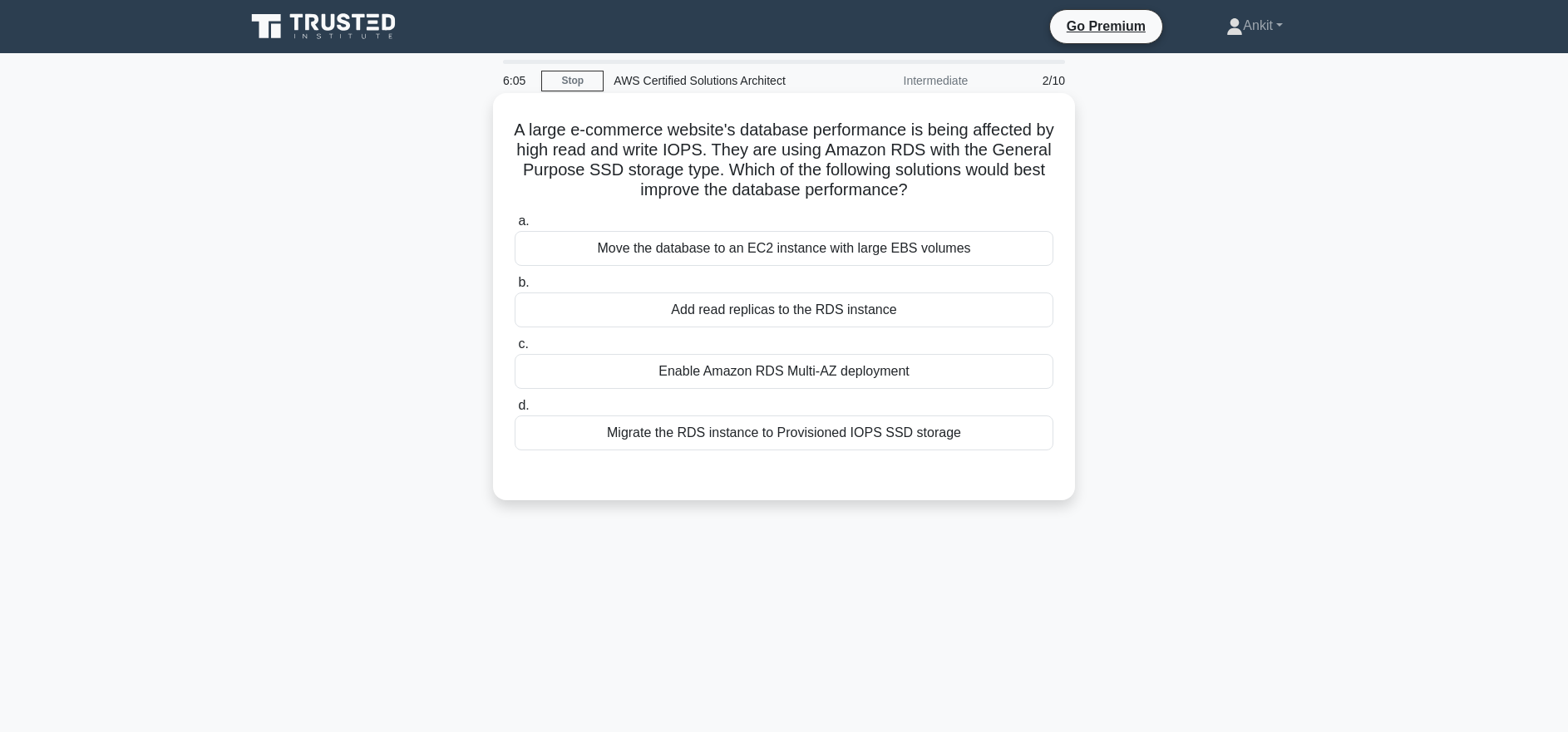
click at [848, 432] on div "Migrate the RDS instance to Provisioned IOPS SSD storage" at bounding box center [784, 432] width 539 height 34
click at [514, 412] on input "d. Migrate the RDS instance to Provisioned IOPS SSD storage" at bounding box center [514, 406] width 0 height 11
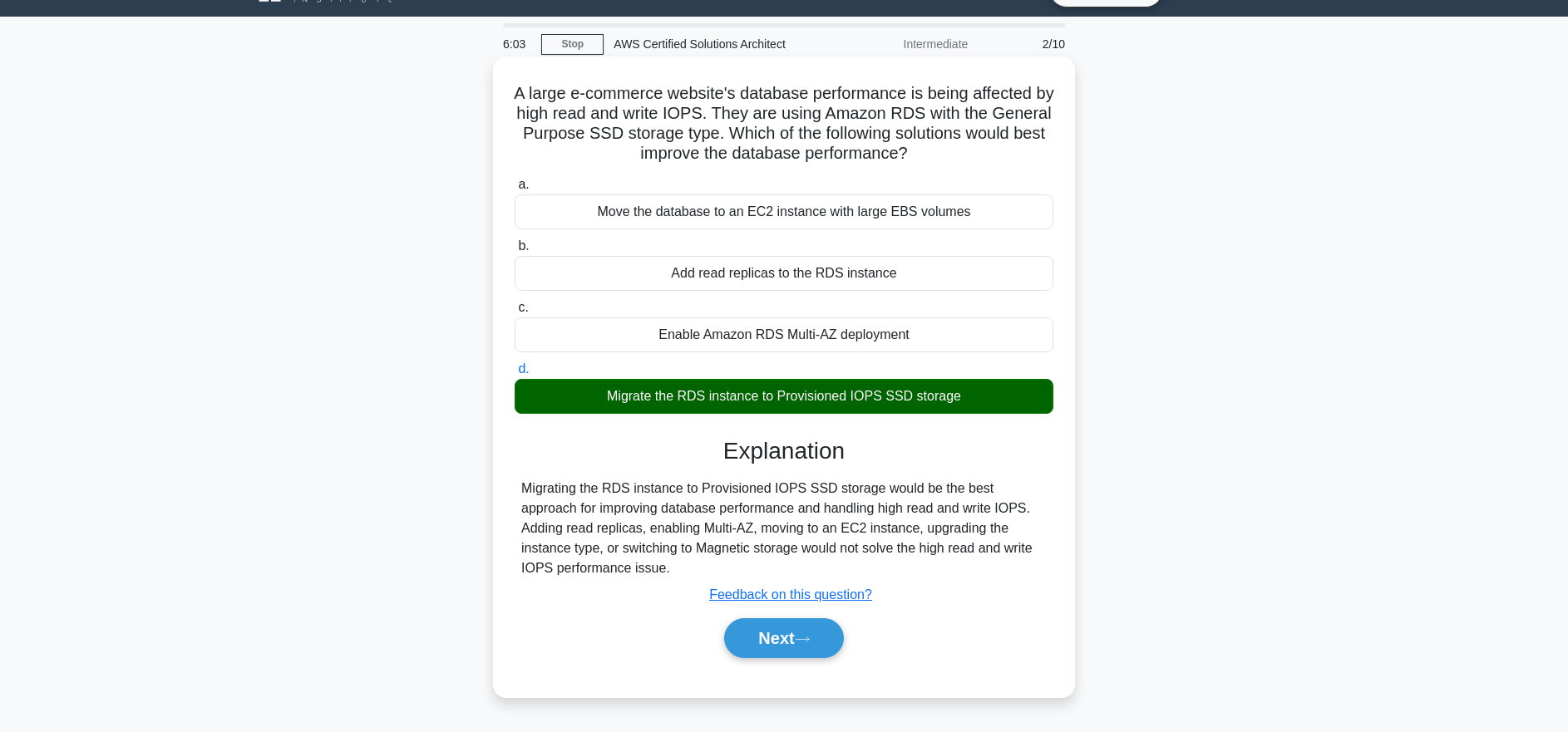
scroll to position [115, 0]
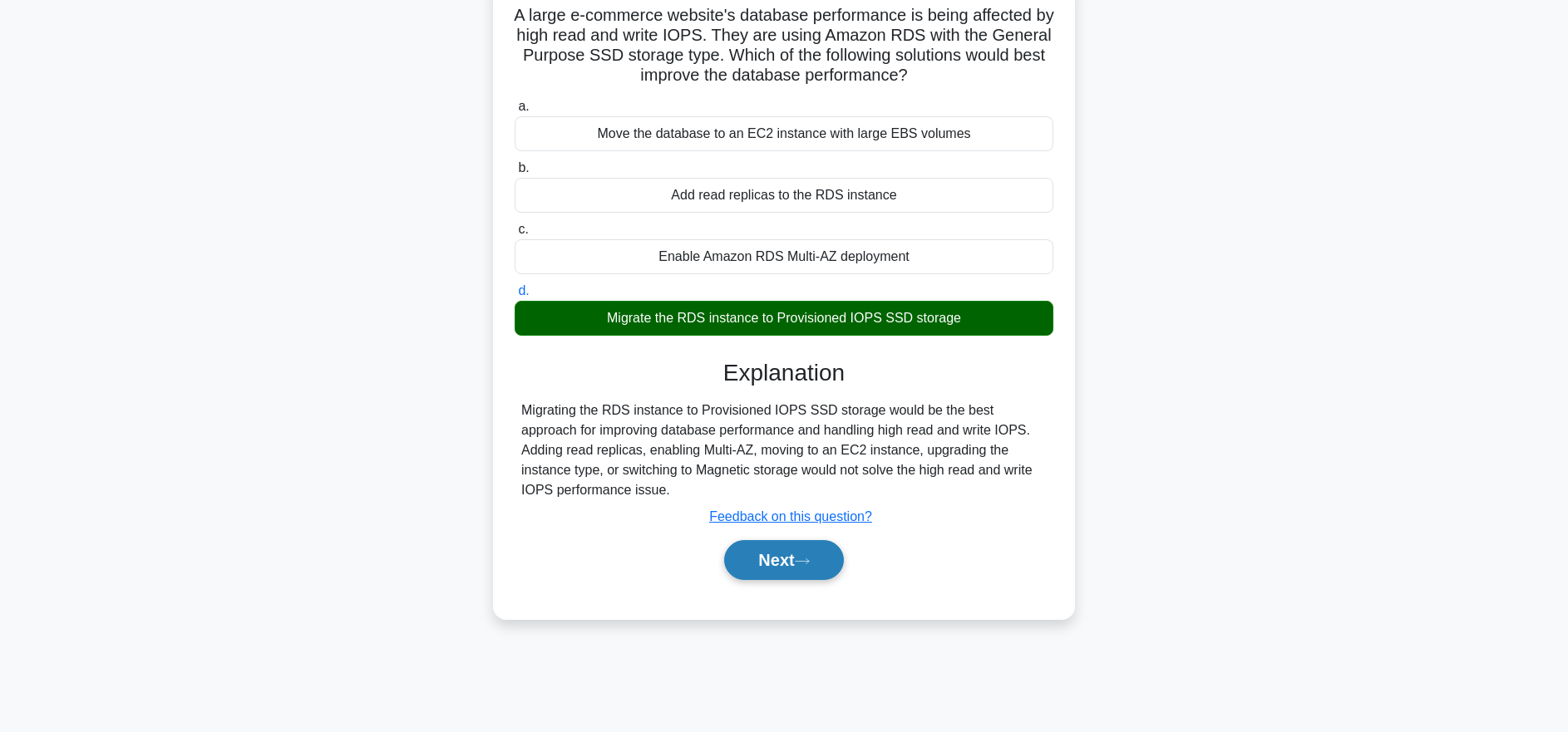
click at [809, 569] on button "Next" at bounding box center [784, 560] width 119 height 40
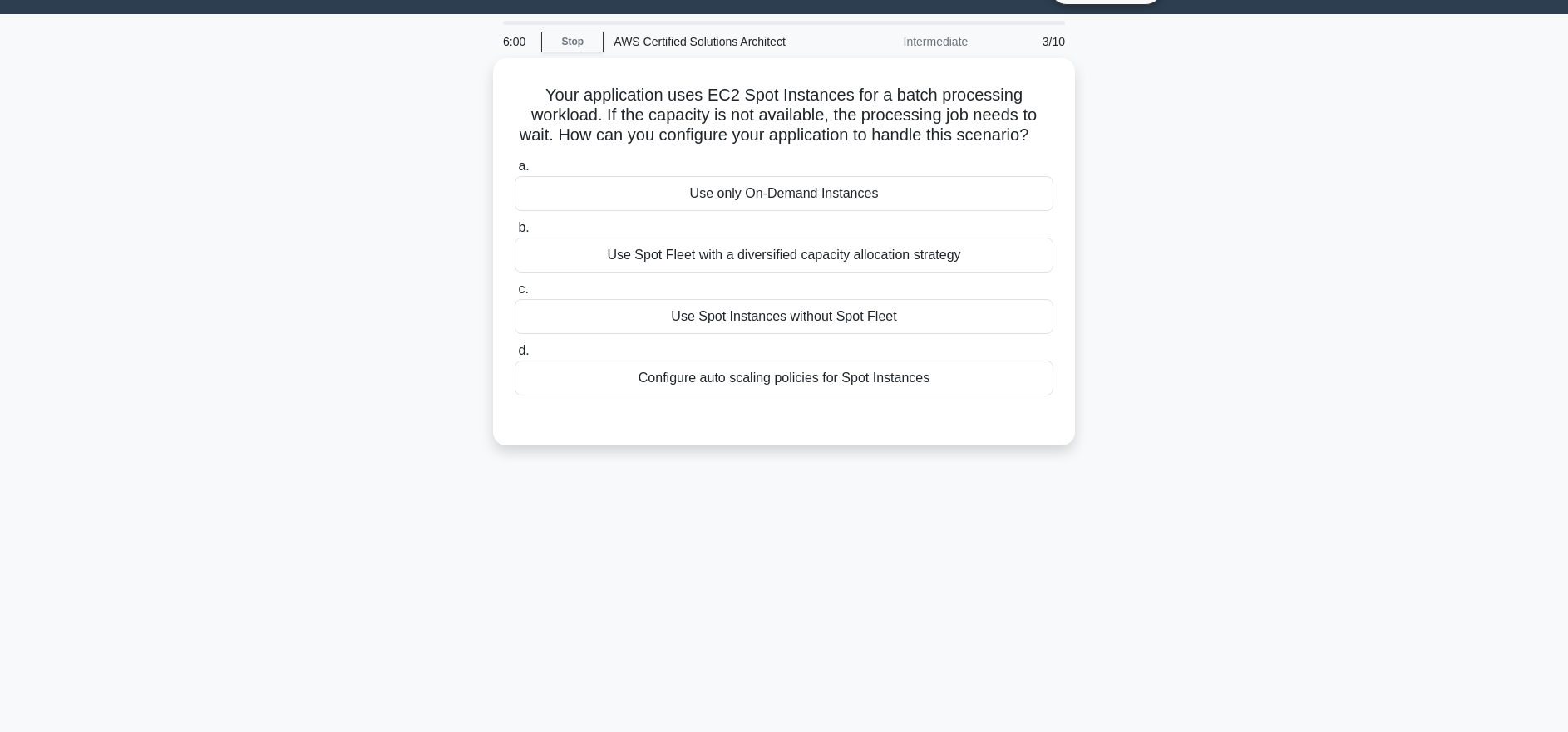
scroll to position [0, 0]
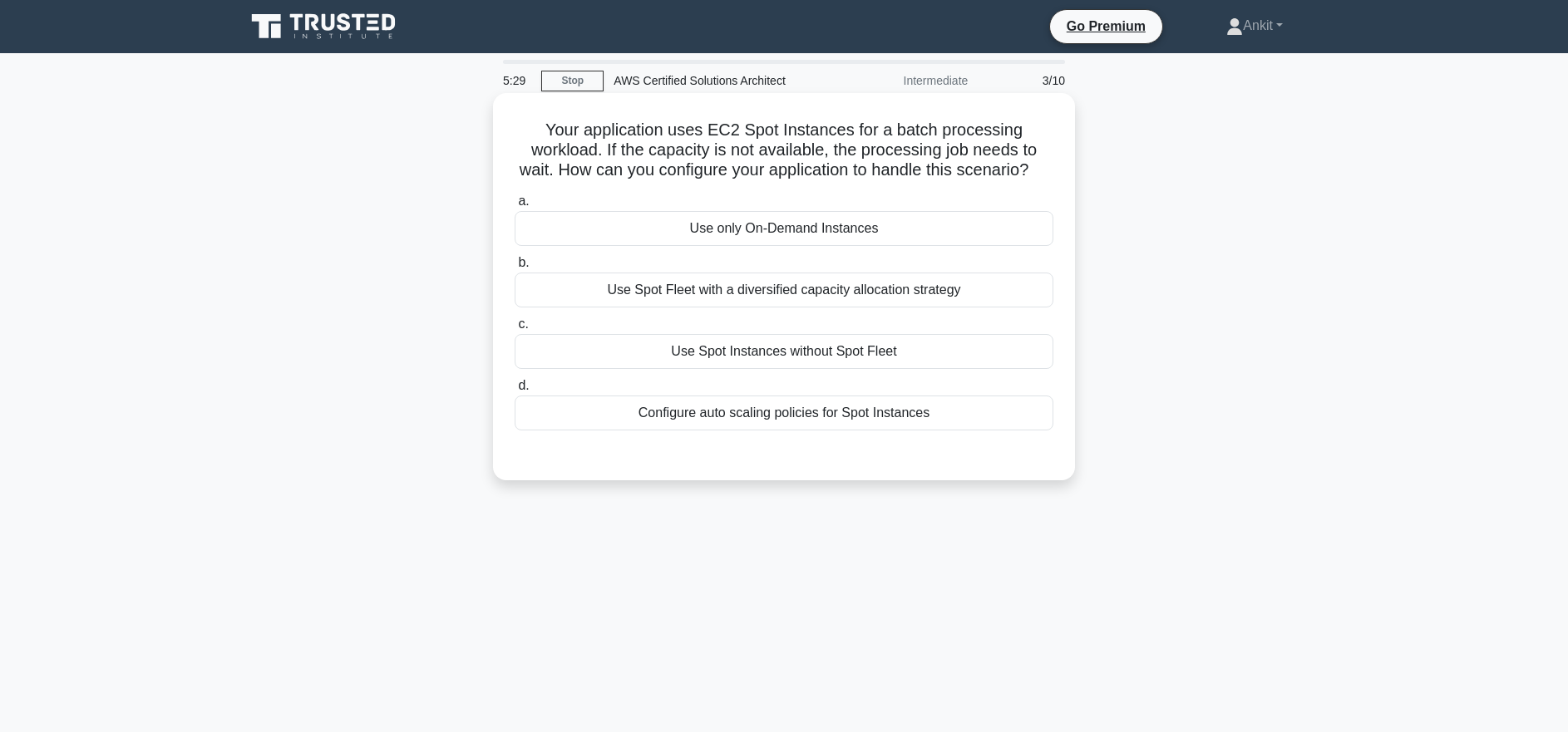
click at [850, 296] on div "Use Spot Fleet with a diversified capacity allocation strategy" at bounding box center [784, 290] width 539 height 34
click at [514, 268] on input "b. Use Spot Fleet with a diversified capacity allocation strategy" at bounding box center [514, 264] width 0 height 11
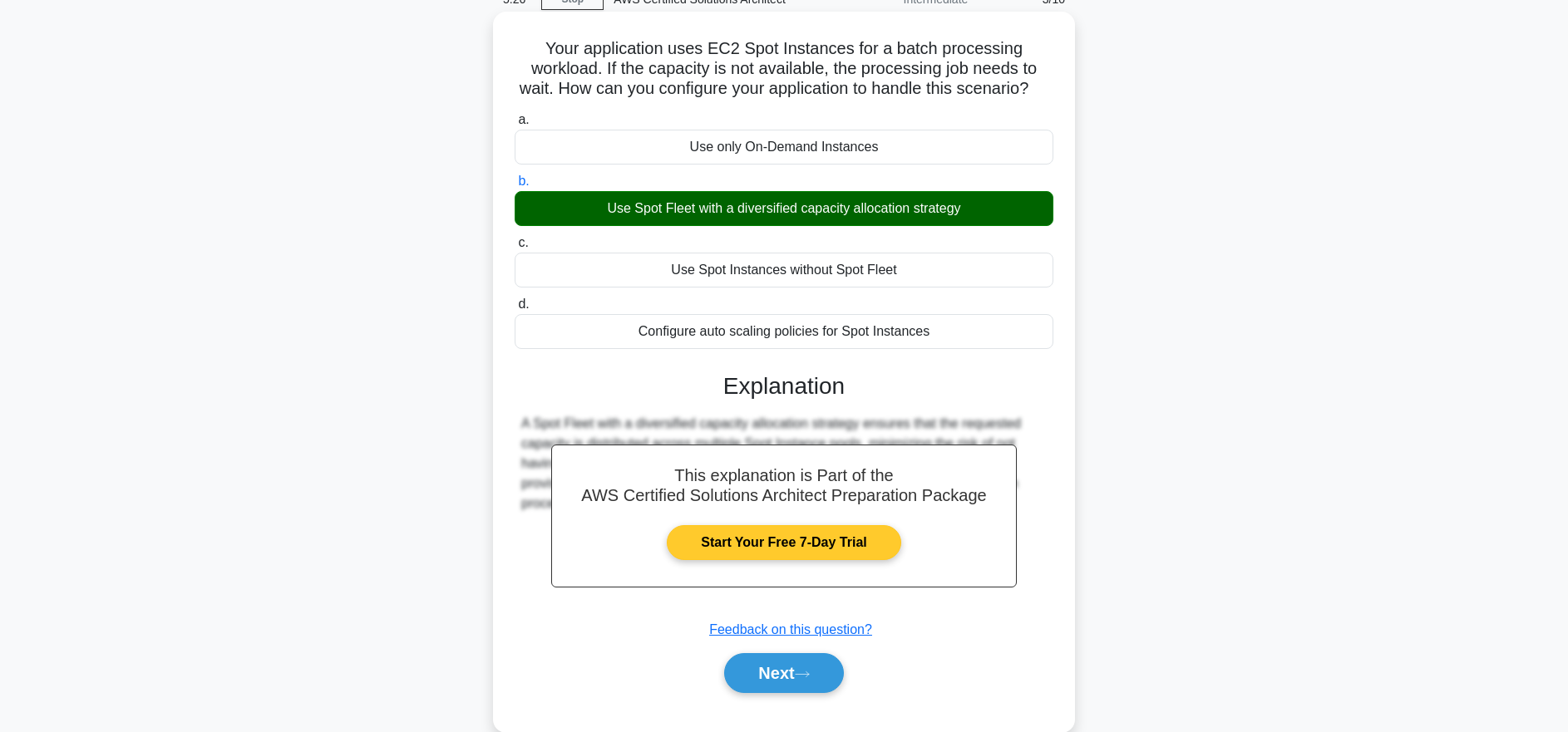
scroll to position [96, 0]
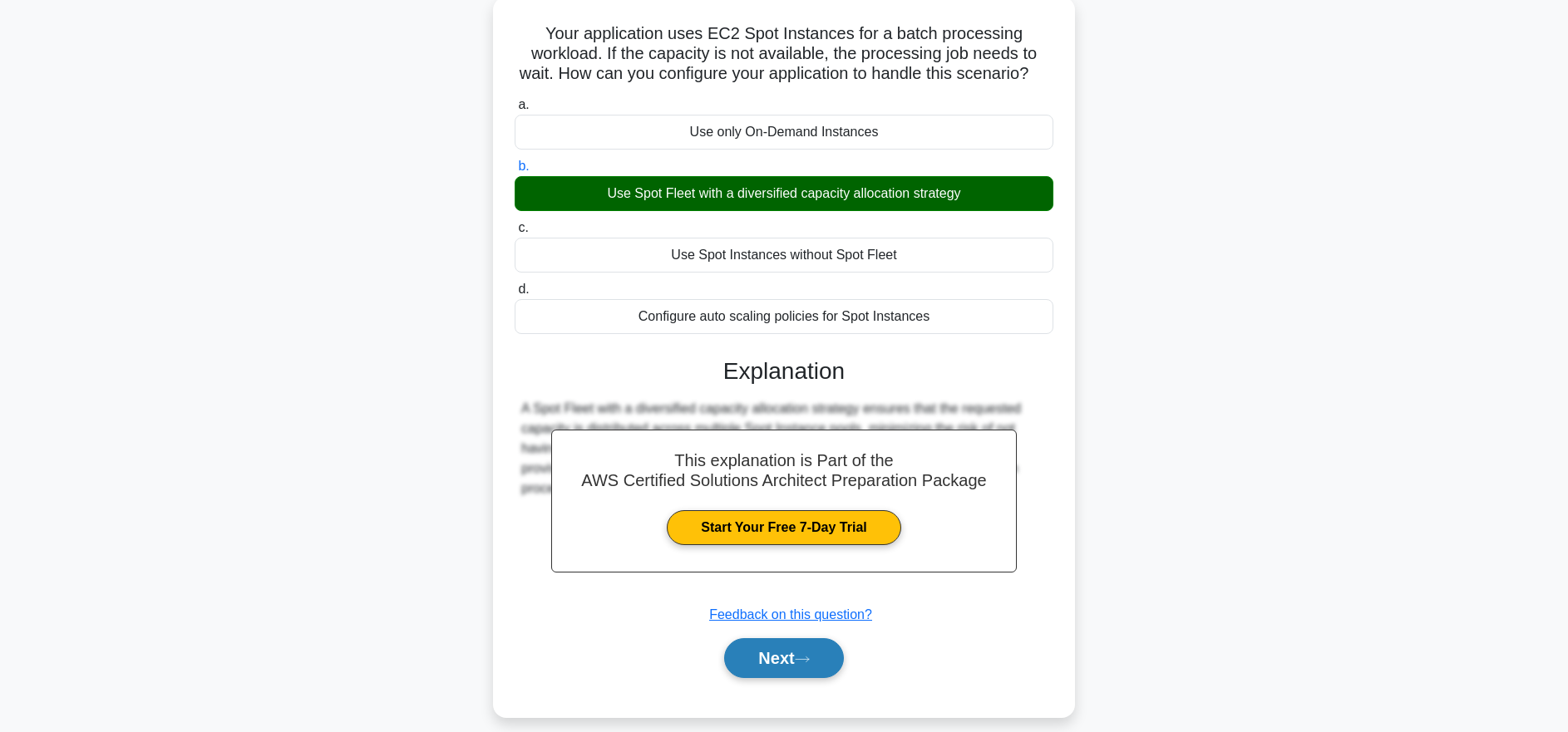
click at [809, 658] on icon at bounding box center [802, 658] width 13 height 5
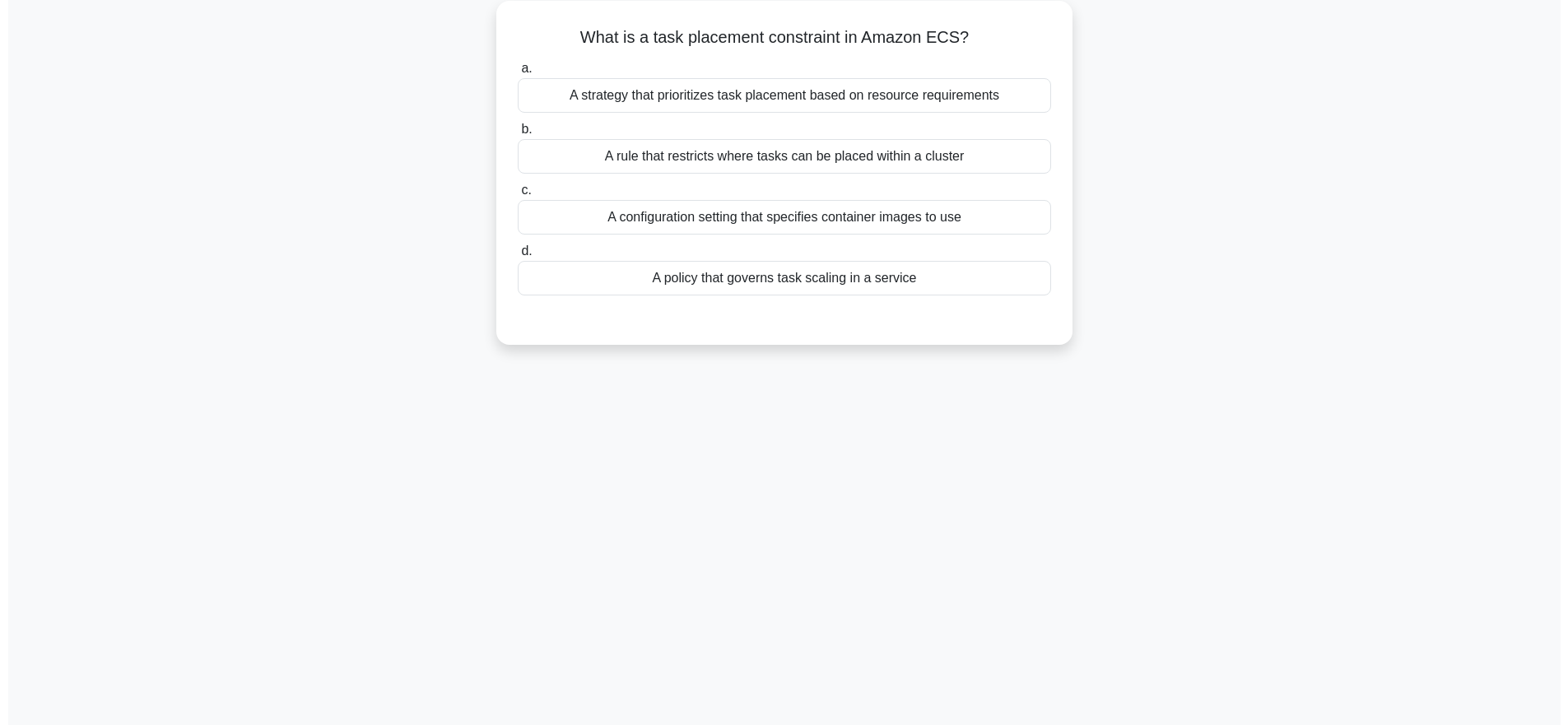
scroll to position [0, 0]
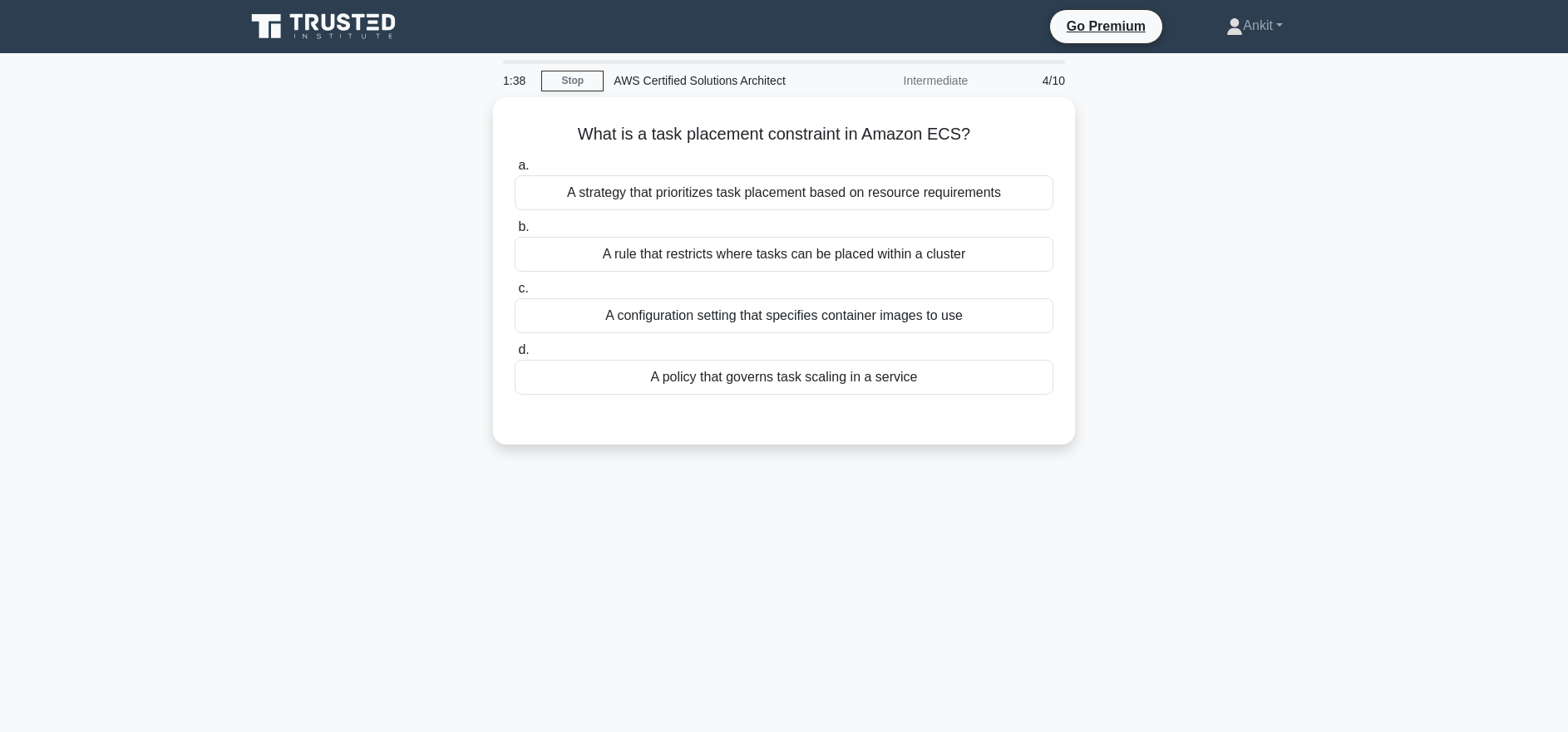
click at [1376, 427] on main "1:38 Stop AWS Certified Solutions Architect Intermediate 4/10 What is a task pl…" at bounding box center [784, 475] width 1568 height 844
click at [1393, 275] on main "1:37 Stop AWS Certified Solutions Architect Intermediate 4/10 What is a task pl…" at bounding box center [784, 475] width 1568 height 844
